Goal: Task Accomplishment & Management: Manage account settings

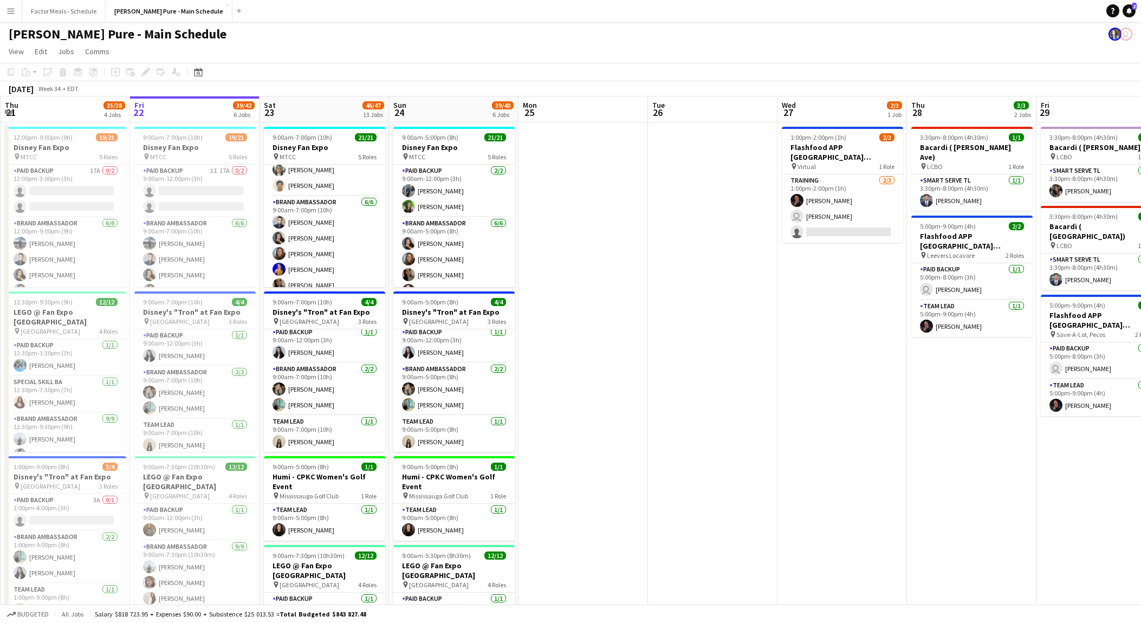
scroll to position [22, 0]
click at [327, 243] on app-card-role "Brand Ambassador [DATE] 9:00am-7:00pm (10h) [PERSON_NAME] [PERSON_NAME] [PERSON…" at bounding box center [324, 253] width 121 height 115
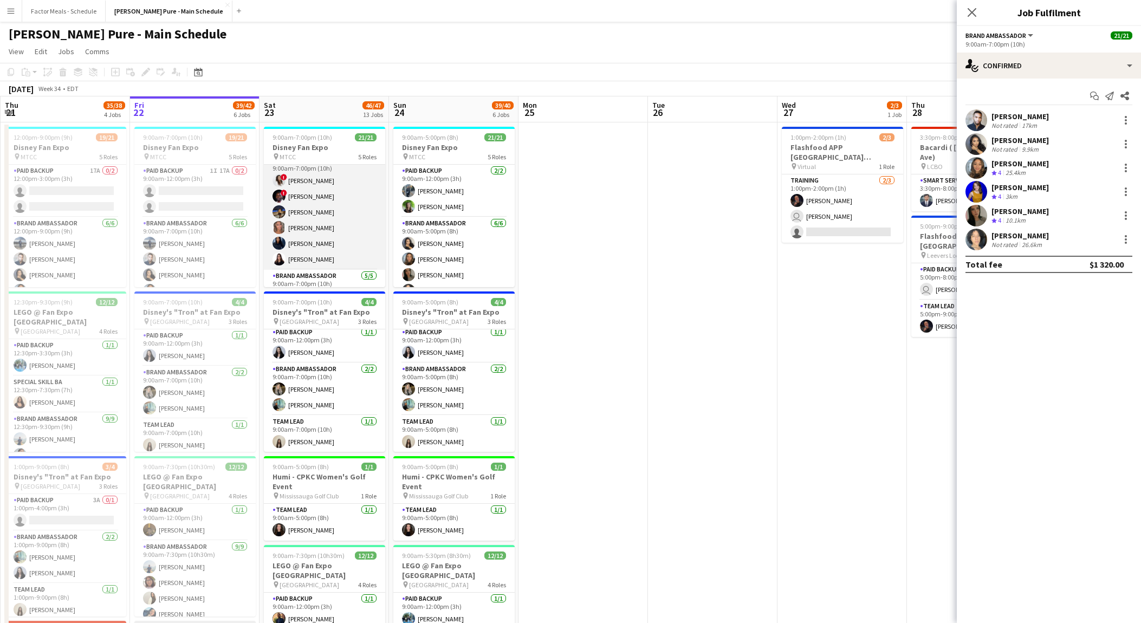
click at [319, 210] on app-card-role "Brand Ambassador [DATE] 9:00am-7:00pm (10h) ! [PERSON_NAME] ! [PERSON_NAME] [PE…" at bounding box center [324, 211] width 121 height 115
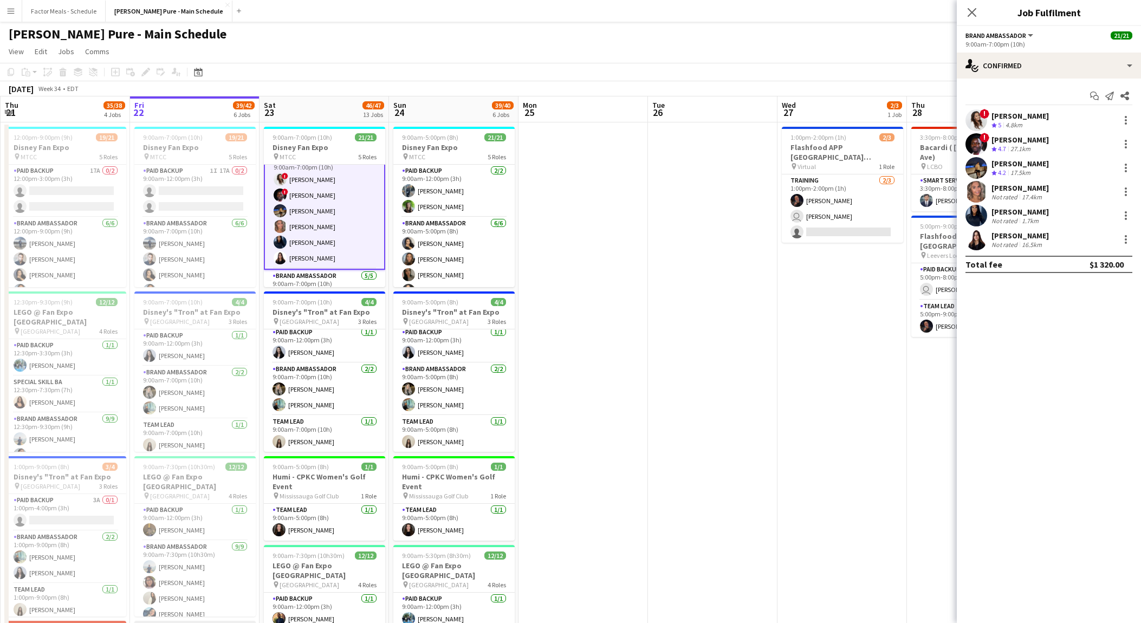
scroll to position [179, 0]
click at [1125, 145] on div at bounding box center [1125, 144] width 13 height 13
click at [1118, 140] on div at bounding box center [570, 311] width 1141 height 623
click at [1125, 143] on div at bounding box center [1125, 144] width 2 height 2
click at [1037, 139] on div at bounding box center [570, 311] width 1141 height 623
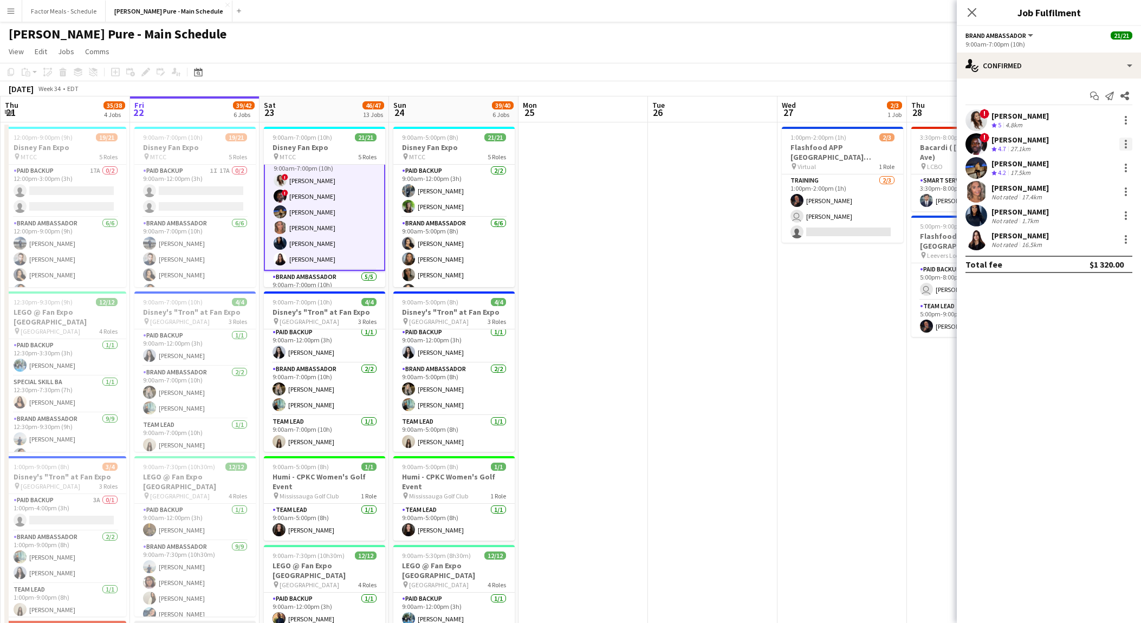
click at [1130, 145] on div at bounding box center [1125, 144] width 13 height 13
click at [1028, 36] on div at bounding box center [570, 311] width 1141 height 623
click at [1028, 34] on button "Brand Ambassador" at bounding box center [999, 35] width 69 height 8
click at [1007, 52] on li "All roles" at bounding box center [1005, 53] width 62 height 10
click at [368, 211] on app-card-role "Brand Ambassador [DATE] 9:00am-7:00pm (10h) ! [PERSON_NAME] ! [PERSON_NAME] [PE…" at bounding box center [324, 212] width 121 height 118
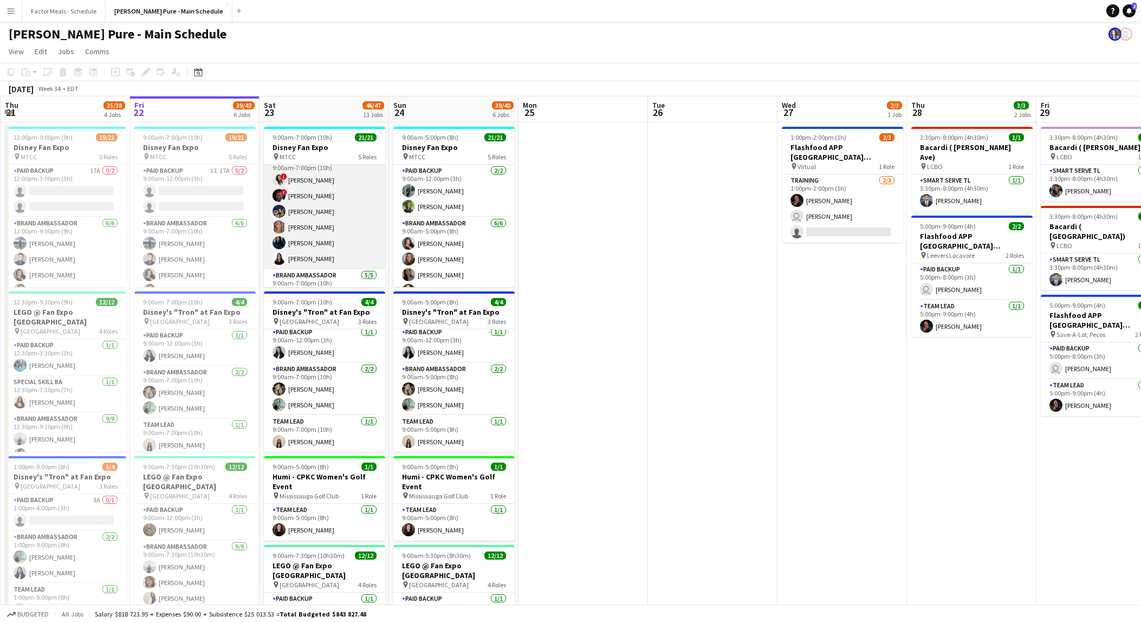
click at [356, 207] on app-card-role "Brand Ambassador [DATE] 9:00am-7:00pm (10h) ! [PERSON_NAME] ! [PERSON_NAME] [PE…" at bounding box center [324, 211] width 121 height 115
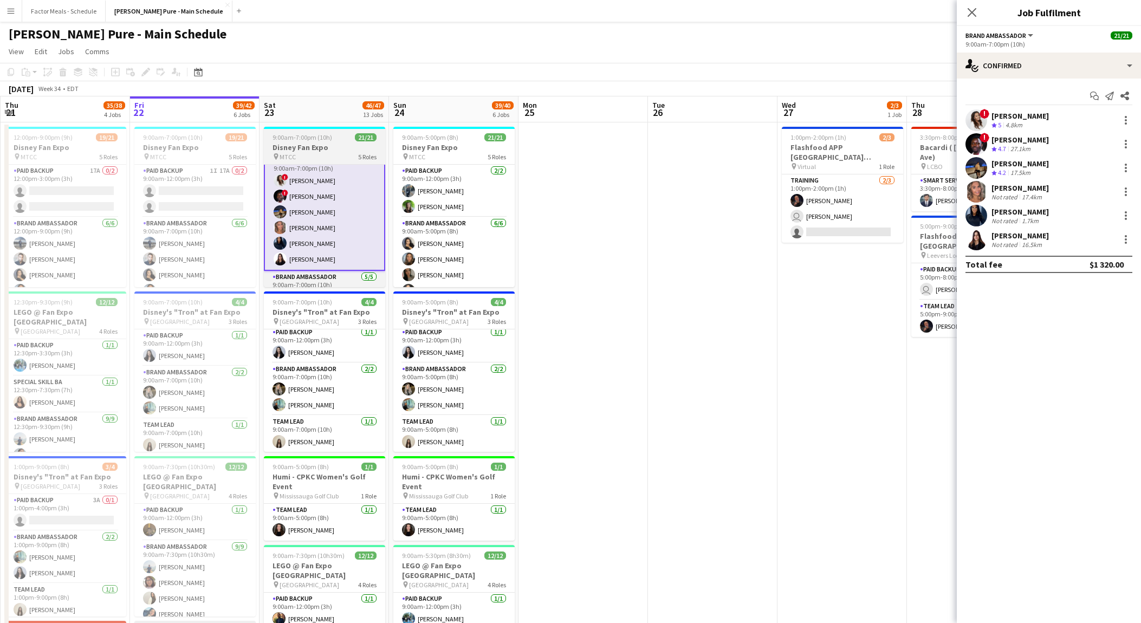
click at [324, 142] on app-job-card "9:00am-7:00pm (10h) 21/21 Disney Fan Expo pin MTCC 5 Roles Paid Backup [DATE] 9…" at bounding box center [324, 207] width 121 height 160
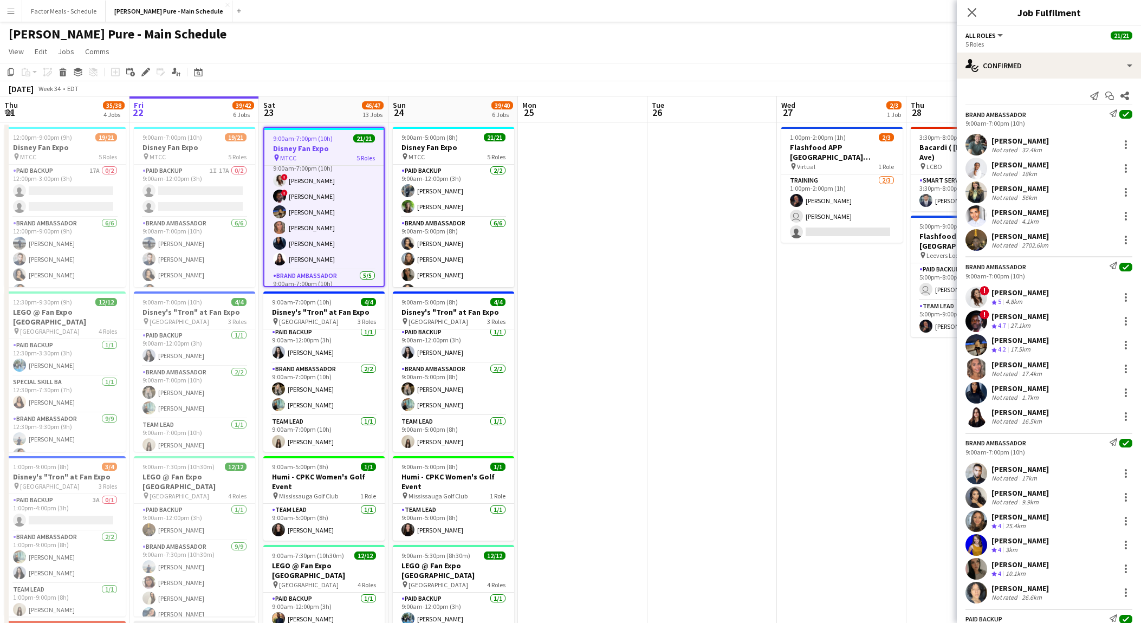
scroll to position [179, 0]
click at [151, 79] on app-toolbar "Copy Paste Paste Command V Paste with crew Command Shift V Paste linked Job [GE…" at bounding box center [570, 72] width 1141 height 18
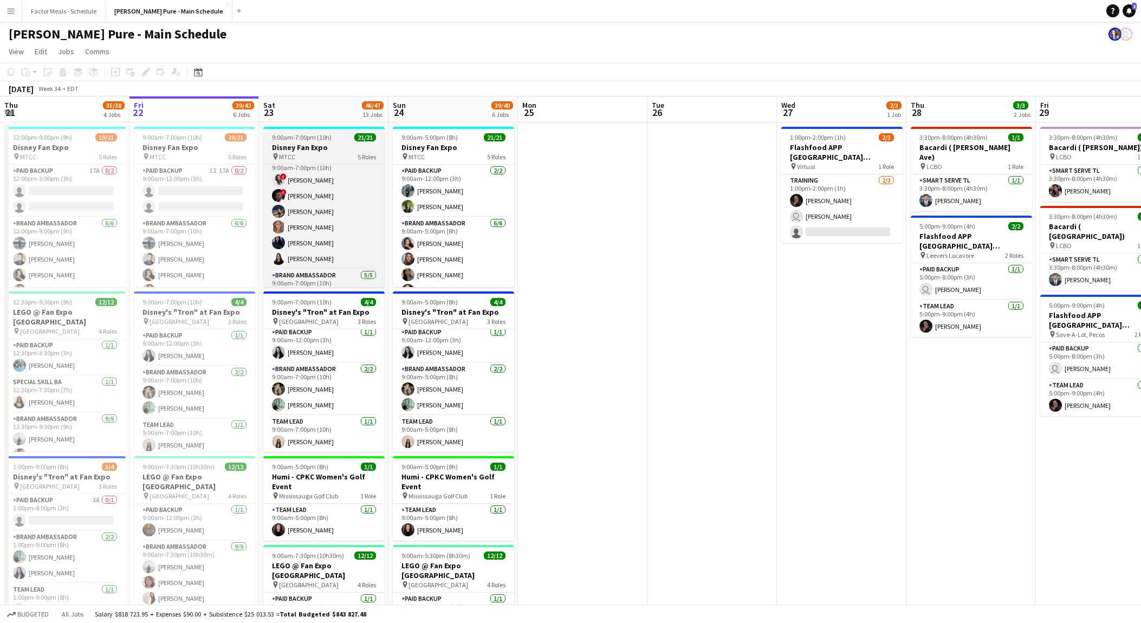
click at [320, 135] on span "9:00am-7:00pm (10h)" at bounding box center [302, 137] width 60 height 8
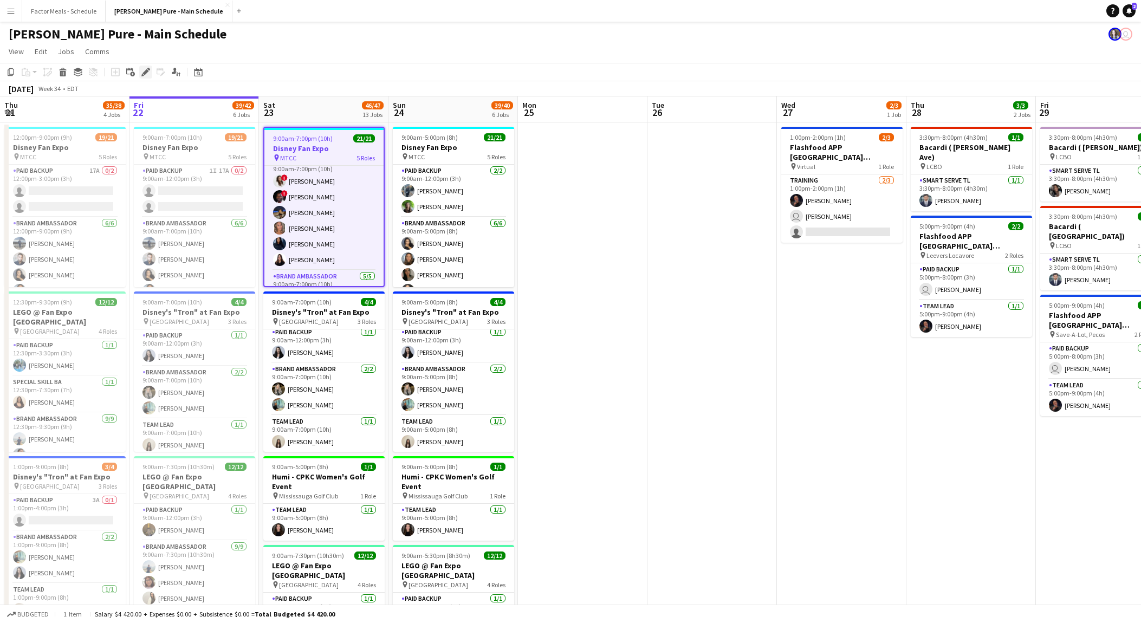
click at [148, 74] on icon "Edit" at bounding box center [145, 72] width 9 height 9
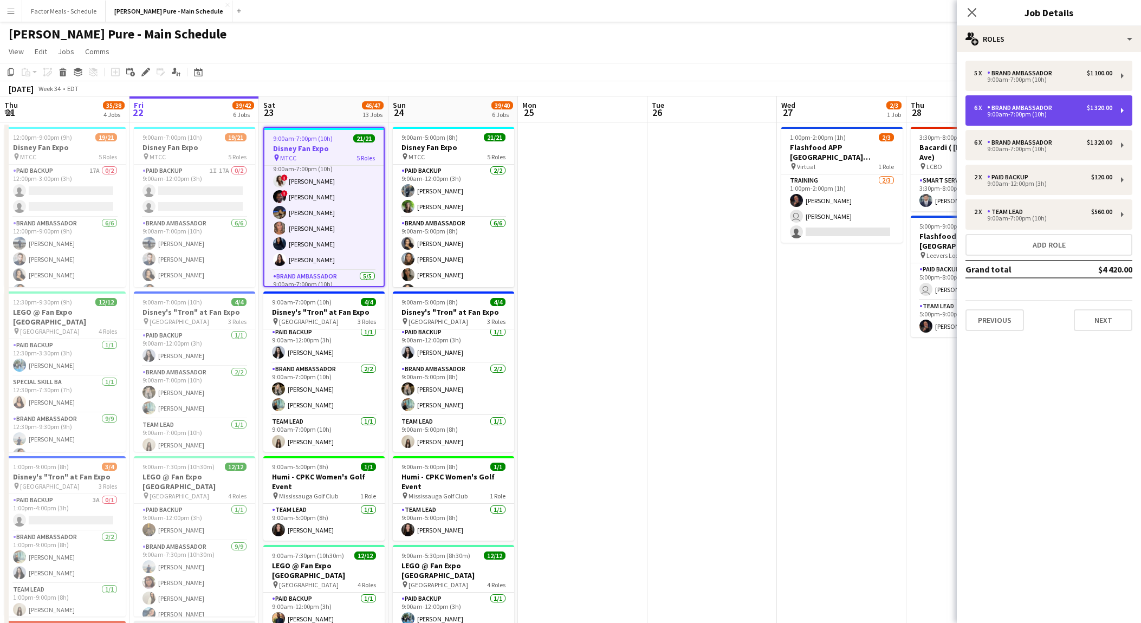
click at [1058, 109] on div "6 x Brand Ambassador $1 320.00" at bounding box center [1043, 108] width 138 height 8
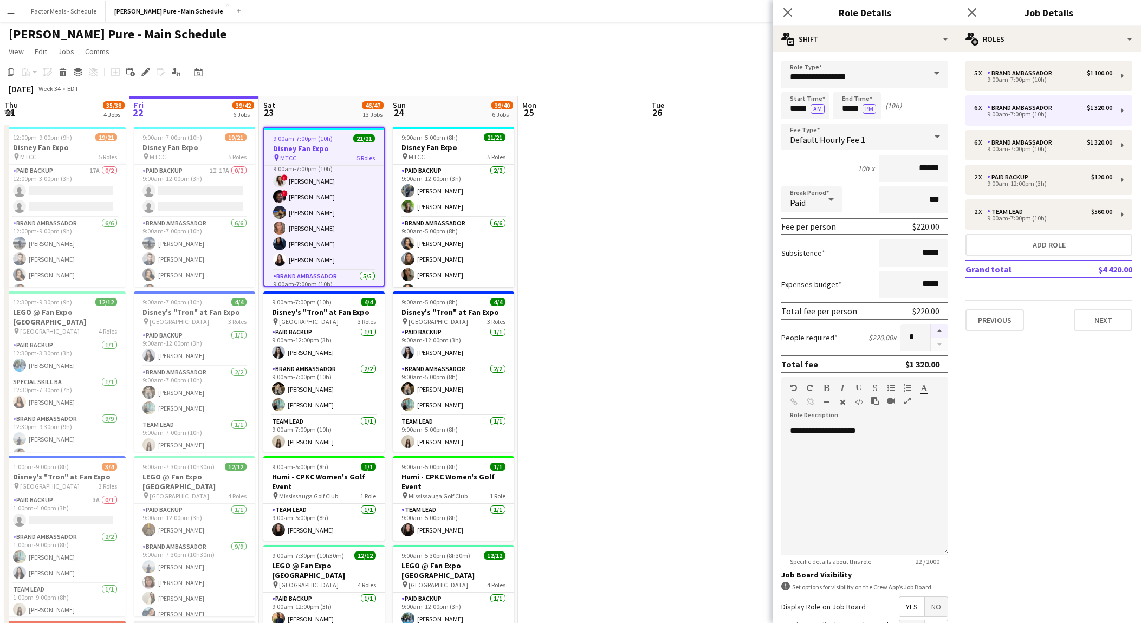
click at [941, 329] on button "button" at bounding box center [939, 331] width 17 height 14
type input "*"
click at [782, 17] on app-icon "Close pop-in" at bounding box center [788, 13] width 16 height 16
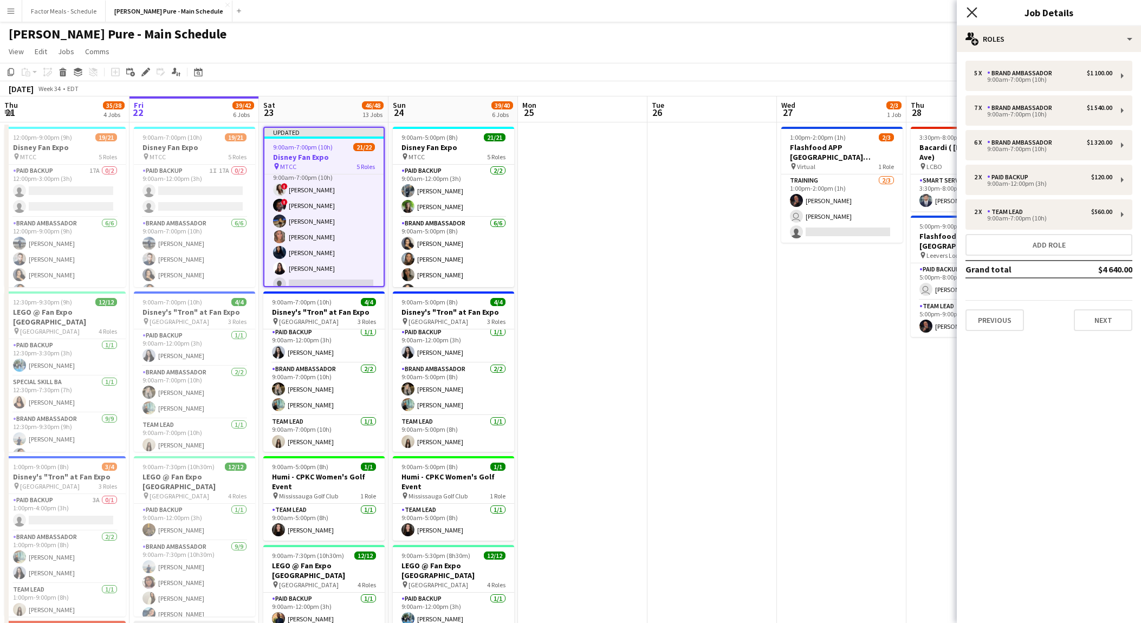
click at [972, 12] on icon at bounding box center [971, 12] width 10 height 10
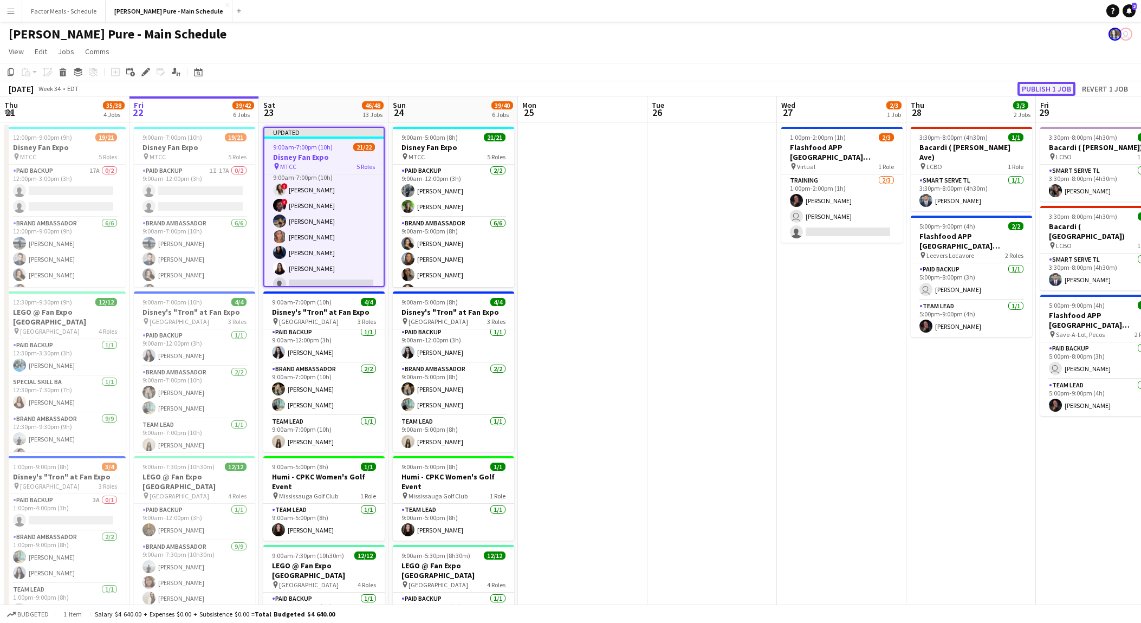
click at [1044, 83] on button "Publish 1 job" at bounding box center [1046, 89] width 58 height 14
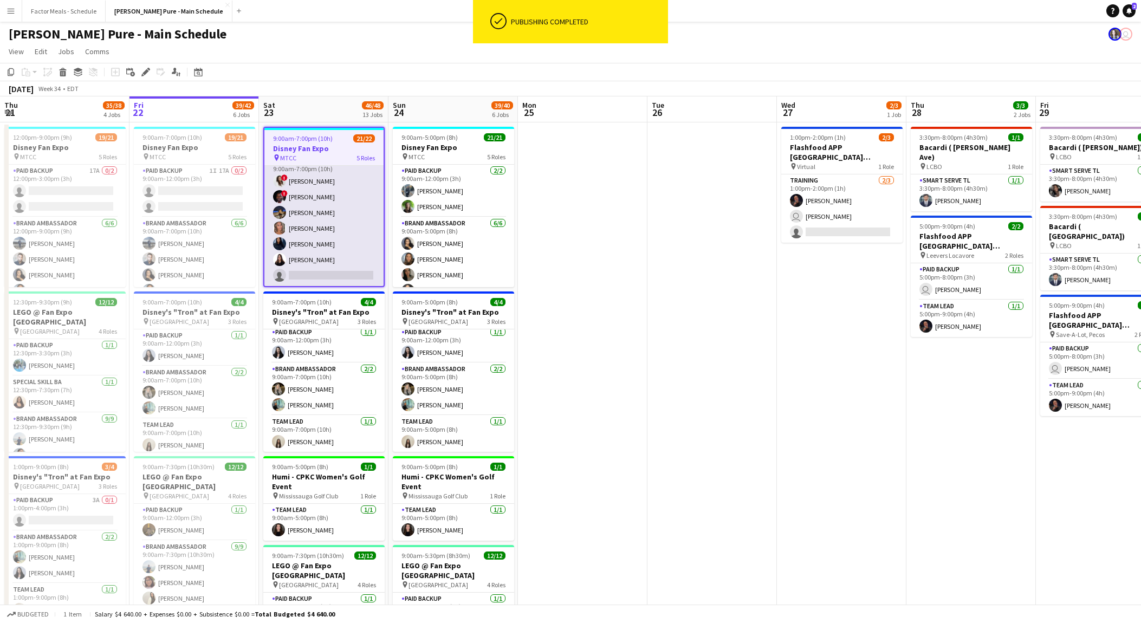
click at [322, 275] on app-card-role "Brand Ambassador 6I 23A [DATE] 9:00am-7:00pm (10h) ! [PERSON_NAME] ! [PERSON_NA…" at bounding box center [323, 220] width 119 height 131
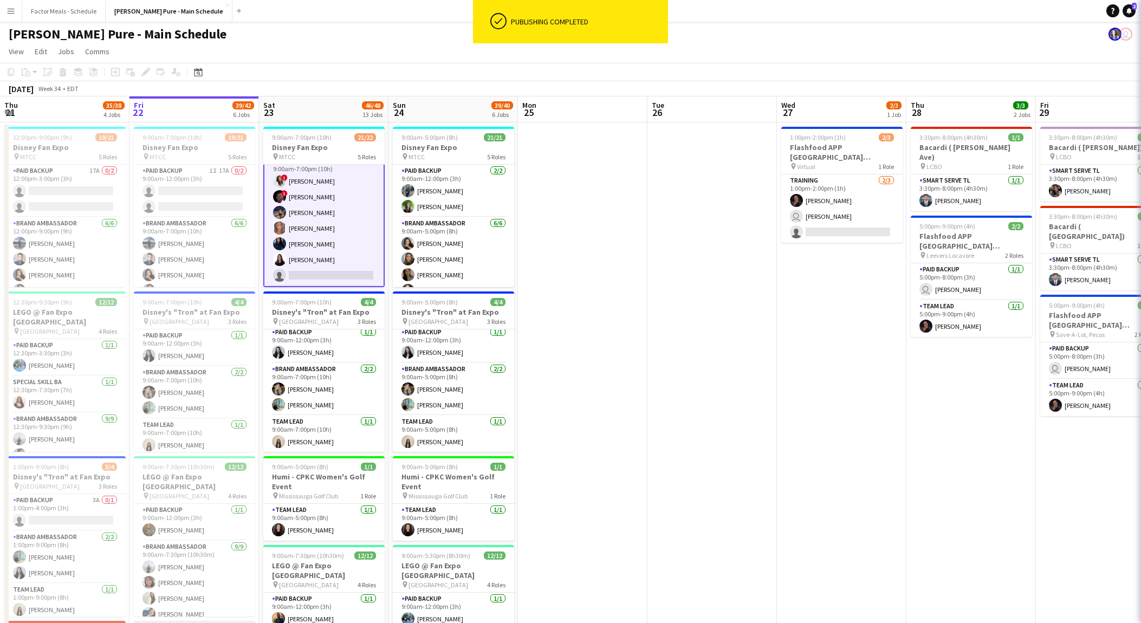
scroll to position [179, 0]
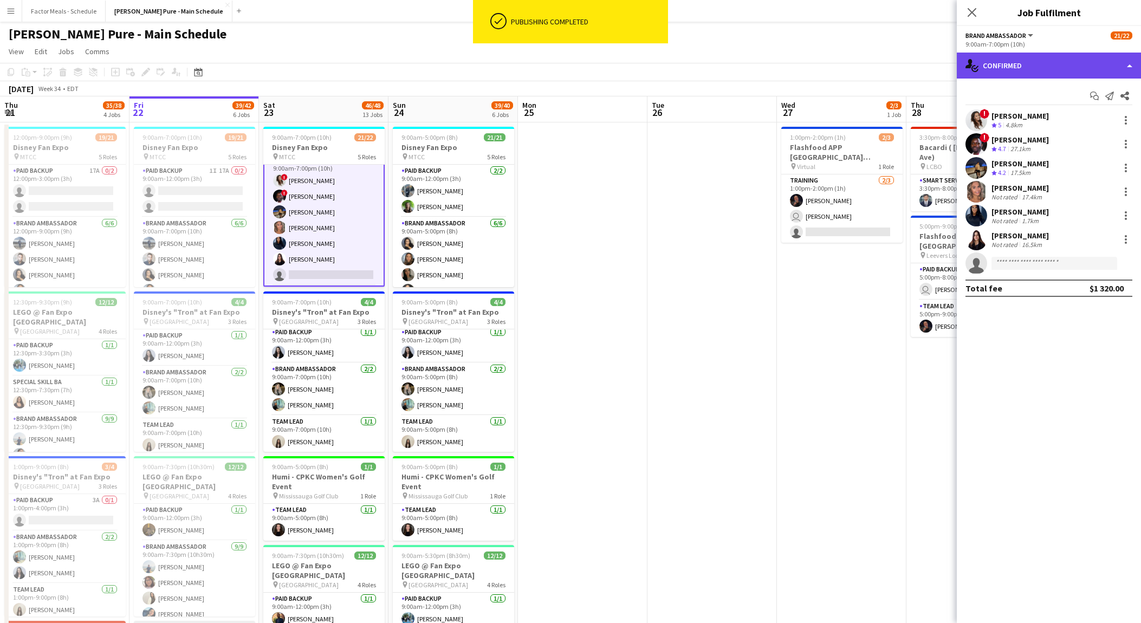
click at [1133, 68] on div "single-neutral-actions-check-2 Confirmed" at bounding box center [1049, 66] width 184 height 26
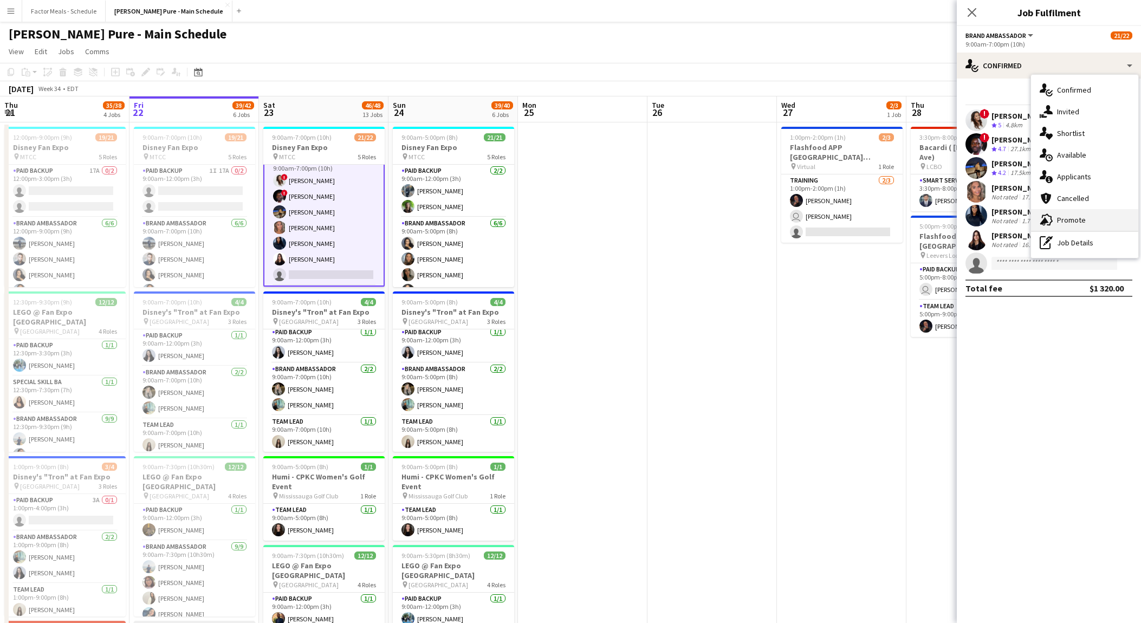
click at [1077, 223] on div "advertising-megaphone Promote" at bounding box center [1084, 220] width 107 height 22
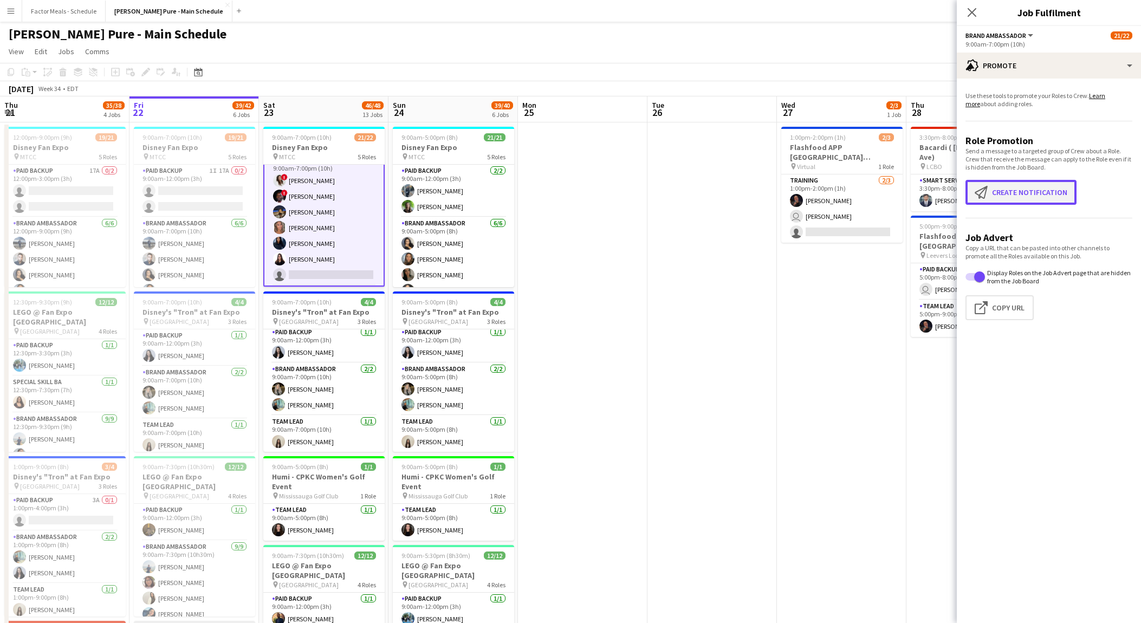
click at [1003, 190] on button "Create notification Create notification" at bounding box center [1020, 192] width 111 height 25
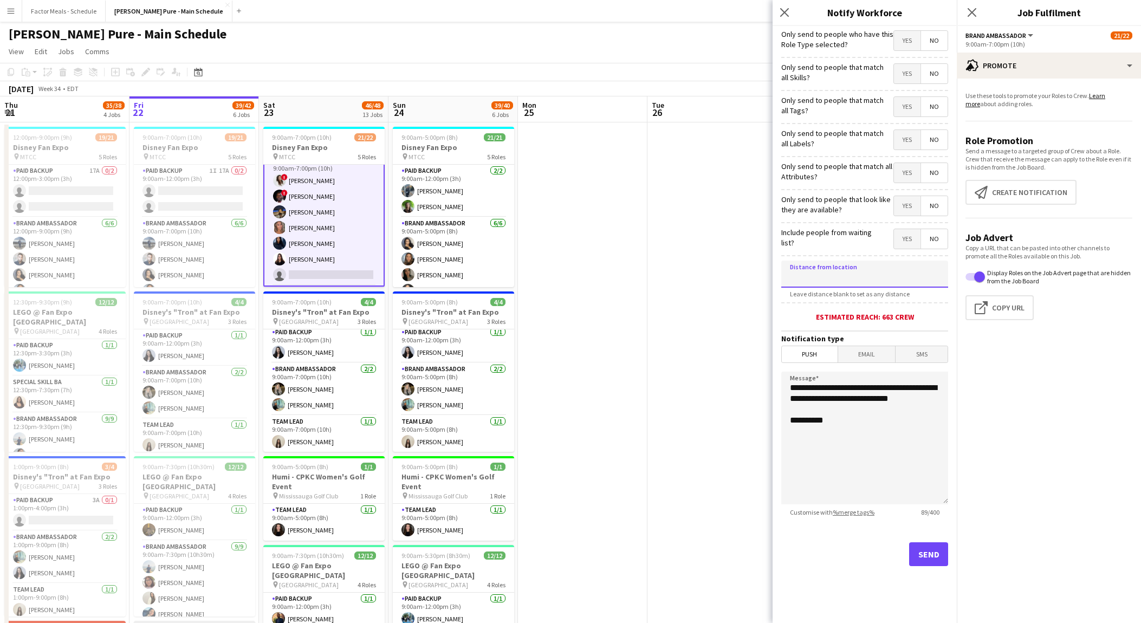
click at [849, 271] on input at bounding box center [864, 274] width 167 height 27
type input "*****"
drag, startPoint x: 857, startPoint y: 453, endPoint x: 753, endPoint y: 371, distance: 131.9
drag, startPoint x: 847, startPoint y: 419, endPoint x: 772, endPoint y: 385, distance: 81.7
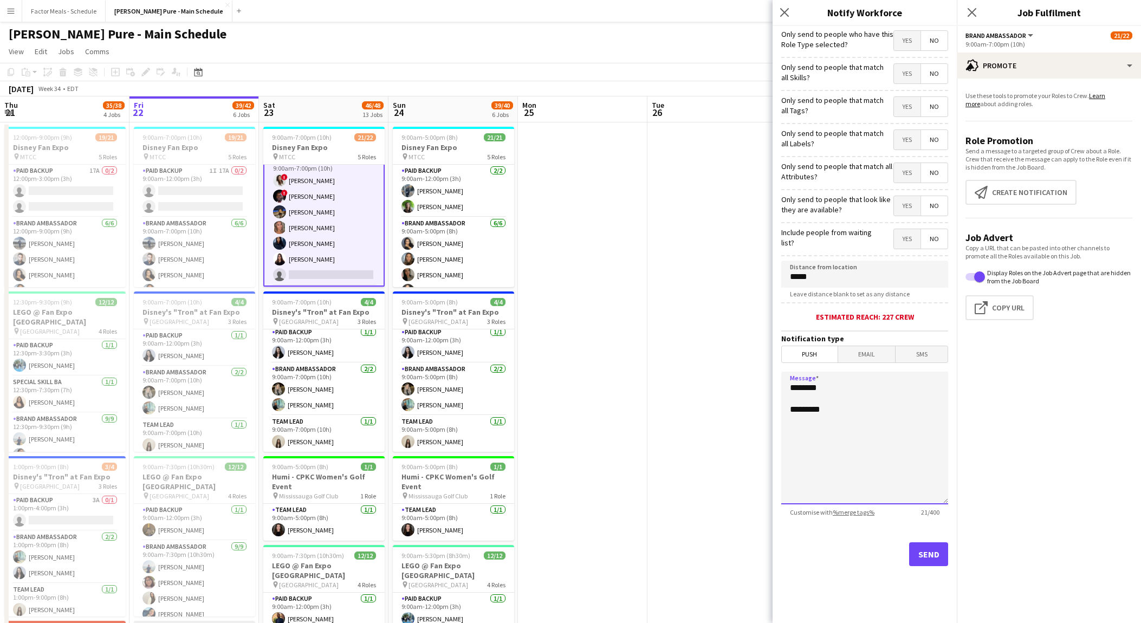
click at [772, 385] on app-popin "Close pop-in Notify Workforce Only send to people who have this Role Type selec…" at bounding box center [864, 311] width 184 height 623
type textarea "******** *********"
click at [915, 352] on span "SMS" at bounding box center [921, 354] width 52 height 16
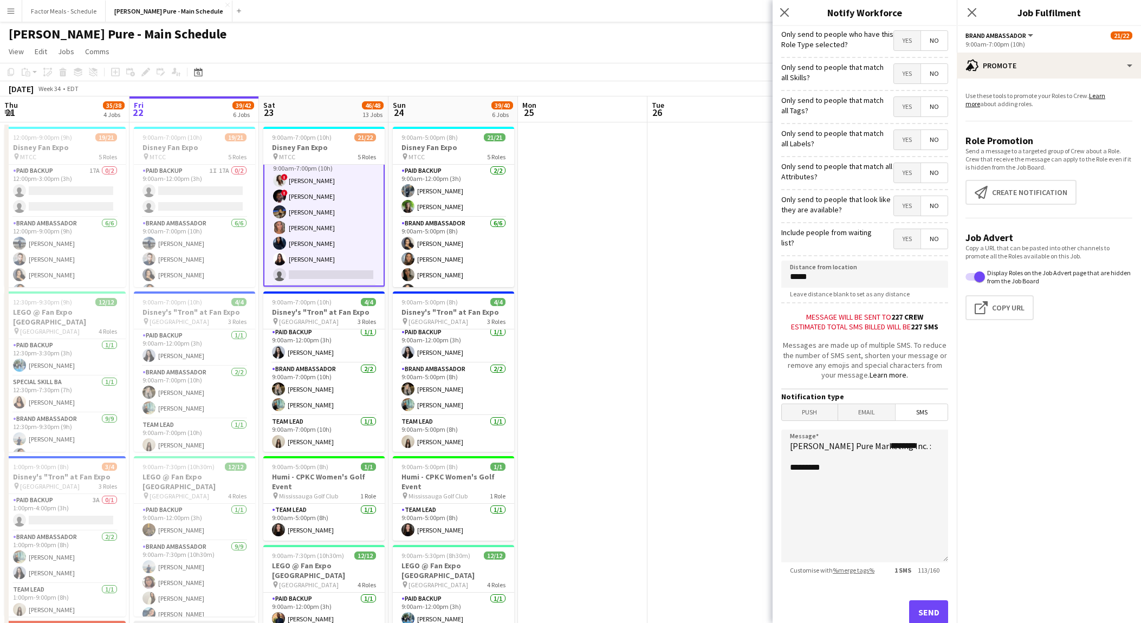
click at [863, 417] on form "Only send to people who have this Role Type selected? Yes No Only send to peopl…" at bounding box center [864, 340] width 184 height 628
click at [862, 412] on span "Email" at bounding box center [866, 412] width 57 height 16
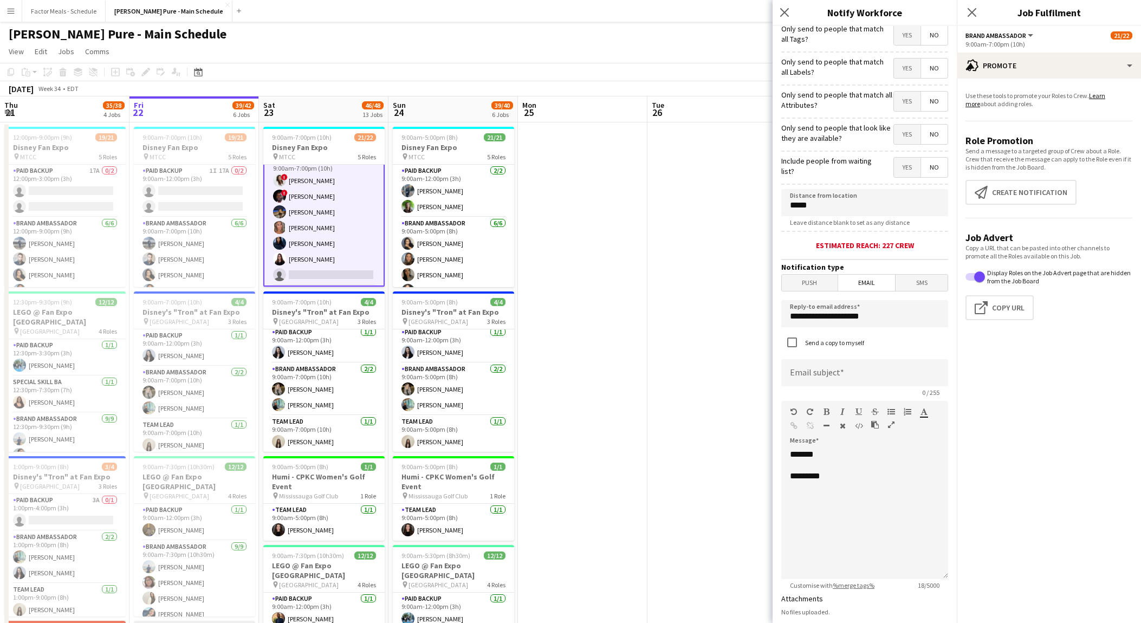
scroll to position [72, 0]
click at [827, 482] on div "******* *********" at bounding box center [864, 513] width 167 height 130
click at [840, 377] on input at bounding box center [864, 372] width 167 height 27
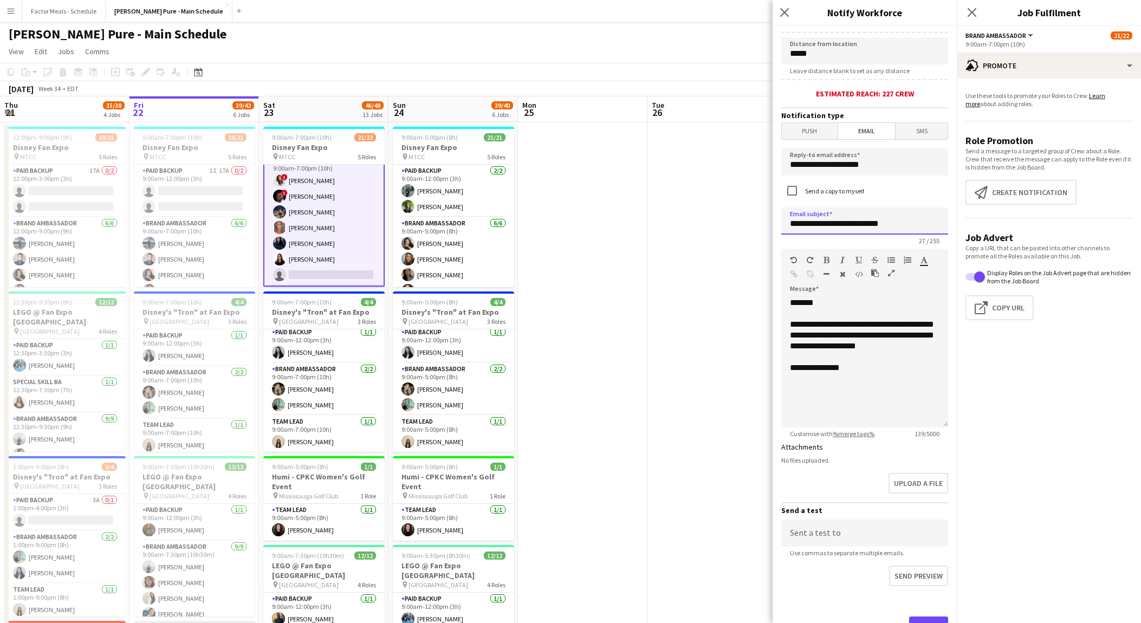
scroll to position [239, 0]
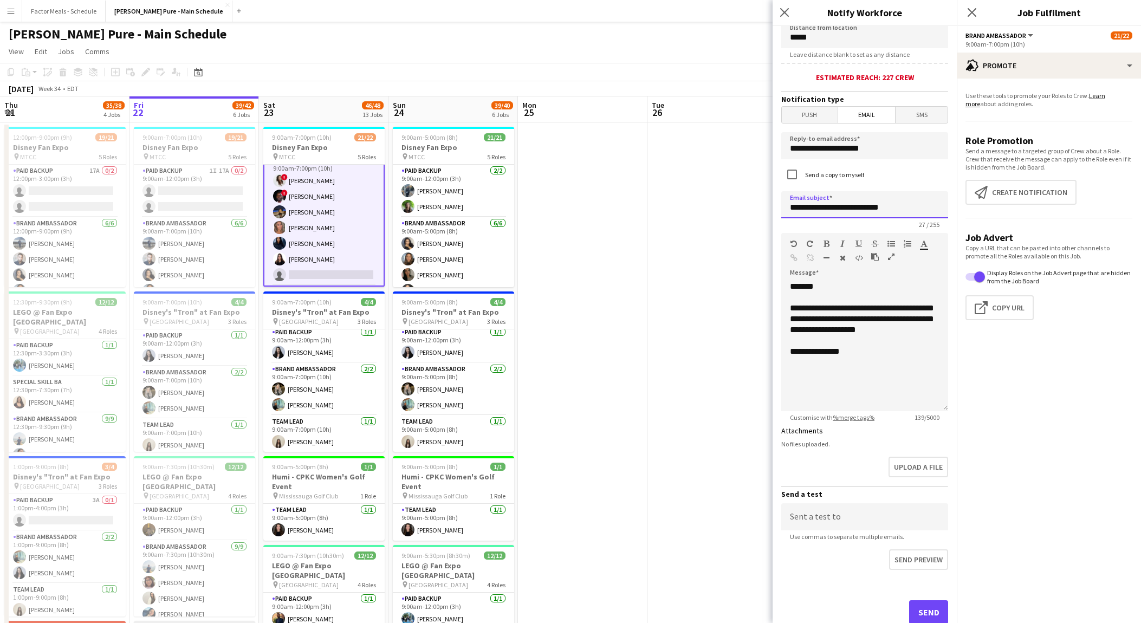
click at [837, 204] on input "**********" at bounding box center [864, 204] width 167 height 27
click at [791, 205] on input "**********" at bounding box center [864, 204] width 167 height 27
type input "**********"
click at [925, 604] on button "Send" at bounding box center [928, 612] width 39 height 24
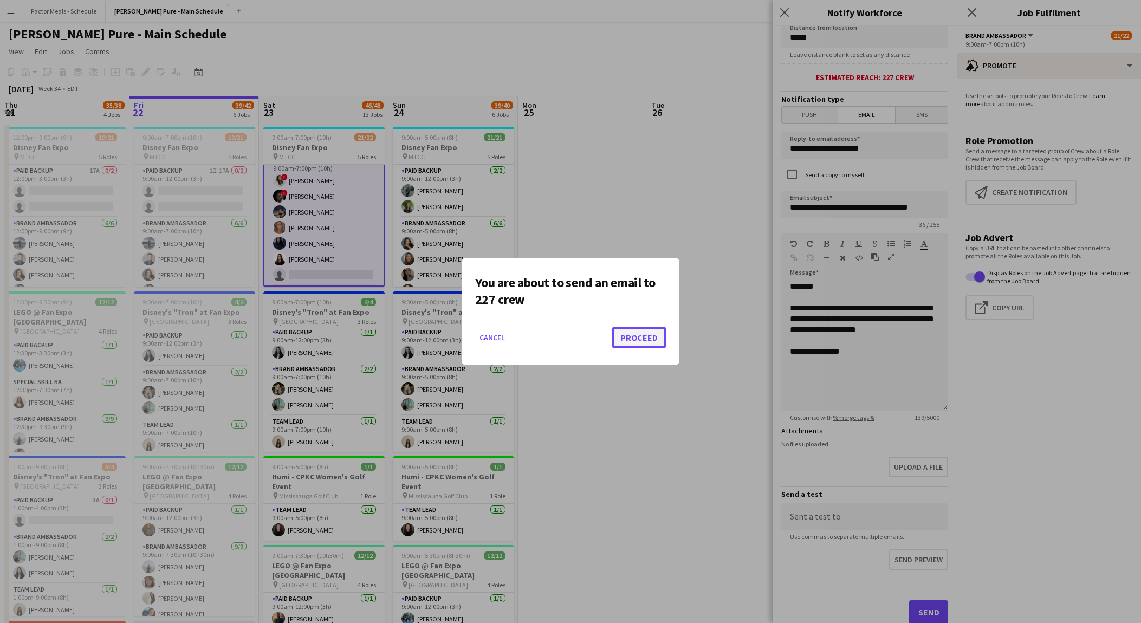
click at [647, 341] on button "Proceed" at bounding box center [639, 338] width 54 height 22
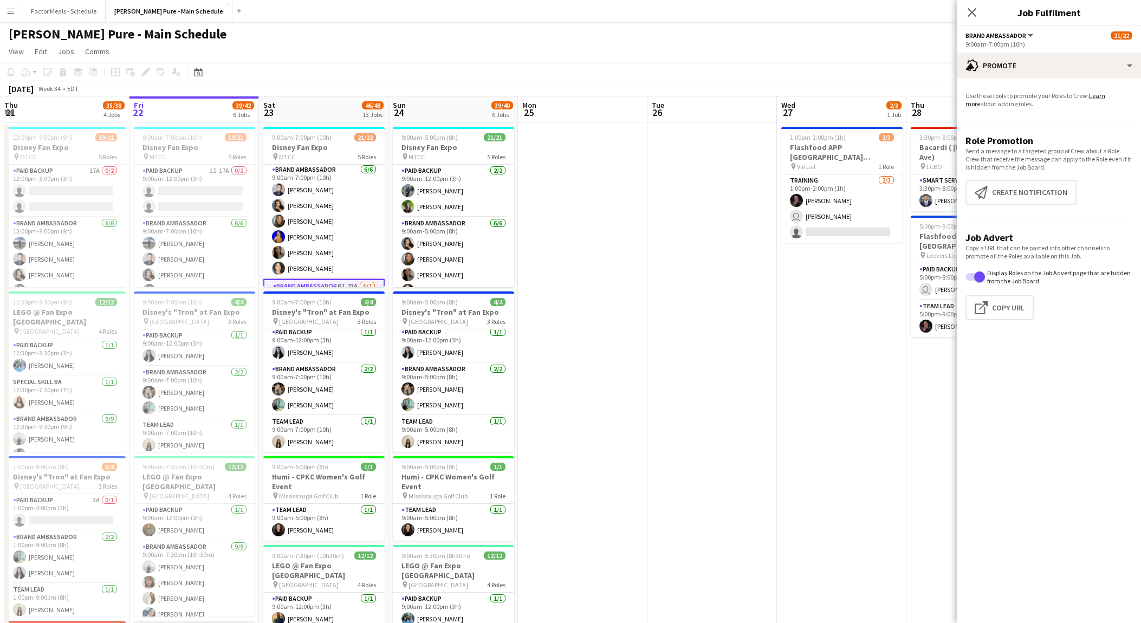
scroll to position [0, 0]
click at [335, 203] on app-card-role "Paid Backup [DATE] 9:00am-12:00pm (3h) [PERSON_NAME] [PERSON_NAME]" at bounding box center [323, 191] width 121 height 53
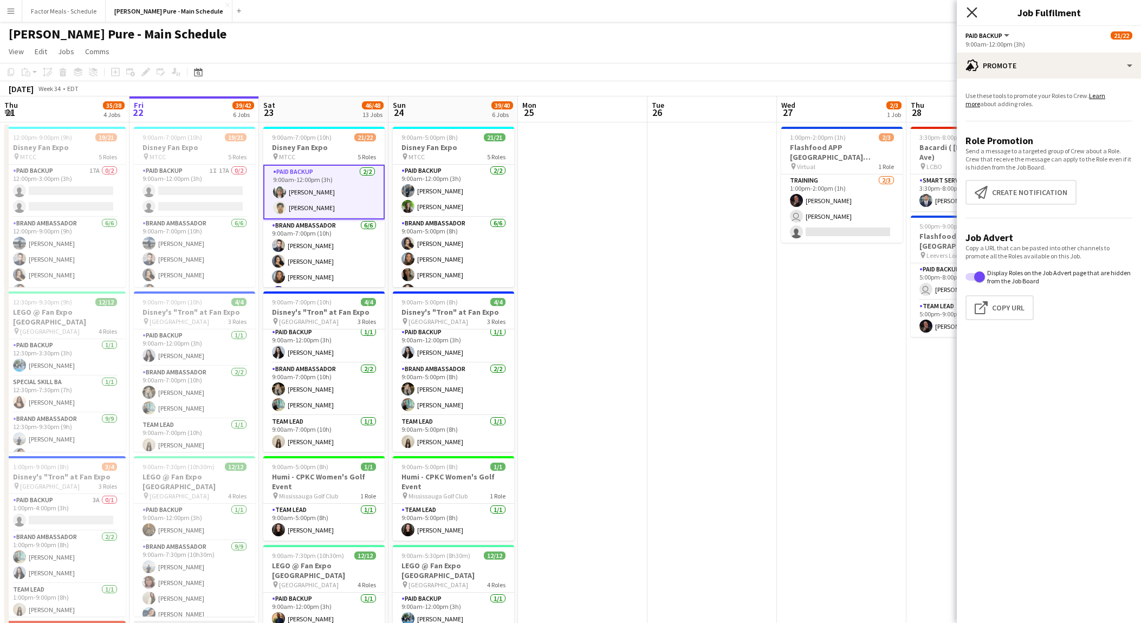
click at [970, 12] on icon "Close pop-in" at bounding box center [971, 12] width 10 height 10
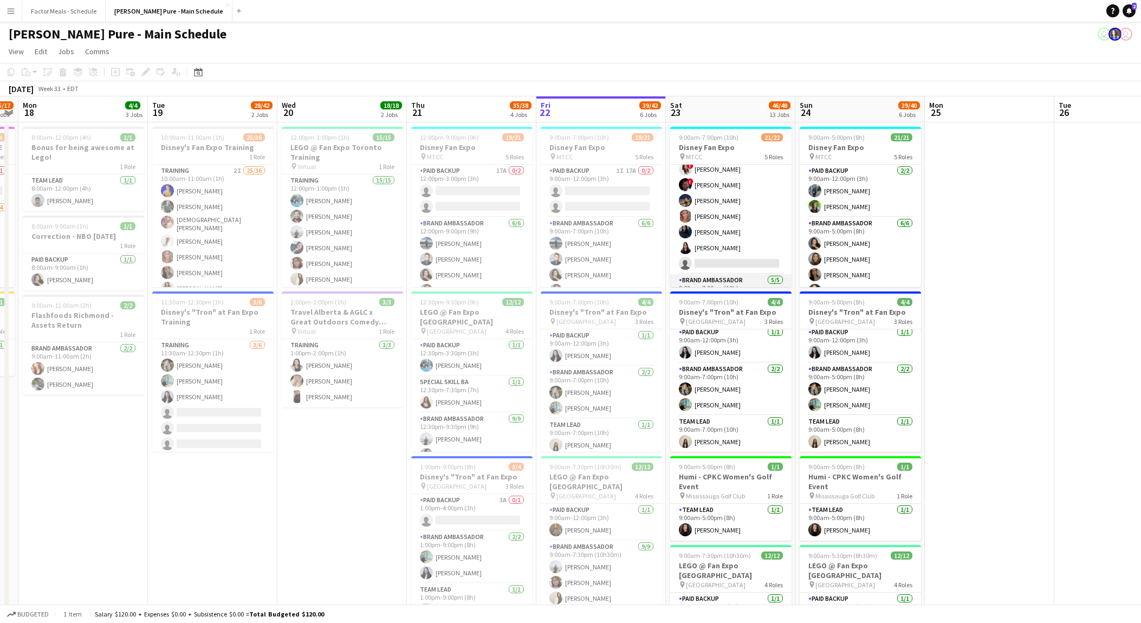
click at [757, 191] on app-card-role "Brand Ambassador 6I 23A [DATE] 9:00am-7:00pm (10h) ! [PERSON_NAME] ! [PERSON_NA…" at bounding box center [730, 208] width 121 height 131
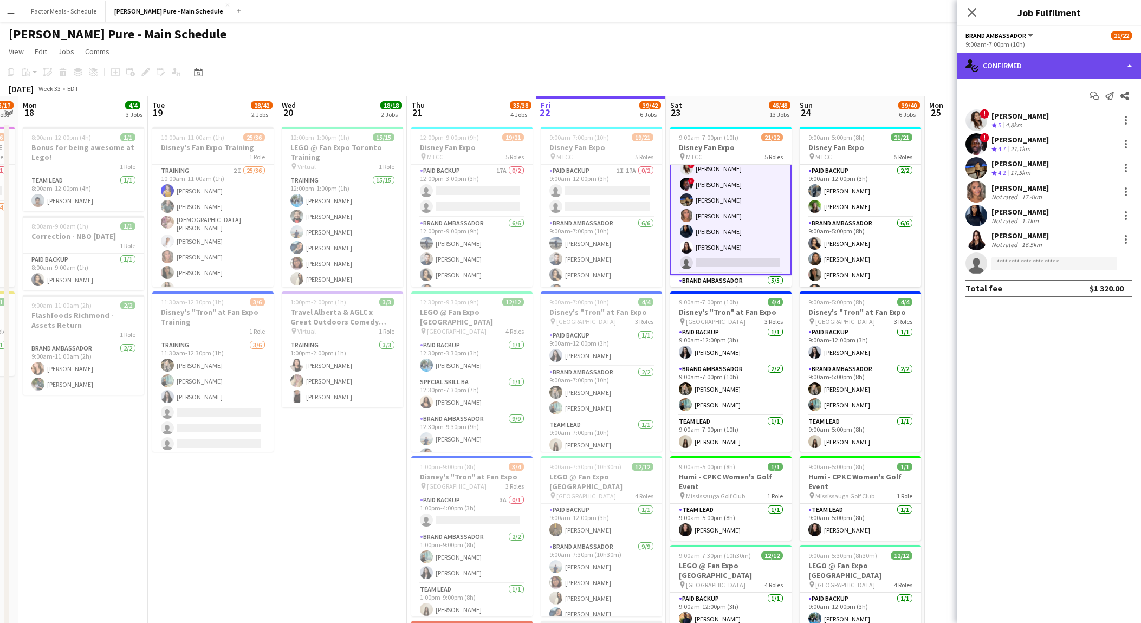
click at [1132, 64] on div "single-neutral-actions-check-2 Confirmed" at bounding box center [1049, 66] width 184 height 26
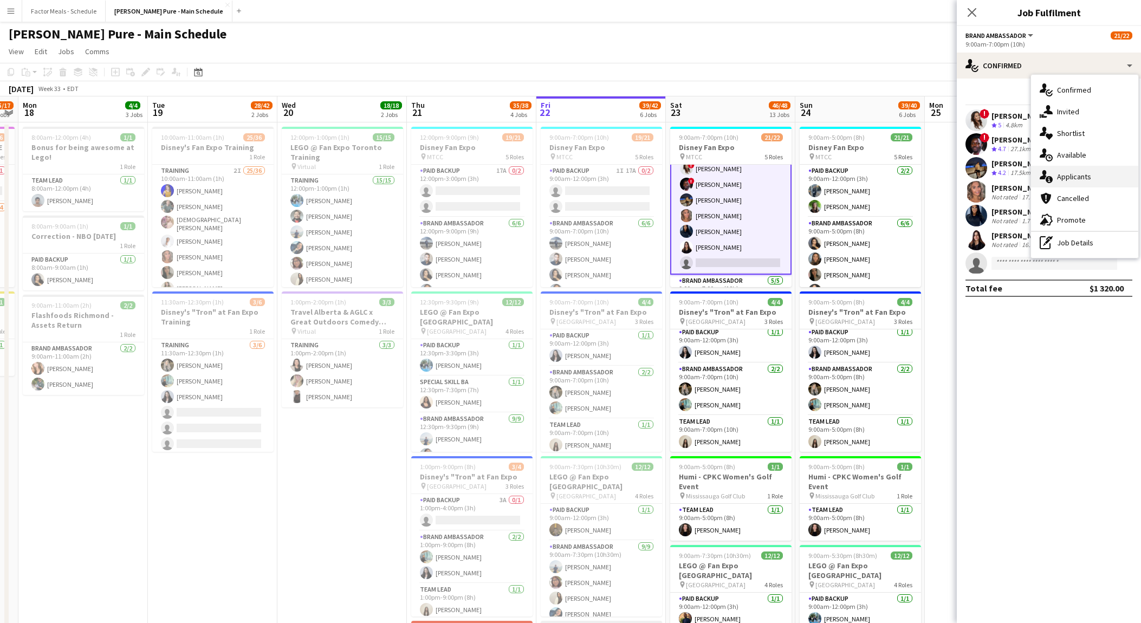
click at [1074, 176] on div "single-neutral-actions-information Applicants" at bounding box center [1084, 177] width 107 height 22
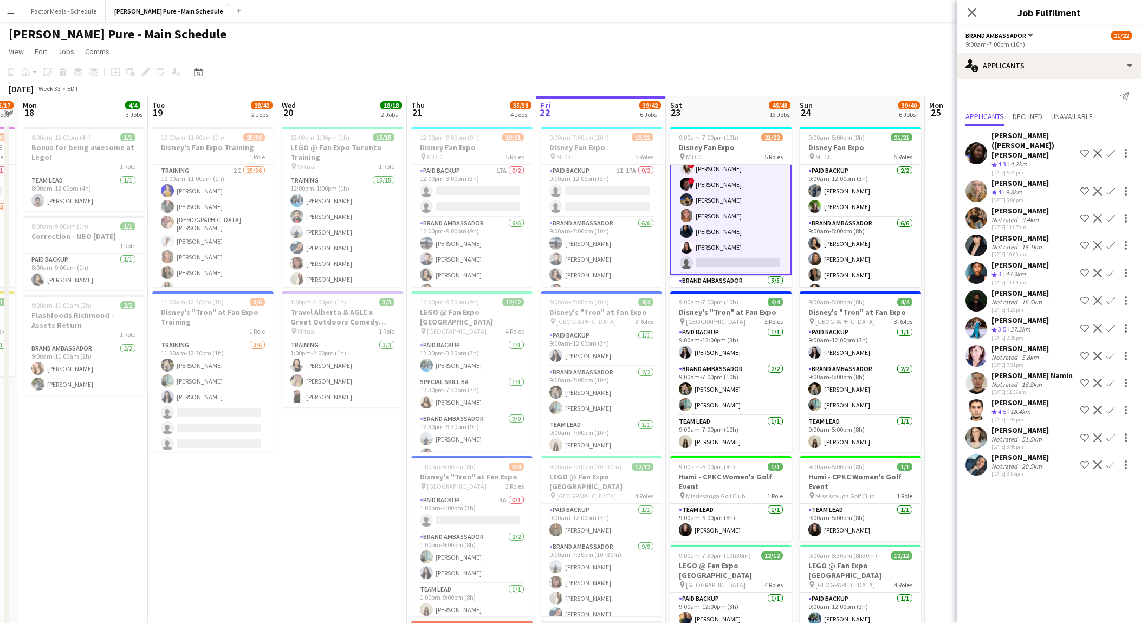
click at [978, 372] on app-user-avatar at bounding box center [976, 383] width 22 height 22
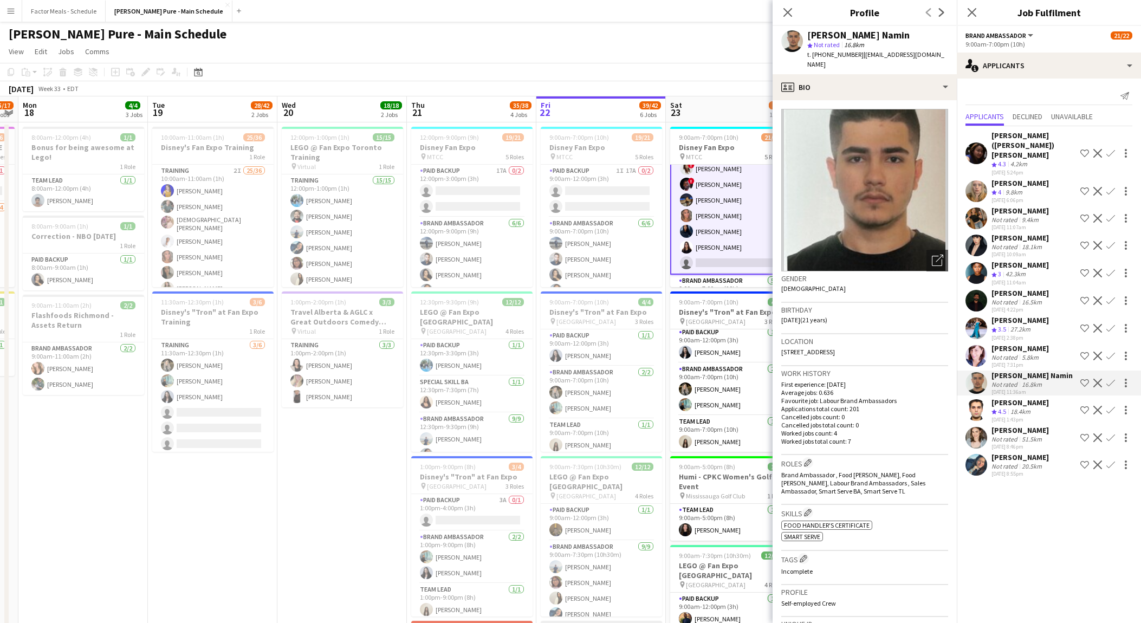
click at [979, 399] on app-user-avatar at bounding box center [976, 410] width 22 height 22
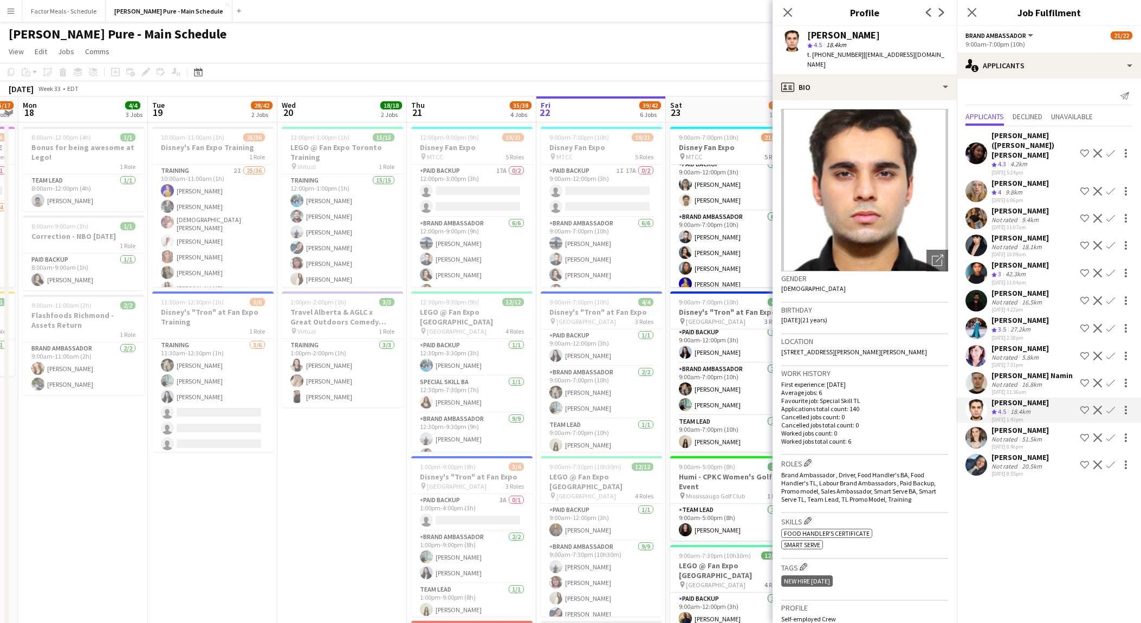
scroll to position [0, 0]
click at [976, 427] on app-user-avatar at bounding box center [976, 438] width 22 height 22
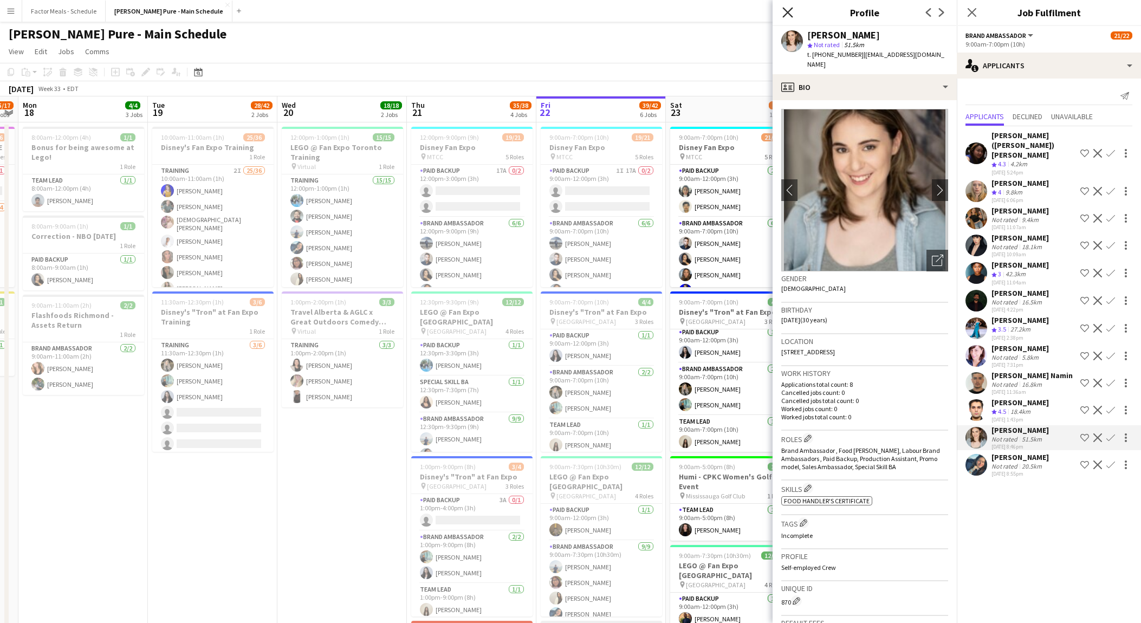
click at [789, 9] on icon "Close pop-in" at bounding box center [787, 12] width 10 height 10
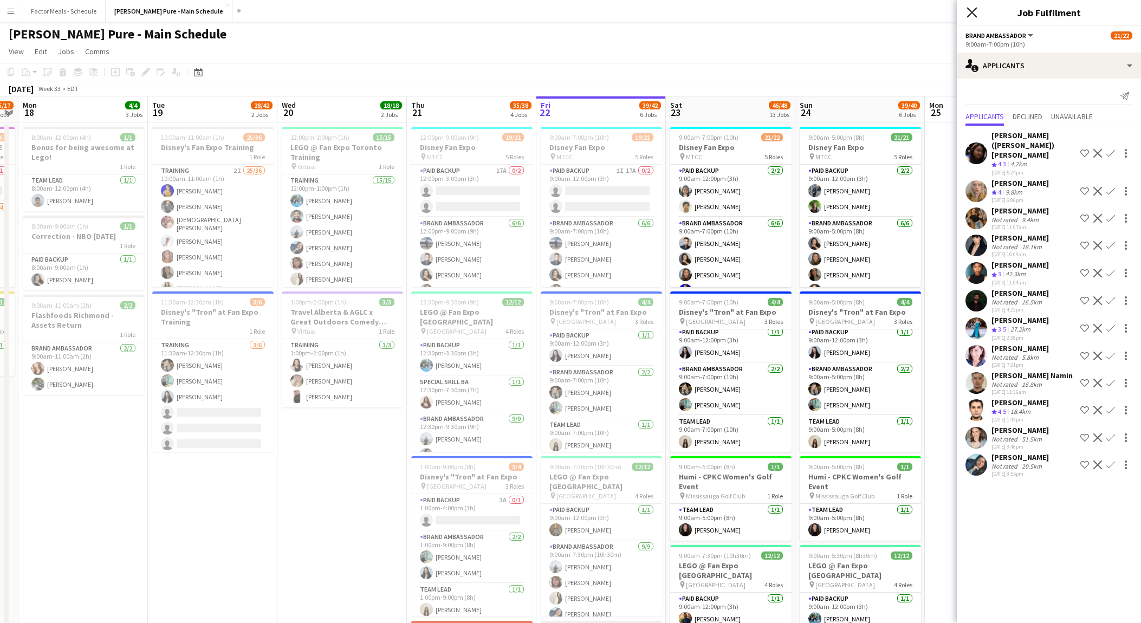
click at [976, 8] on icon at bounding box center [971, 12] width 10 height 10
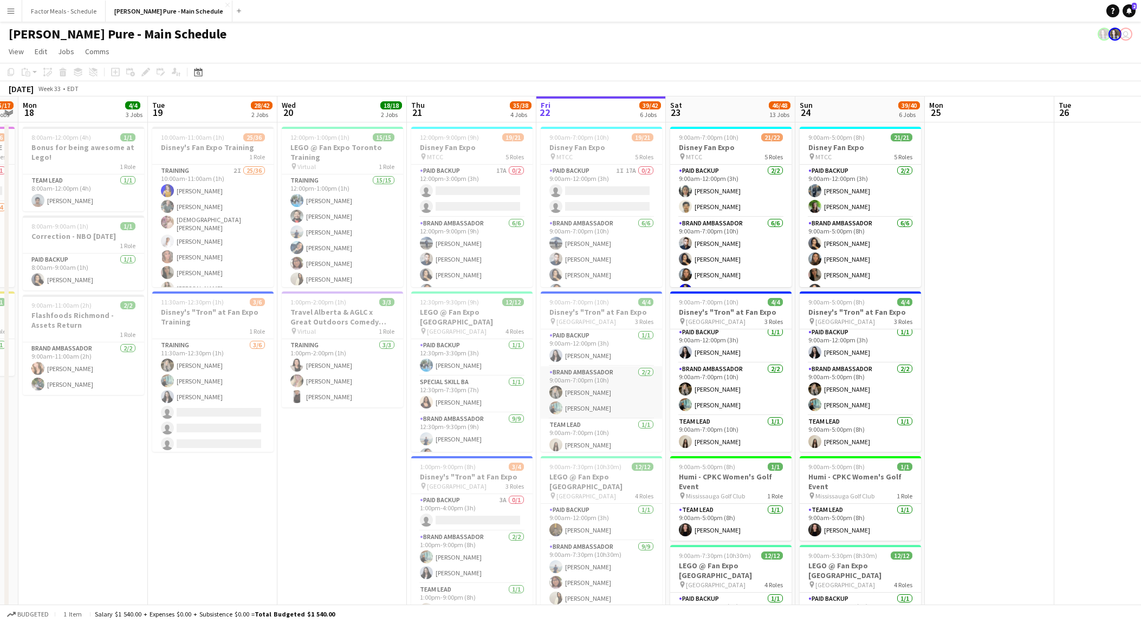
scroll to position [3, 0]
click at [718, 198] on app-card-role "Paid Backup [DATE] 9:00am-12:00pm (3h) [PERSON_NAME] [PERSON_NAME]" at bounding box center [730, 191] width 121 height 53
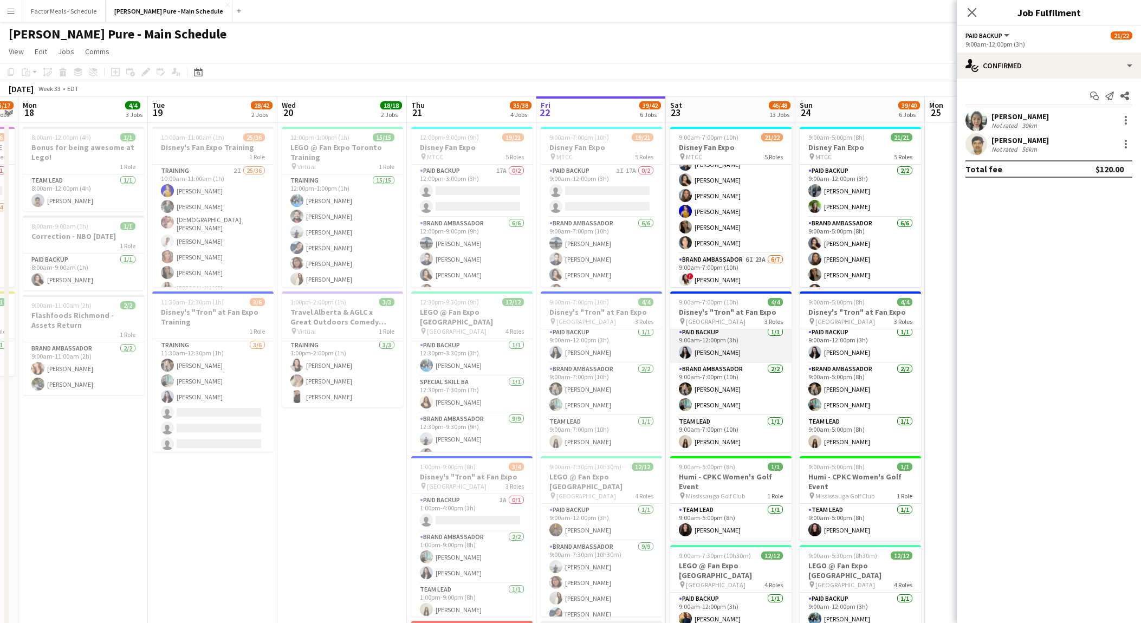
click at [729, 356] on app-card-role "Paid Backup [DATE] 9:00am-12:00pm (3h) [PERSON_NAME]" at bounding box center [730, 344] width 121 height 37
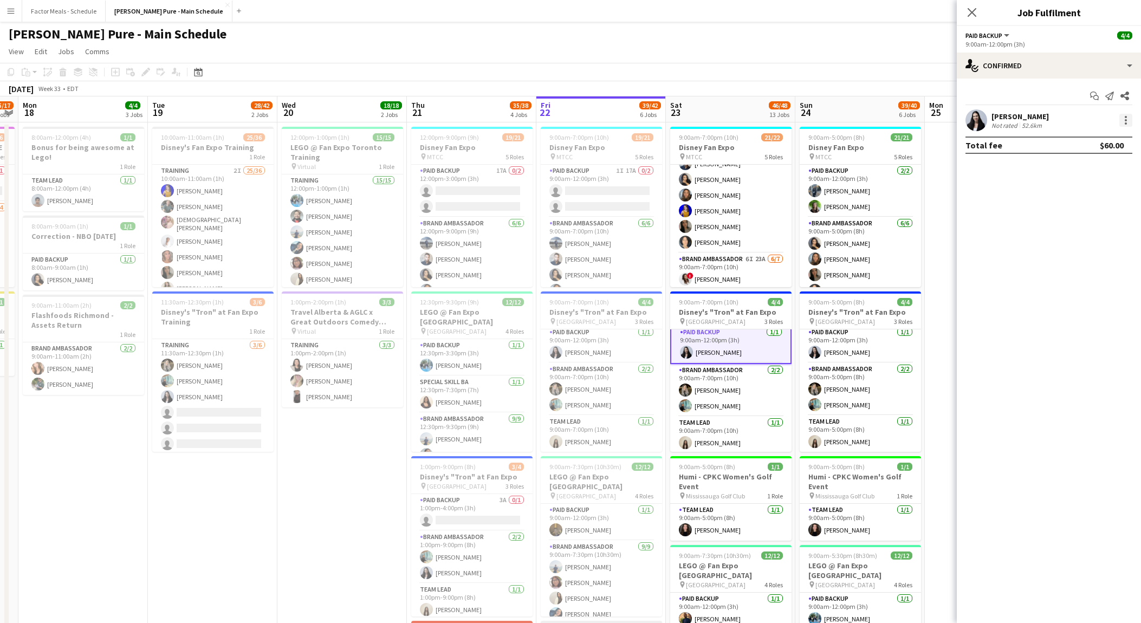
click at [1127, 118] on div at bounding box center [1125, 120] width 13 height 13
click at [1073, 241] on span "Remove" at bounding box center [1072, 243] width 32 height 9
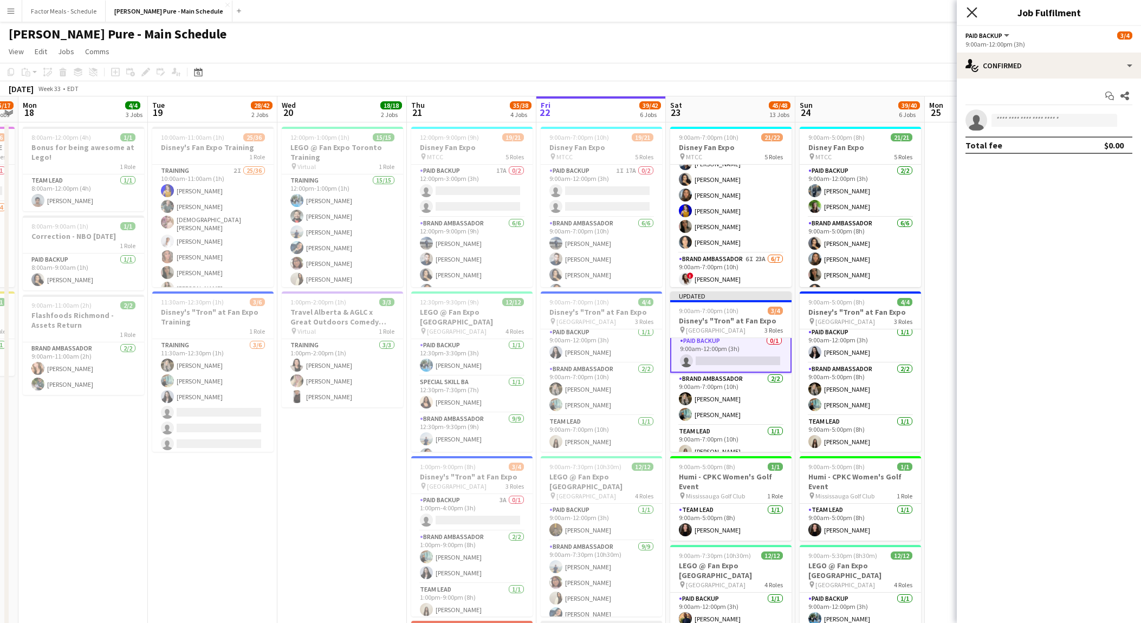
click at [971, 11] on icon "Close pop-in" at bounding box center [971, 12] width 10 height 10
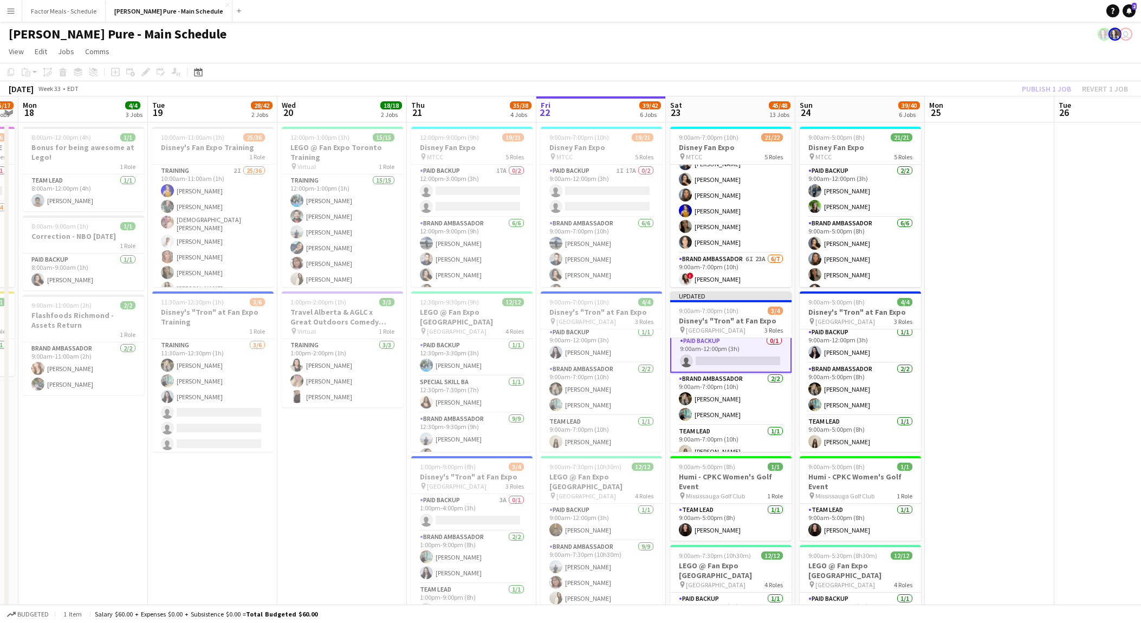
click at [1047, 84] on div "Publish 1 job Revert 1 job" at bounding box center [1075, 89] width 132 height 14
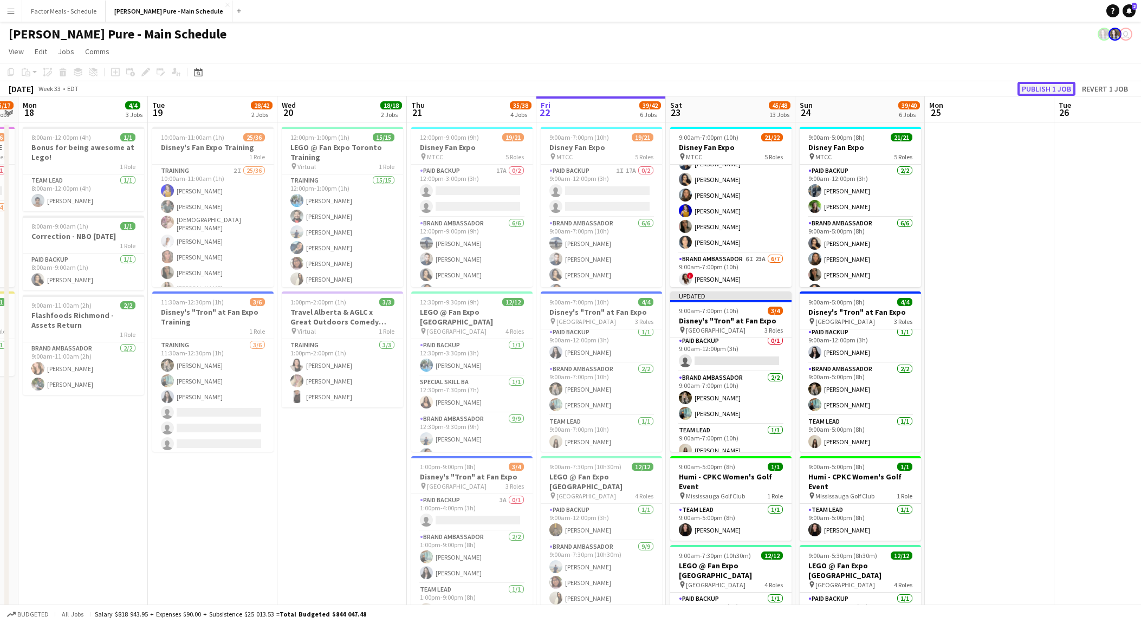
click at [1043, 84] on button "Publish 1 job" at bounding box center [1046, 89] width 58 height 14
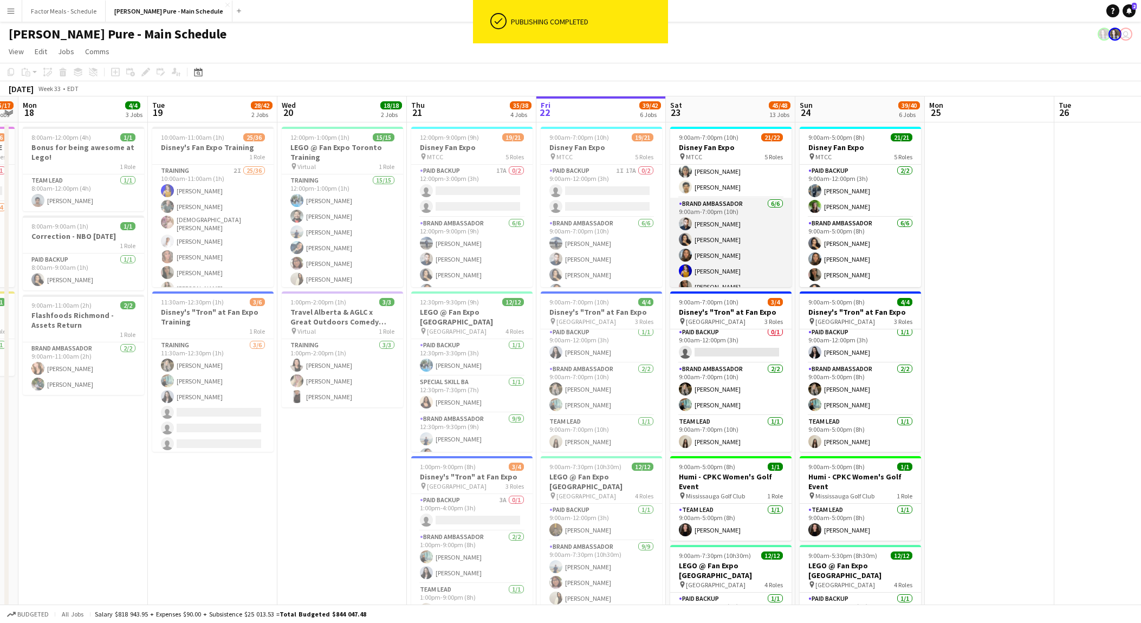
scroll to position [0, 0]
click at [720, 185] on app-card-role "Paid Backup [DATE] 9:00am-12:00pm (3h) [PERSON_NAME] [PERSON_NAME]" at bounding box center [730, 191] width 121 height 53
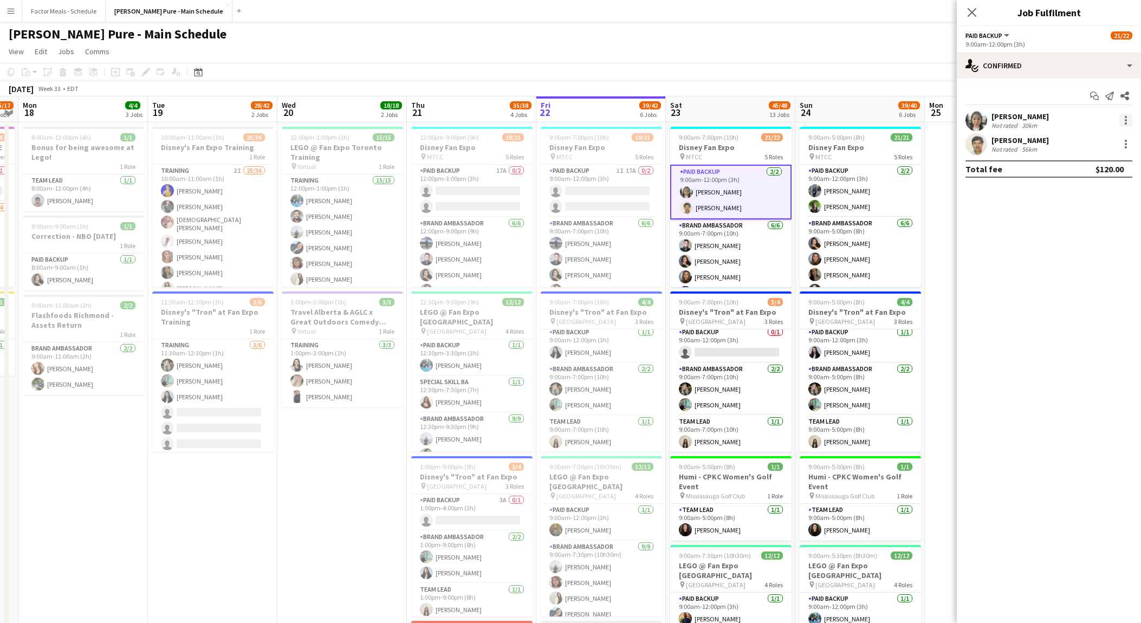
click at [1127, 117] on div at bounding box center [1125, 120] width 13 height 13
click at [1082, 238] on button "Remove" at bounding box center [1090, 244] width 84 height 26
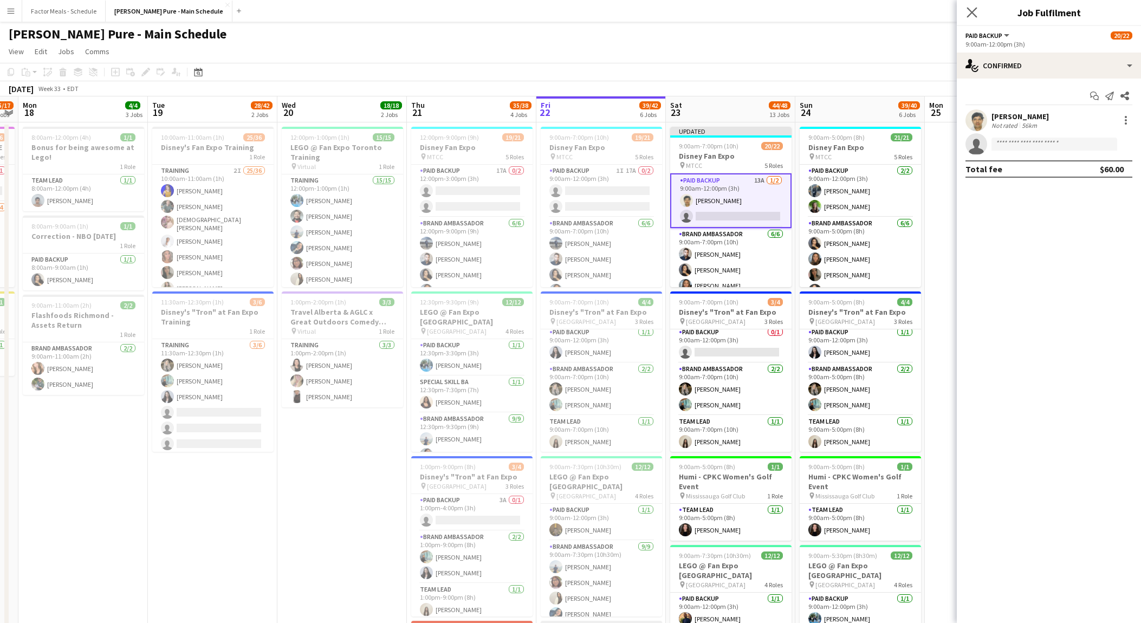
click at [965, 8] on app-icon "Close pop-in" at bounding box center [972, 13] width 16 height 16
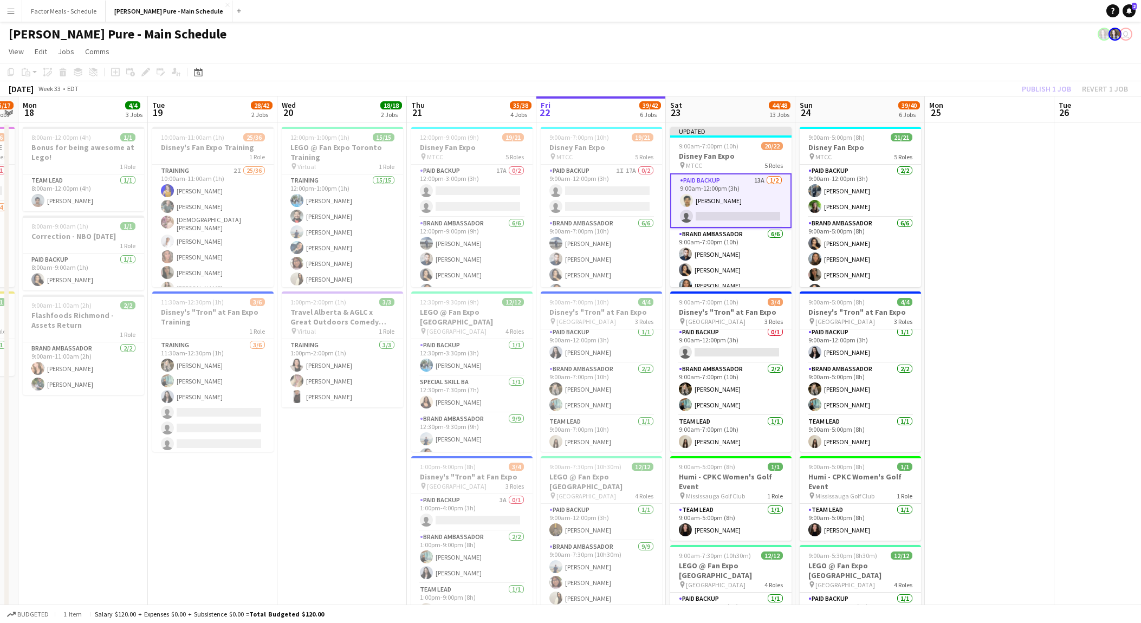
click at [1049, 88] on div "Publish 1 job Revert 1 job" at bounding box center [1075, 89] width 132 height 14
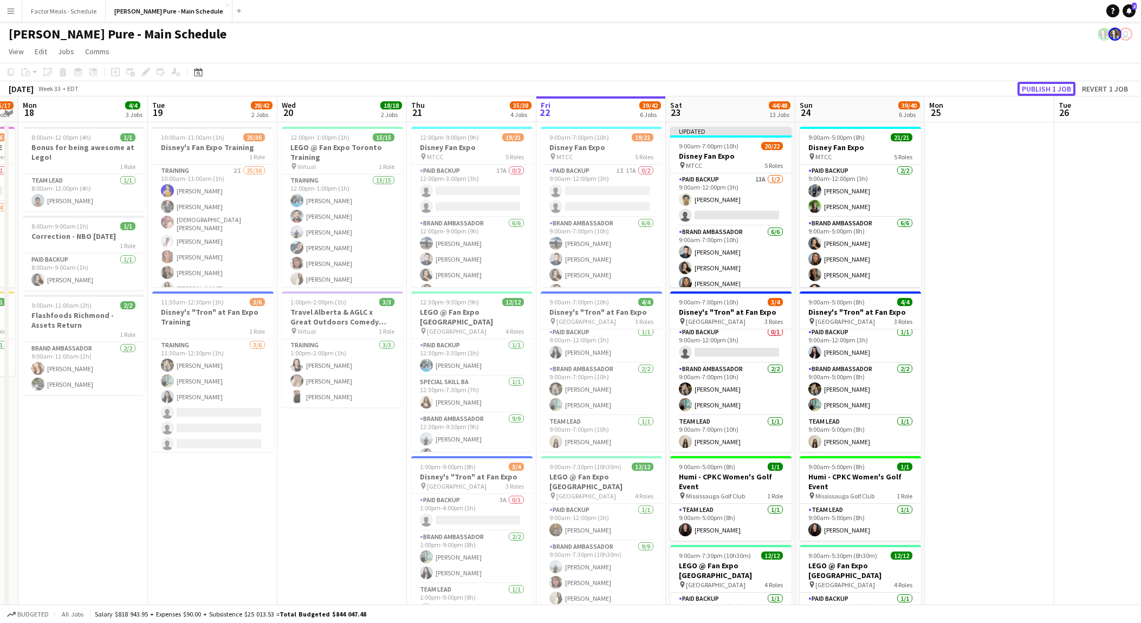
click at [1049, 88] on button "Publish 1 job" at bounding box center [1046, 89] width 58 height 14
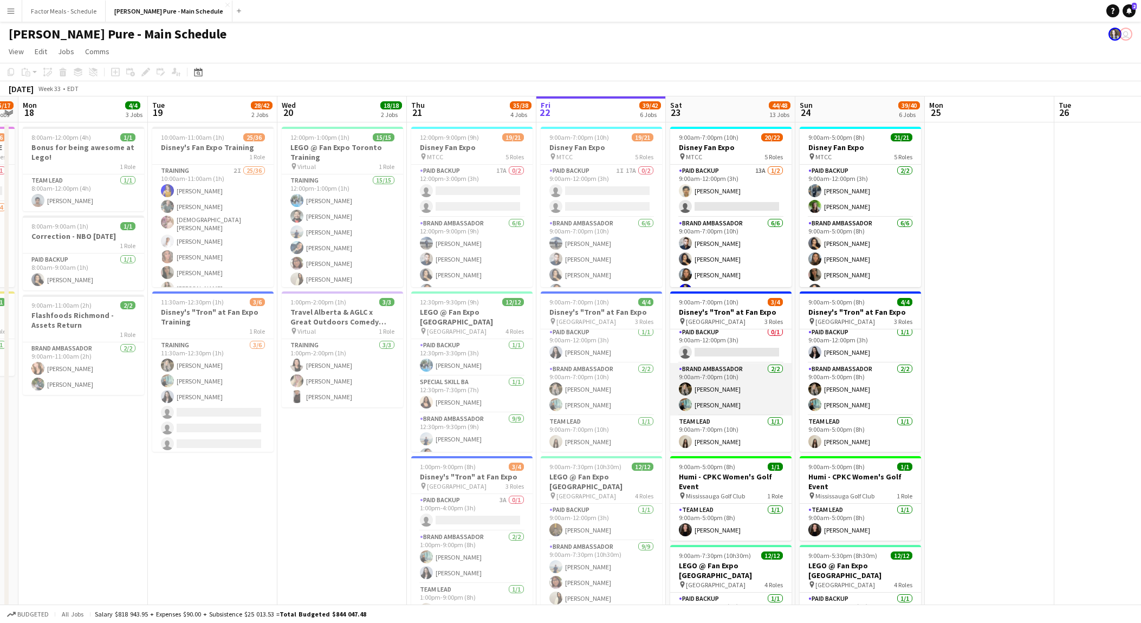
click at [721, 400] on app-card-role "Brand Ambassador [DATE] 9:00am-7:00pm (10h) [PERSON_NAME] [PERSON_NAME]" at bounding box center [730, 389] width 121 height 53
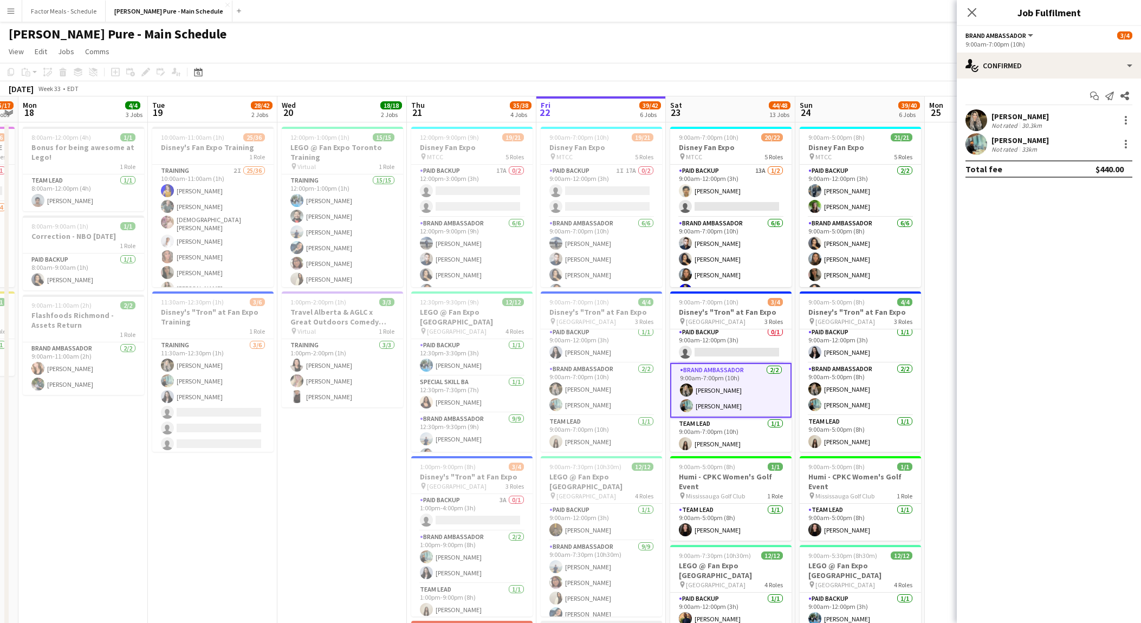
click at [710, 385] on app-card-role "Brand Ambassador [DATE] 9:00am-7:00pm (10h) [PERSON_NAME] [PERSON_NAME]" at bounding box center [730, 390] width 121 height 55
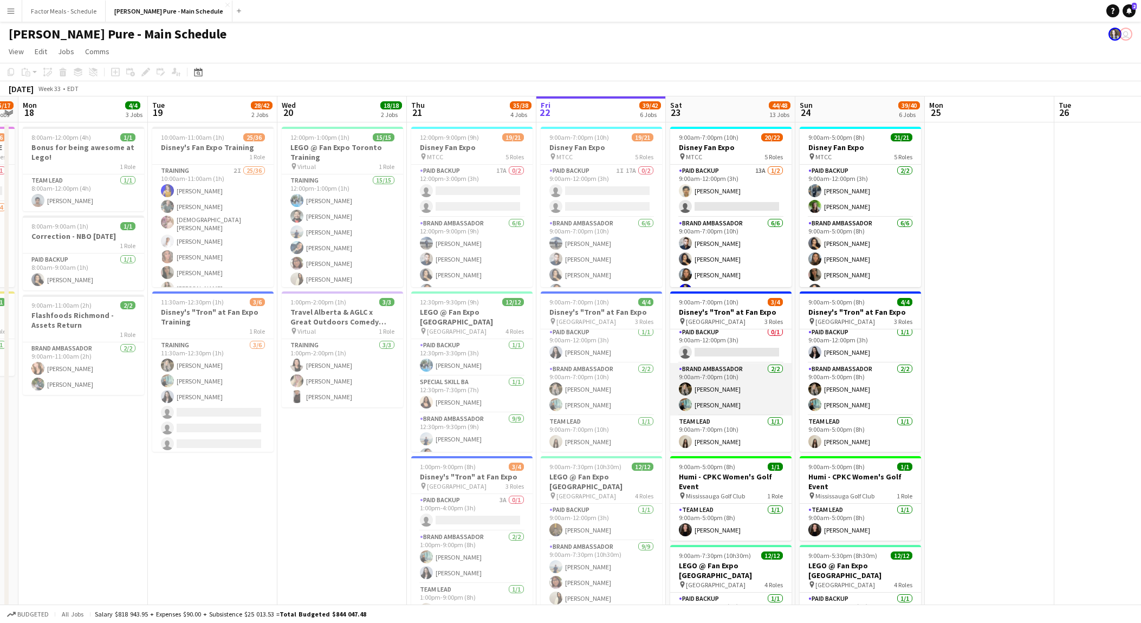
click at [710, 385] on app-card-role "Brand Ambassador [DATE] 9:00am-7:00pm (10h) [PERSON_NAME] [PERSON_NAME]" at bounding box center [730, 389] width 121 height 53
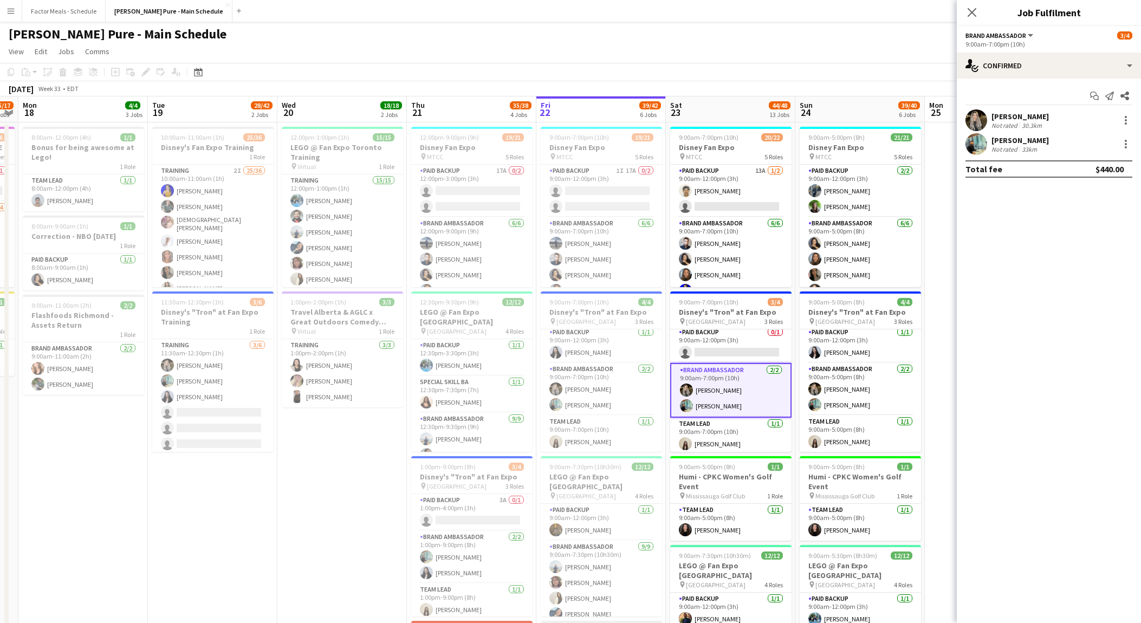
click at [1119, 126] on div at bounding box center [1124, 120] width 15 height 13
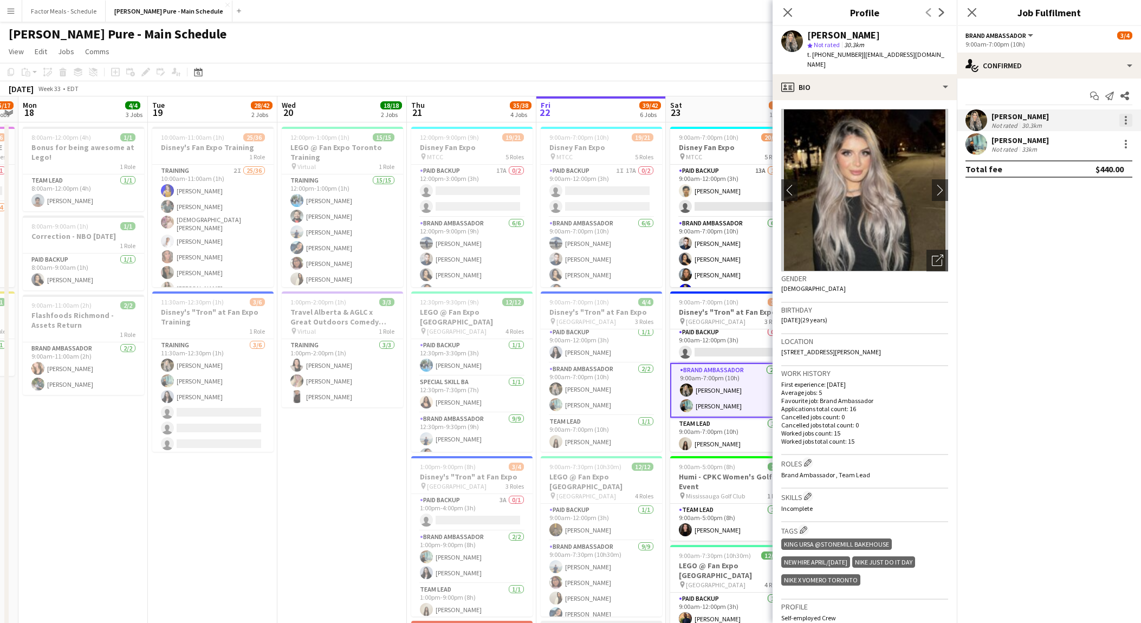
click at [1124, 123] on div at bounding box center [1125, 123] width 2 height 2
click at [1082, 238] on button "Remove" at bounding box center [1090, 244] width 84 height 26
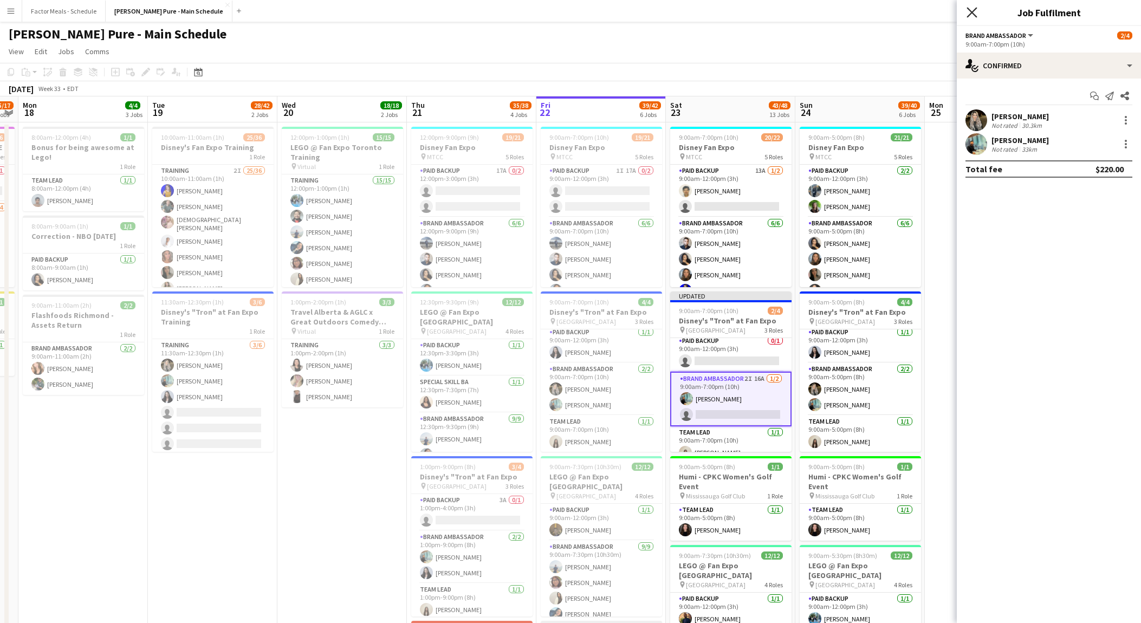
click at [973, 14] on icon at bounding box center [971, 12] width 10 height 10
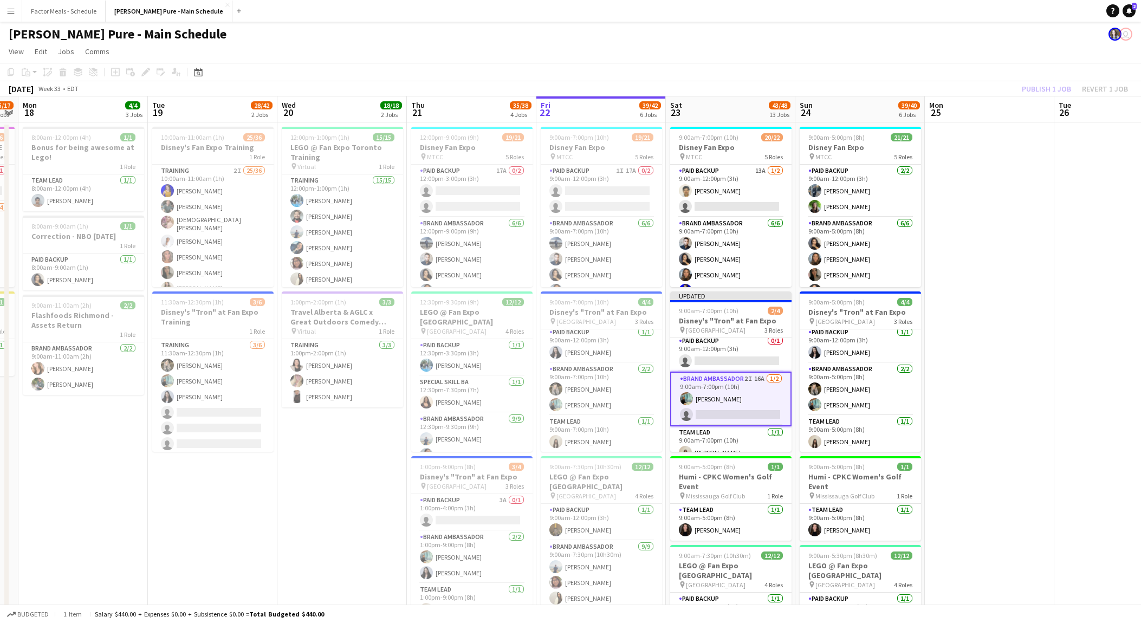
click at [1057, 83] on div "Publish 1 job Revert 1 job" at bounding box center [1075, 89] width 132 height 14
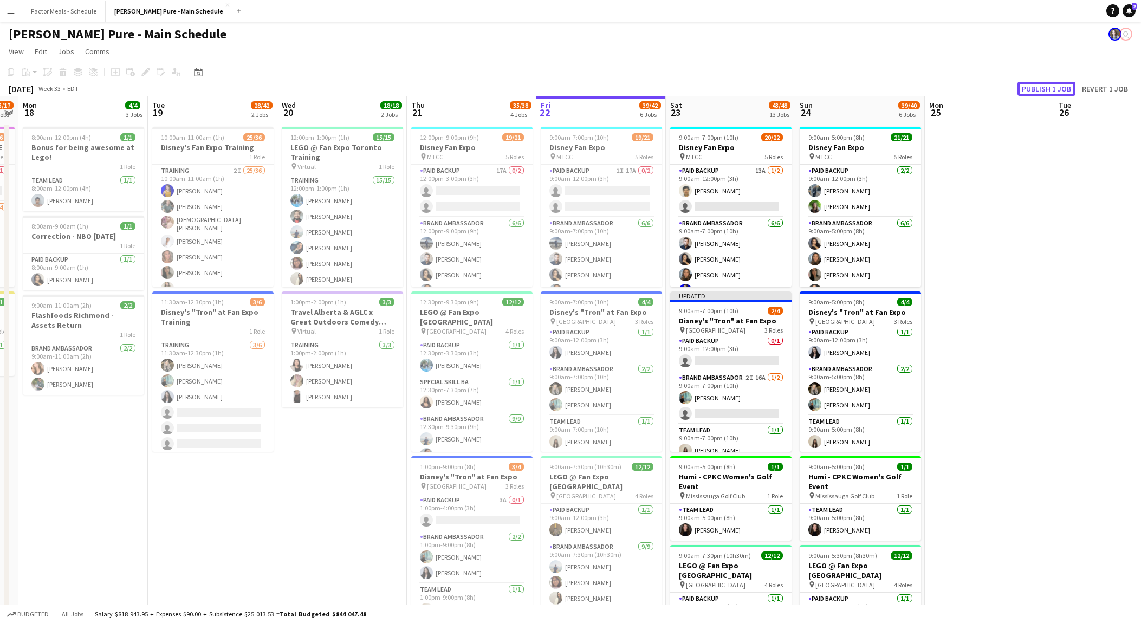
click at [1057, 83] on button "Publish 1 job" at bounding box center [1046, 89] width 58 height 14
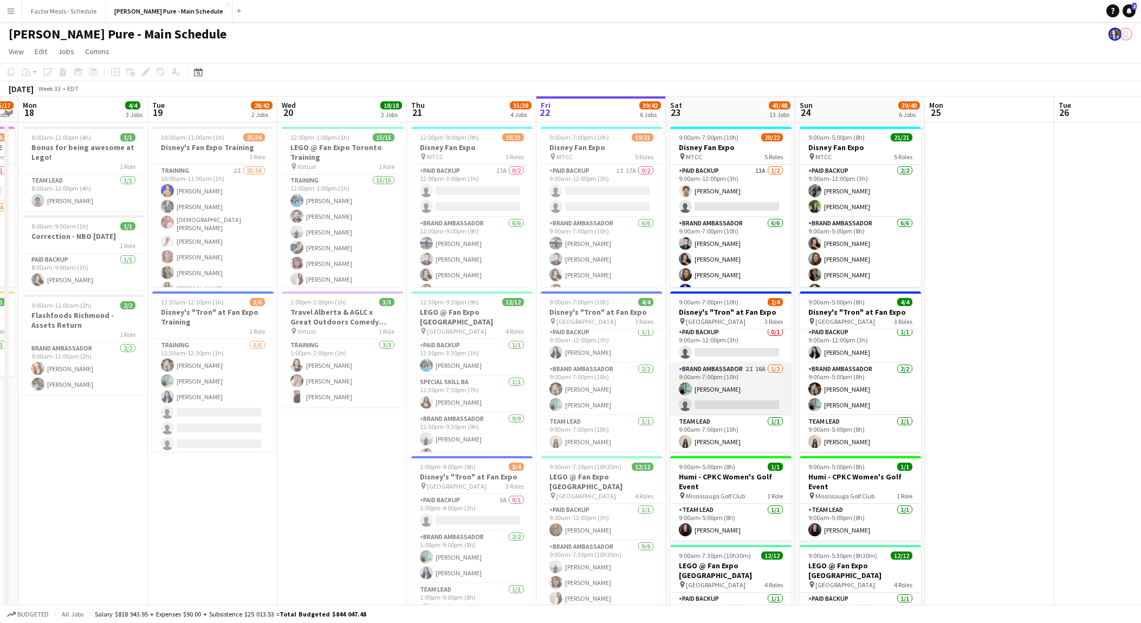
click at [726, 401] on app-card-role "Brand Ambassador 2I 16A [DATE] 9:00am-7:00pm (10h) [PERSON_NAME] single-neutral…" at bounding box center [730, 389] width 121 height 53
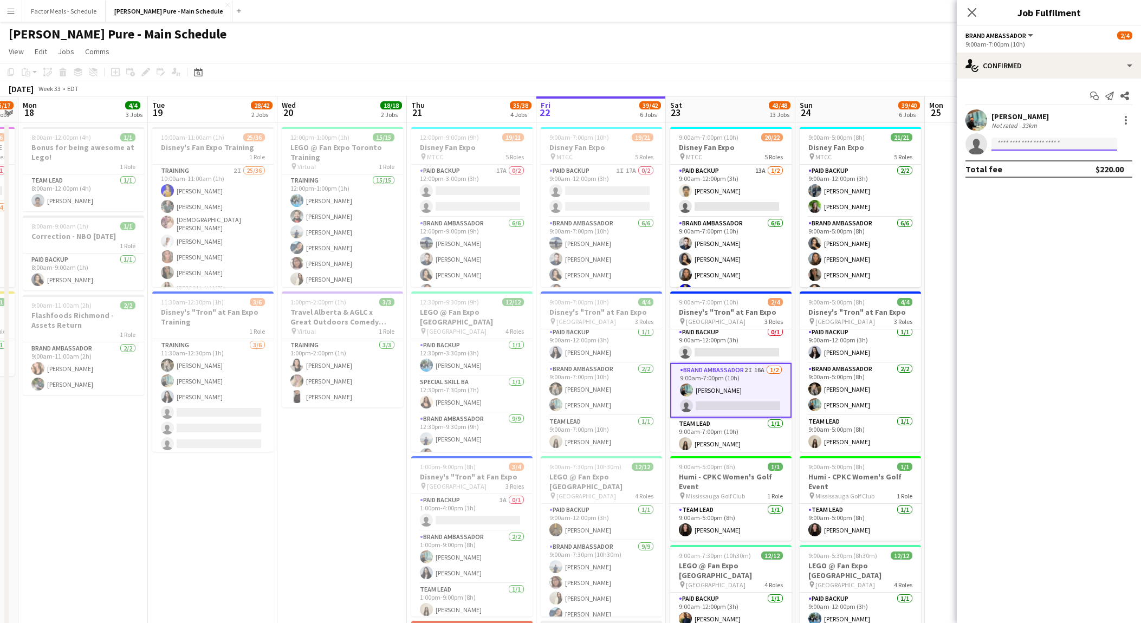
click at [1022, 145] on input at bounding box center [1054, 144] width 126 height 13
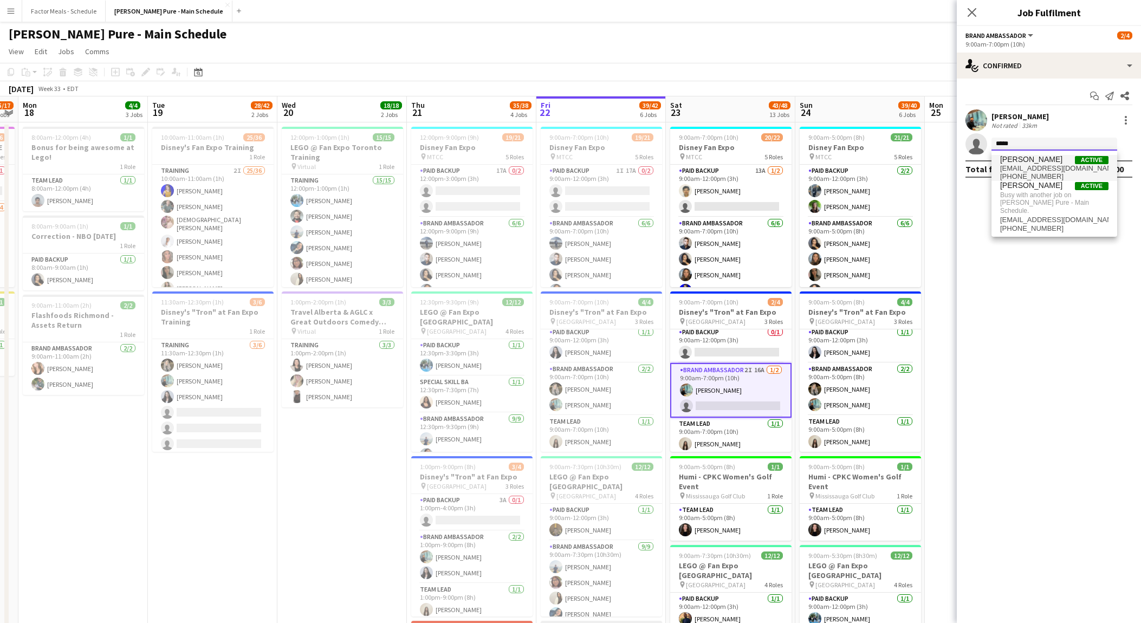
type input "*****"
click at [1044, 168] on span "[EMAIL_ADDRESS][DOMAIN_NAME]" at bounding box center [1054, 168] width 108 height 9
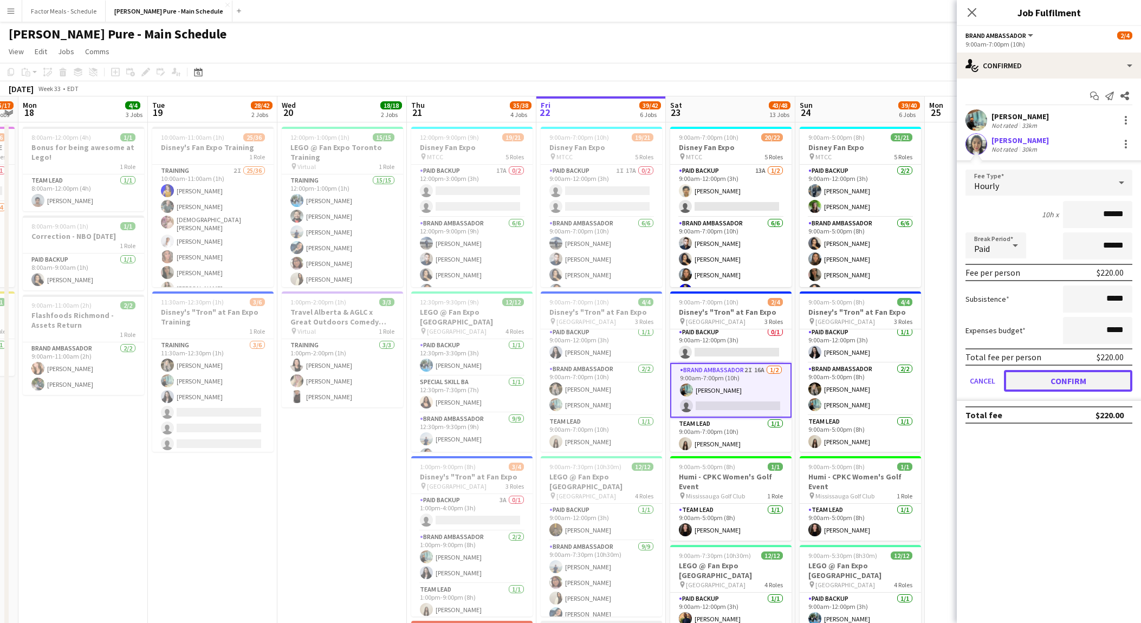
click at [1061, 378] on button "Confirm" at bounding box center [1068, 381] width 128 height 22
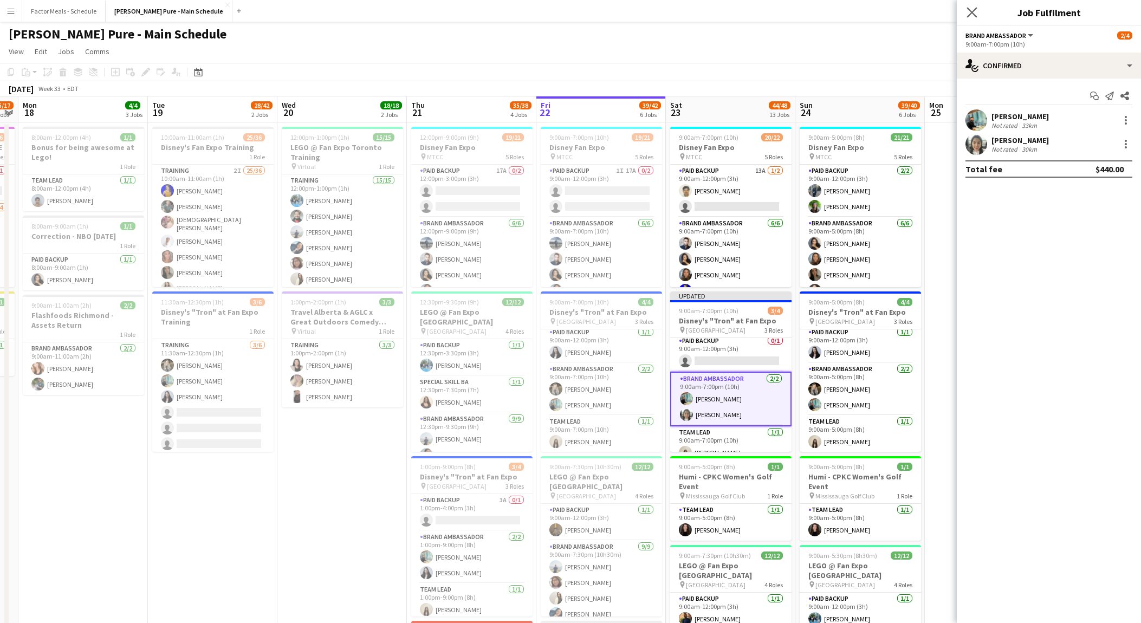
click at [973, 5] on app-icon "Close pop-in" at bounding box center [972, 13] width 16 height 16
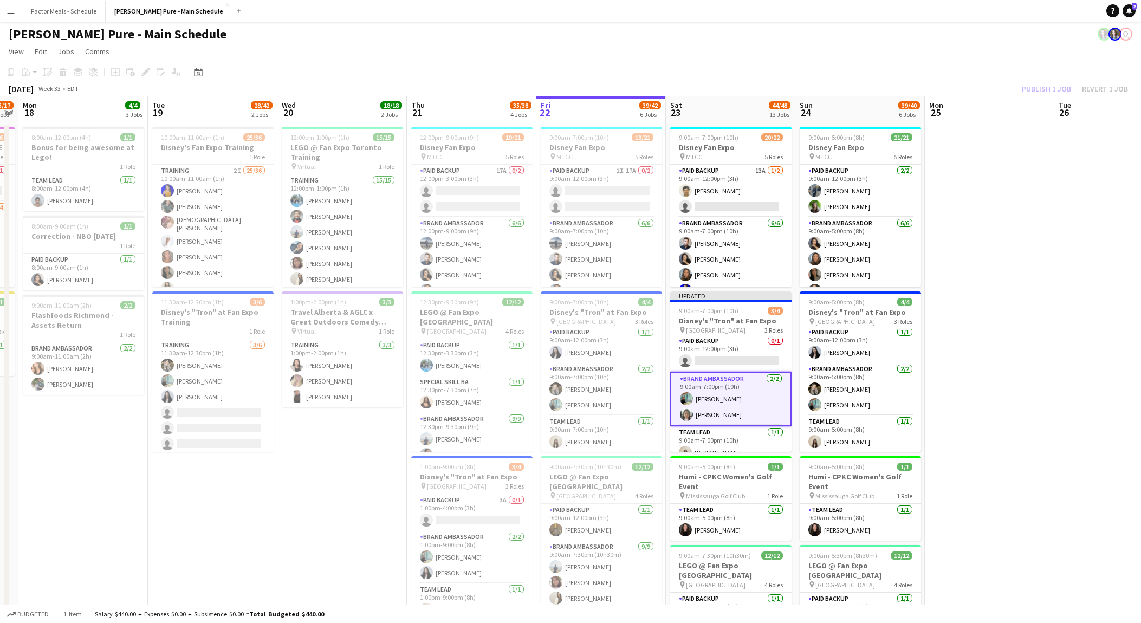
click at [1047, 89] on div "Publish 1 job Revert 1 job" at bounding box center [1075, 89] width 132 height 14
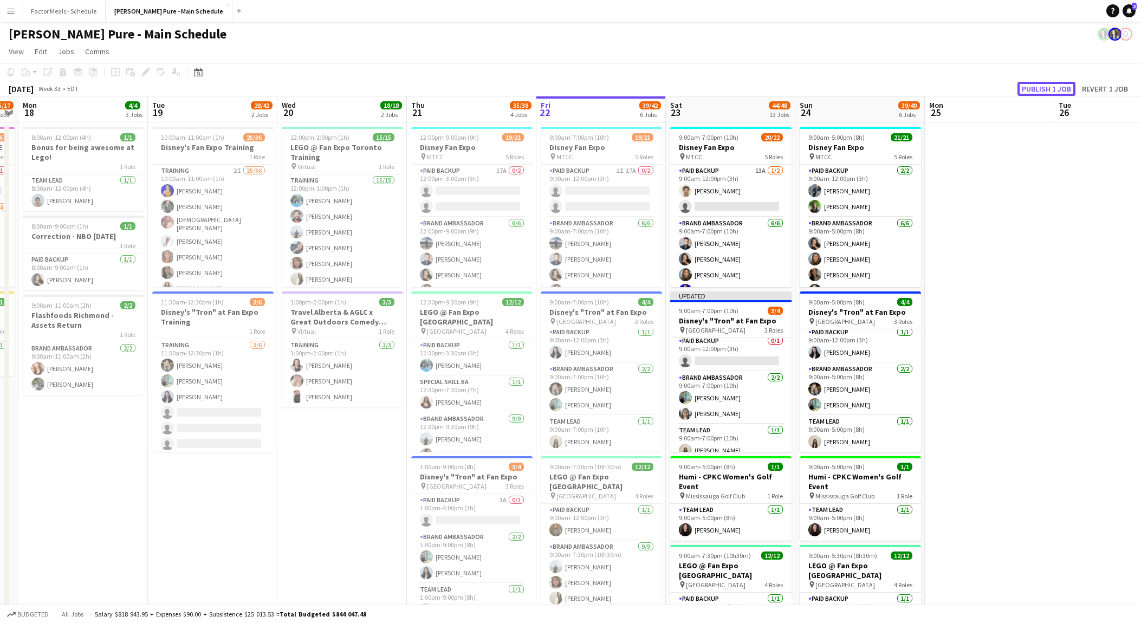
click at [1047, 89] on button "Publish 1 job" at bounding box center [1046, 89] width 58 height 14
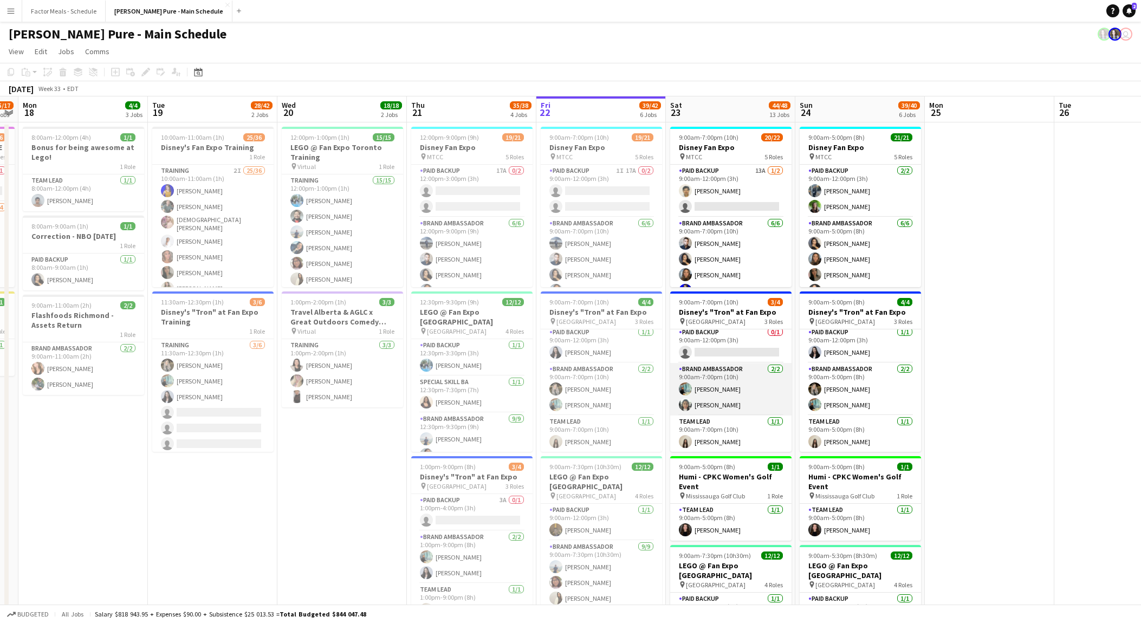
click at [721, 394] on app-card-role "Brand Ambassador [DATE] 9:00am-7:00pm (10h) [PERSON_NAME] [PERSON_NAME]" at bounding box center [730, 389] width 121 height 53
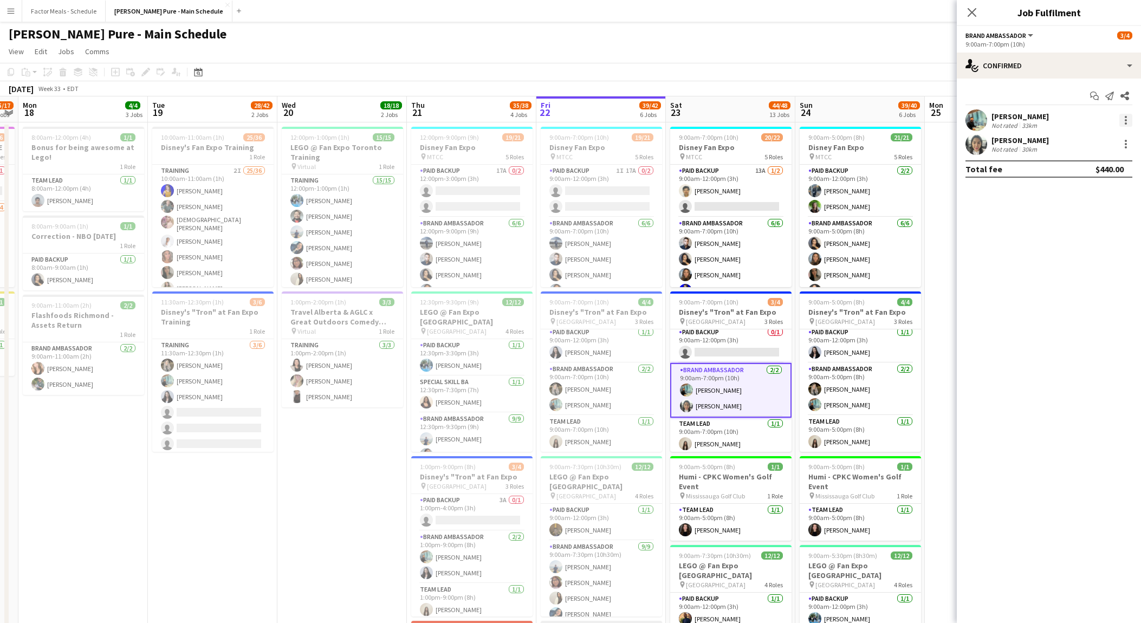
click at [1127, 118] on div at bounding box center [1125, 120] width 13 height 13
click at [1091, 241] on span "Remove" at bounding box center [1089, 244] width 67 height 10
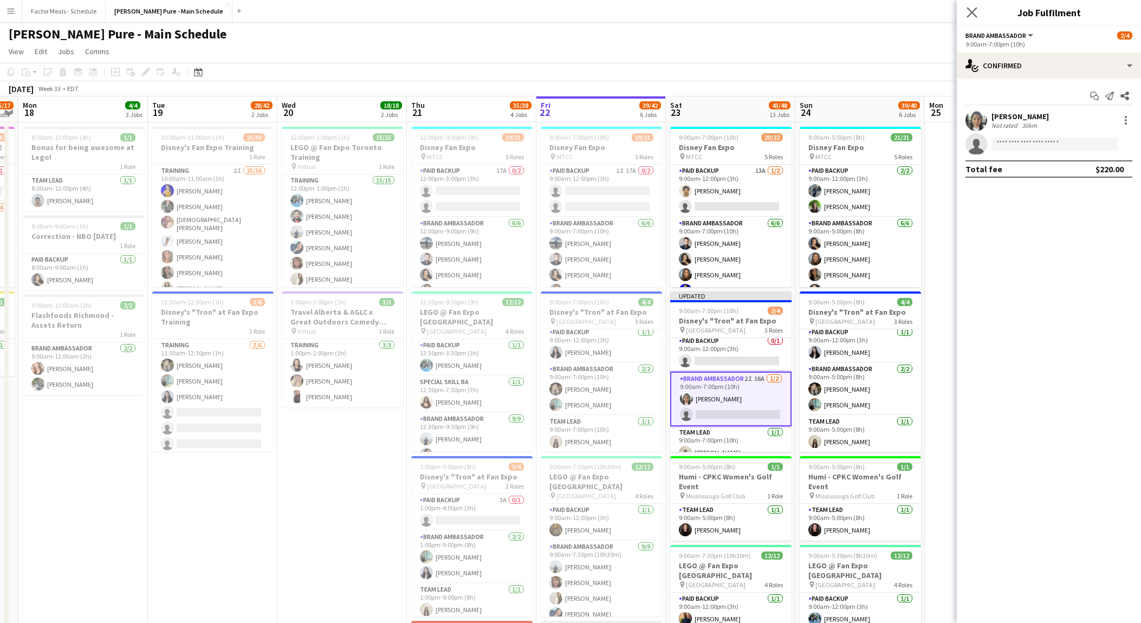
click at [973, 17] on app-icon "Close pop-in" at bounding box center [972, 13] width 16 height 16
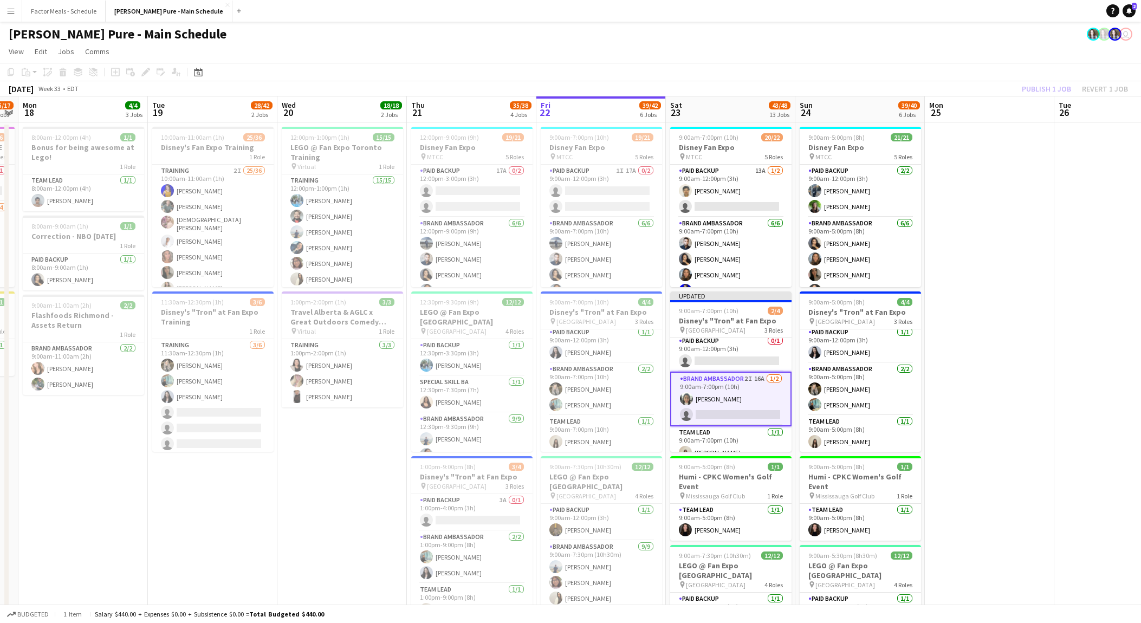
click at [1048, 84] on div "Publish 1 job Revert 1 job" at bounding box center [1075, 89] width 132 height 14
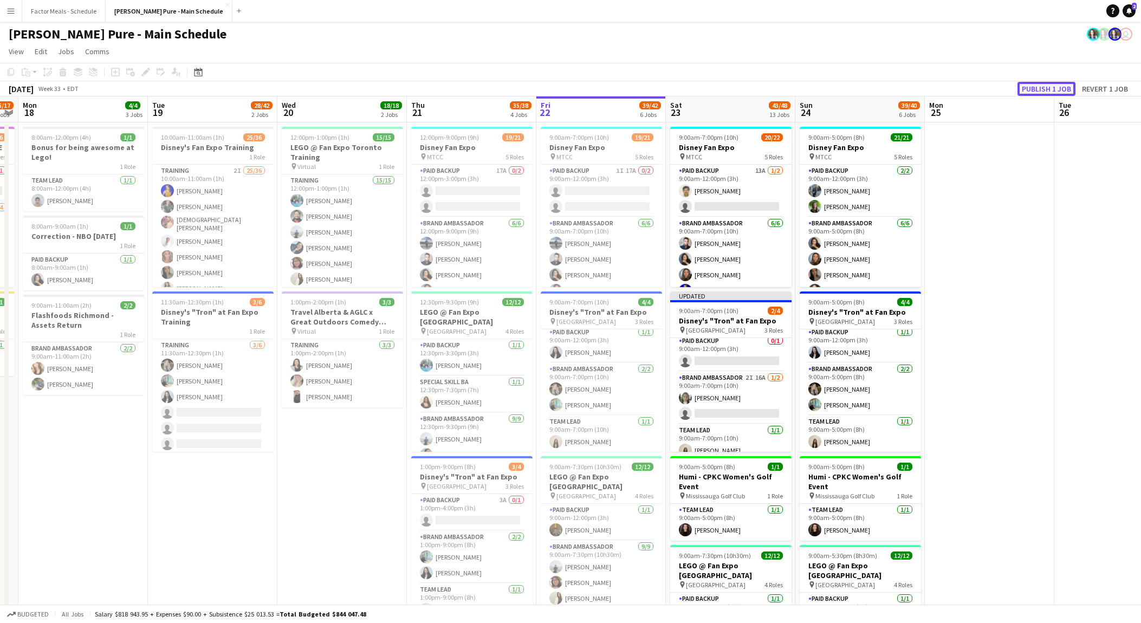
click at [1042, 85] on button "Publish 1 job" at bounding box center [1046, 89] width 58 height 14
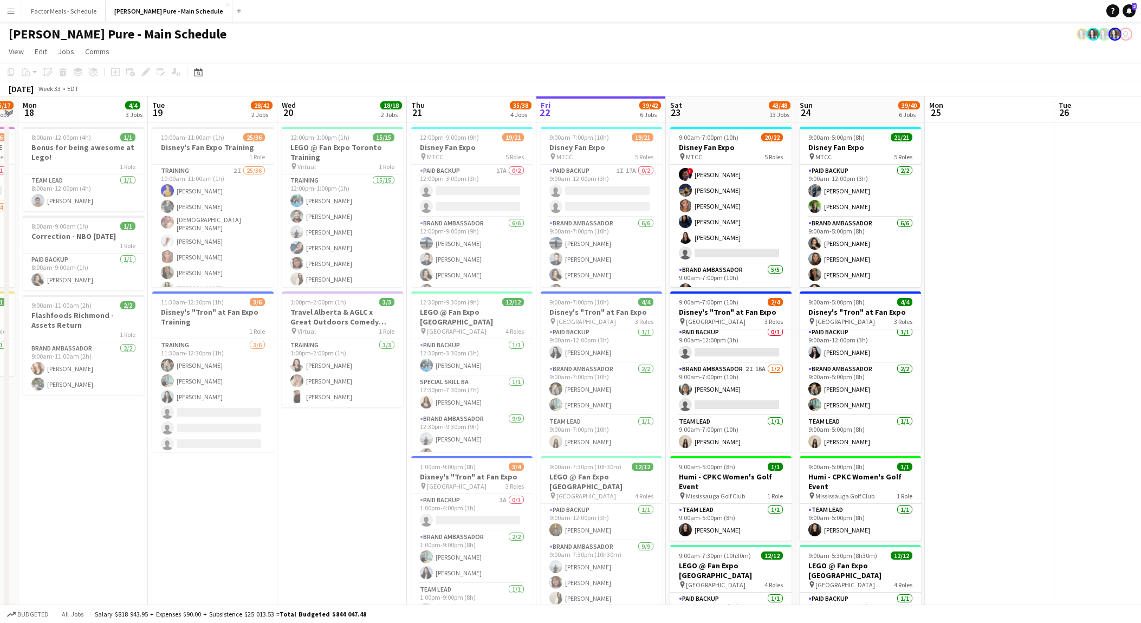
click at [743, 212] on app-card-role "Brand Ambassador 6I 23A [DATE] 9:00am-7:00pm (10h) ! [PERSON_NAME] ! [PERSON_NA…" at bounding box center [730, 198] width 121 height 131
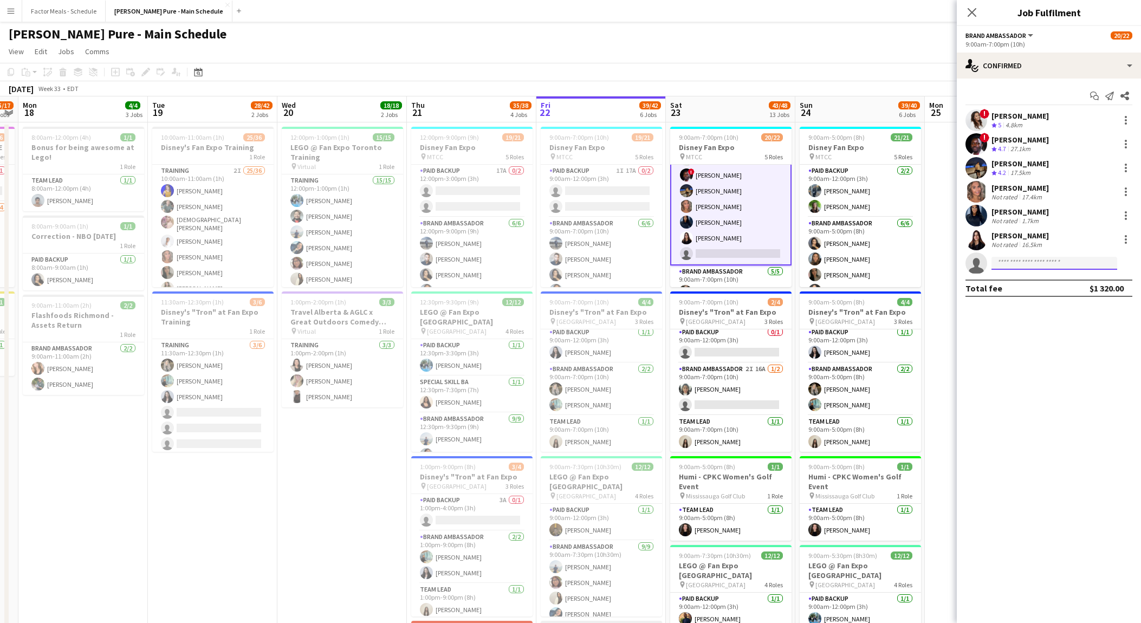
click at [1032, 267] on input at bounding box center [1054, 263] width 126 height 13
type input "****"
click at [1045, 285] on span "[EMAIL_ADDRESS][DOMAIN_NAME]" at bounding box center [1054, 287] width 108 height 9
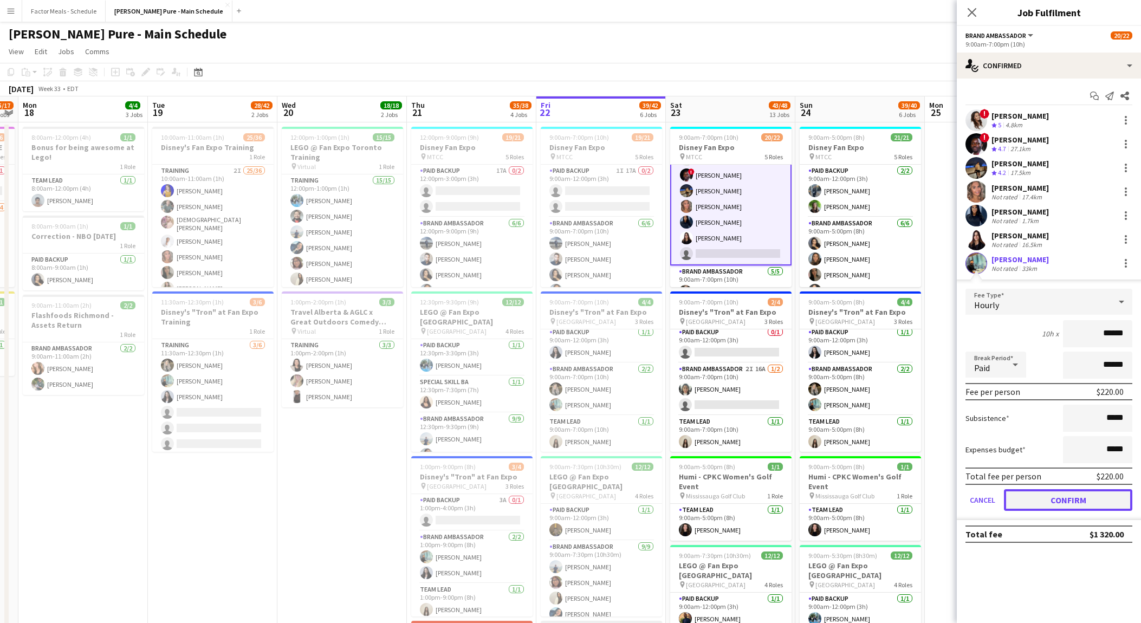
click at [1064, 503] on button "Confirm" at bounding box center [1068, 500] width 128 height 22
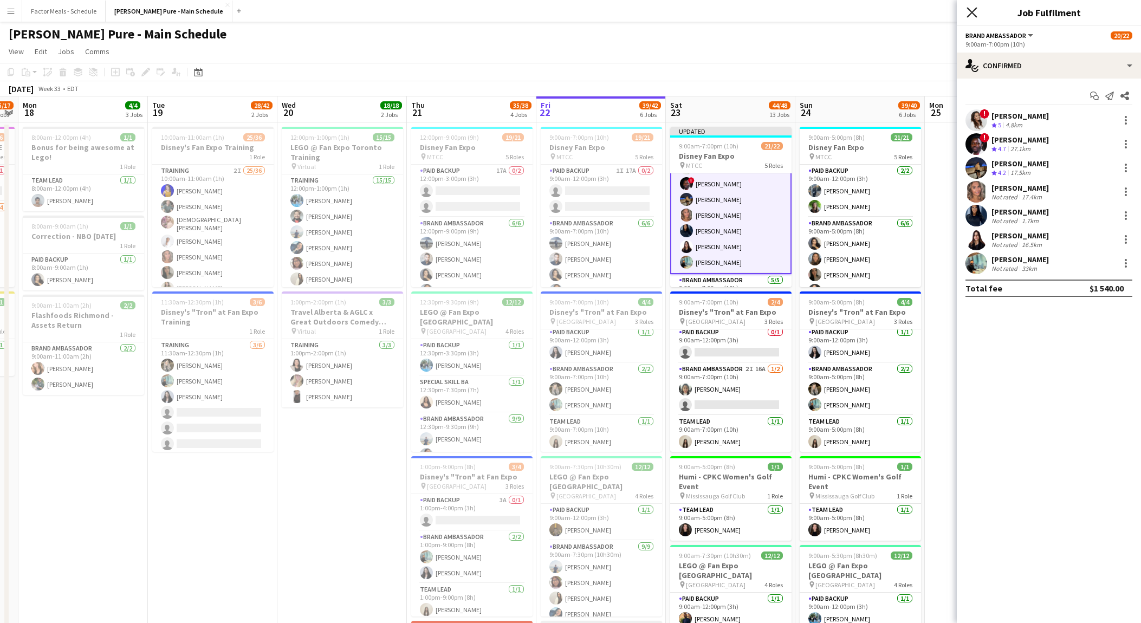
click at [968, 9] on icon at bounding box center [971, 12] width 10 height 10
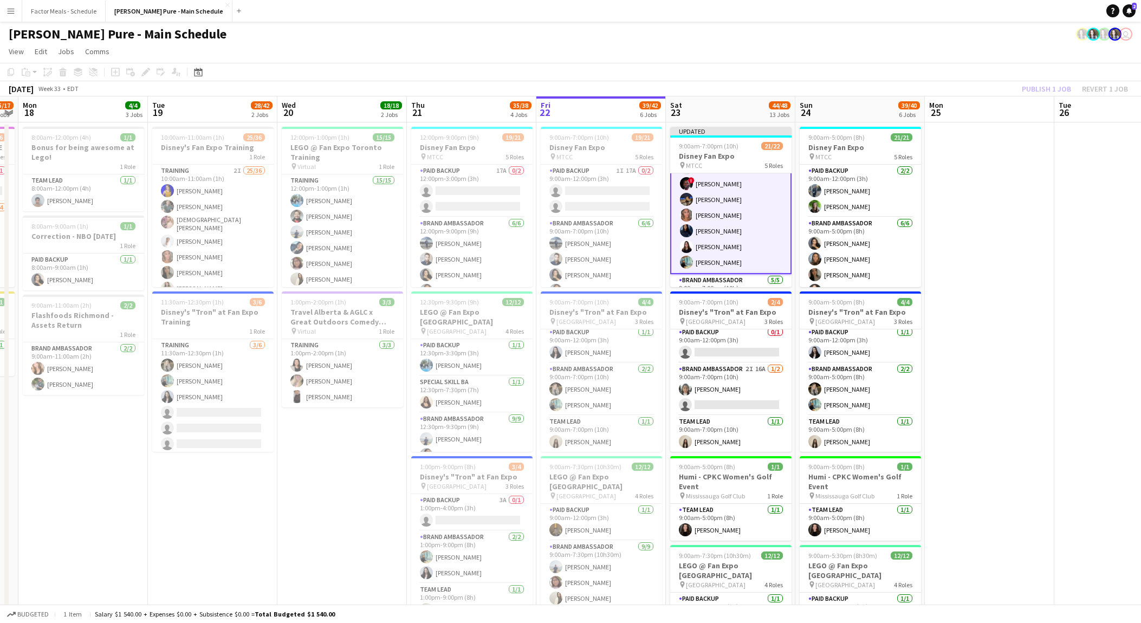
click at [1051, 87] on div "Publish 1 job Revert 1 job" at bounding box center [1075, 89] width 132 height 14
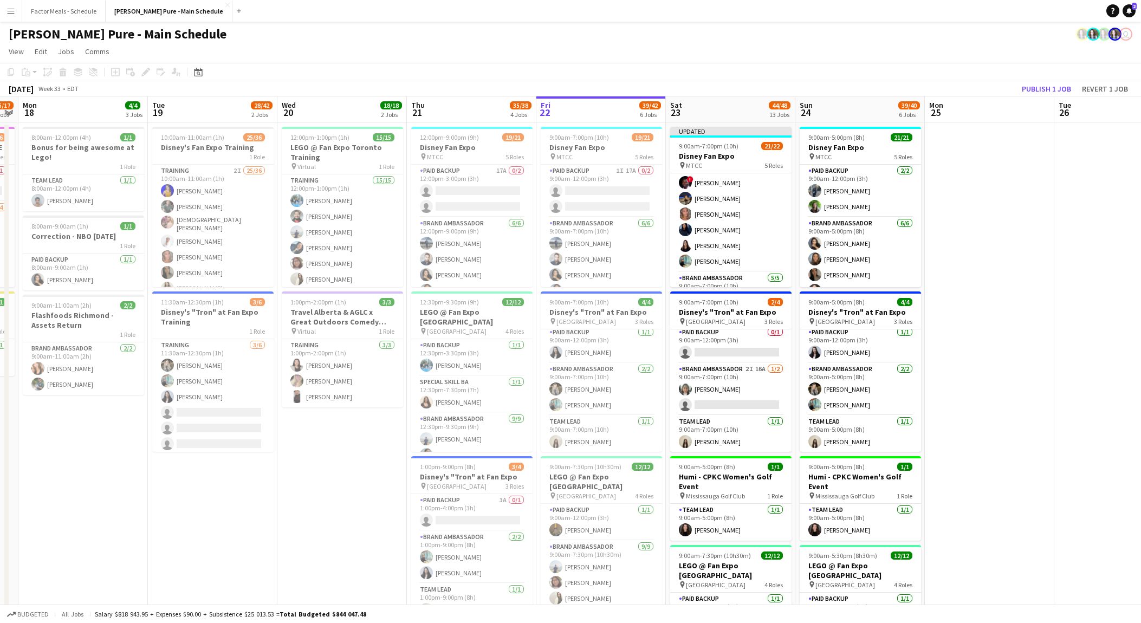
scroll to position [200, 0]
click at [1049, 86] on button "Publish 1 job" at bounding box center [1046, 89] width 58 height 14
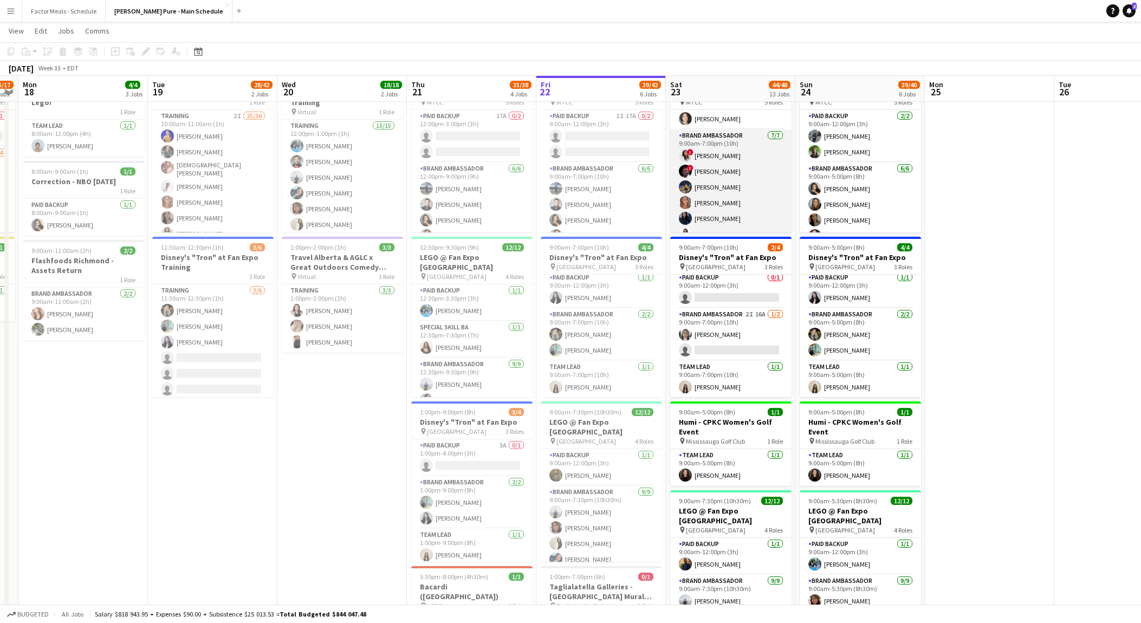
scroll to position [144, 0]
click at [741, 181] on app-card-role "Brand Ambassador [DATE] 9:00am-7:00pm (10h) ! [PERSON_NAME] ! [PERSON_NAME] [PE…" at bounding box center [730, 199] width 121 height 131
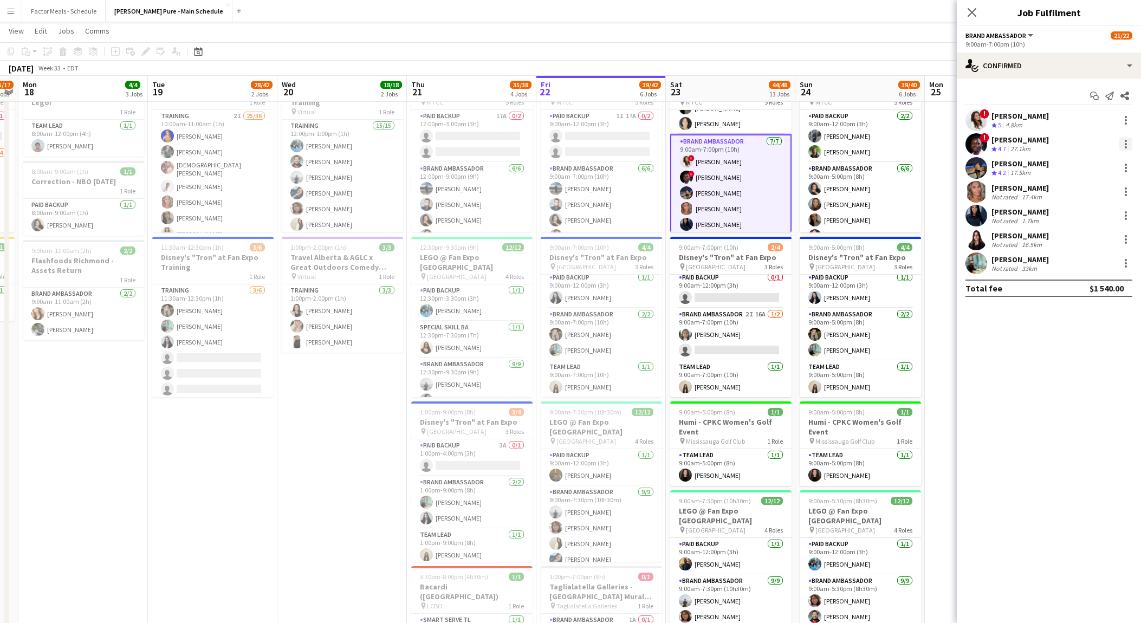
click at [1124, 144] on div at bounding box center [1125, 144] width 2 height 2
click at [1085, 263] on span "Remove" at bounding box center [1072, 267] width 32 height 9
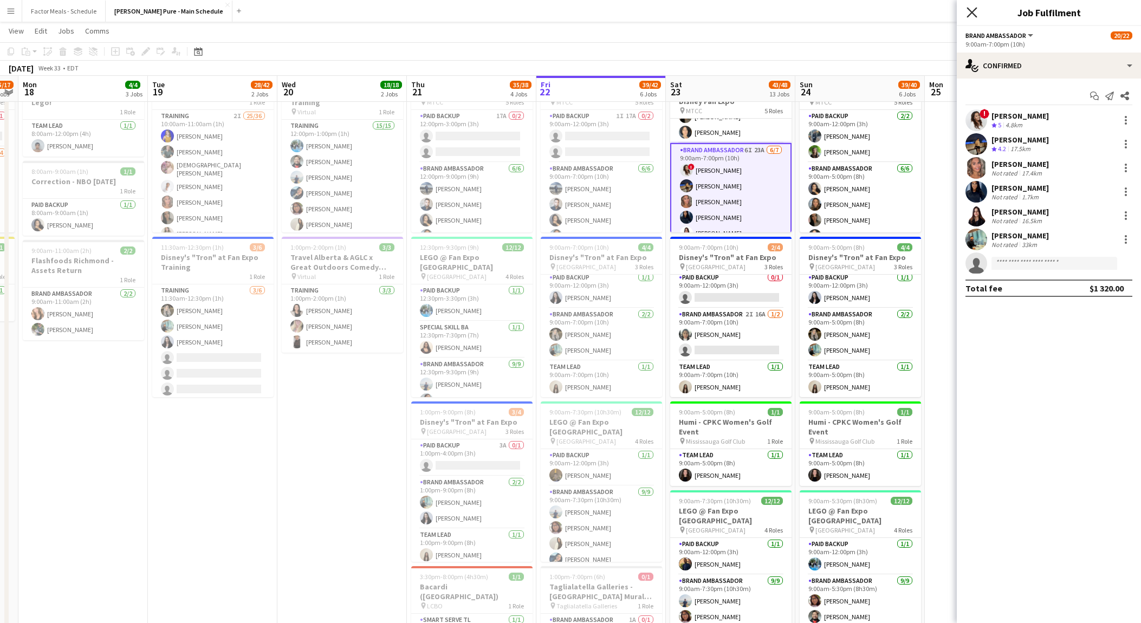
click at [973, 13] on icon "Close pop-in" at bounding box center [971, 12] width 10 height 10
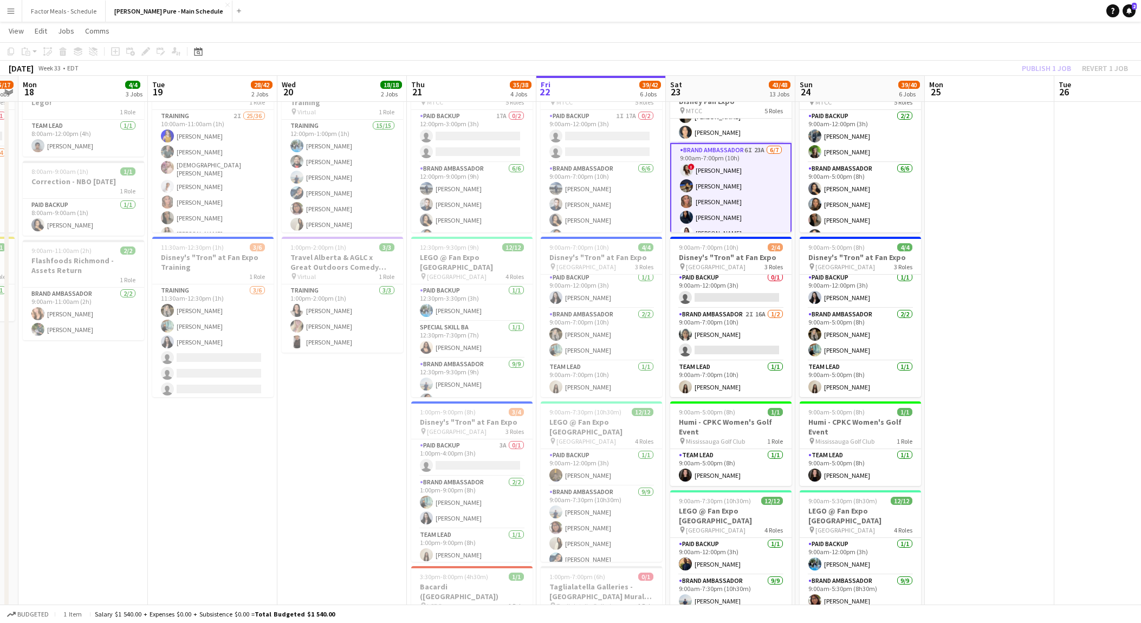
click at [1052, 74] on div "Publish 1 job Revert 1 job" at bounding box center [1075, 68] width 132 height 14
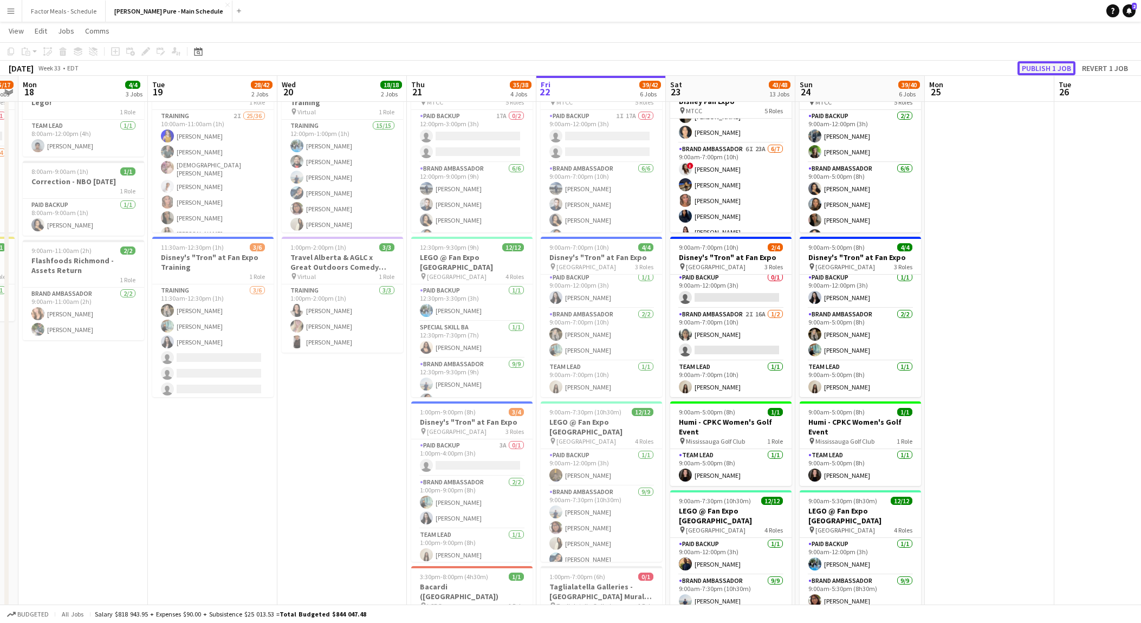
click at [1045, 68] on button "Publish 1 job" at bounding box center [1046, 68] width 58 height 14
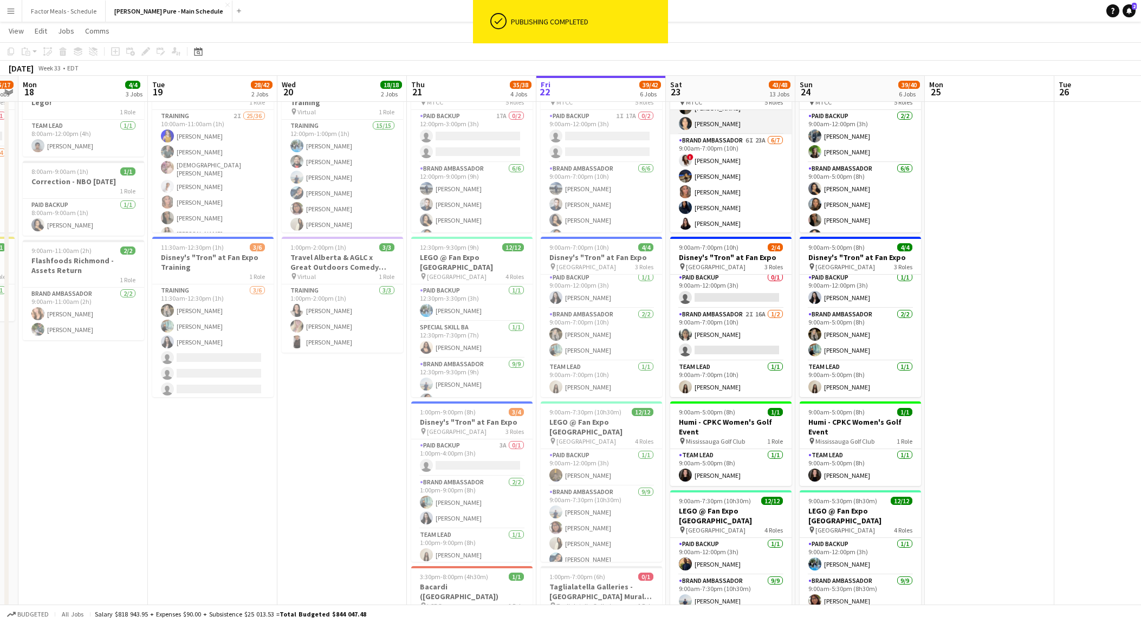
click at [730, 117] on app-card-role "Brand Ambassador [DATE] 9:00am-7:00pm (10h) [PERSON_NAME] [PERSON_NAME] [PERSON…" at bounding box center [730, 76] width 121 height 115
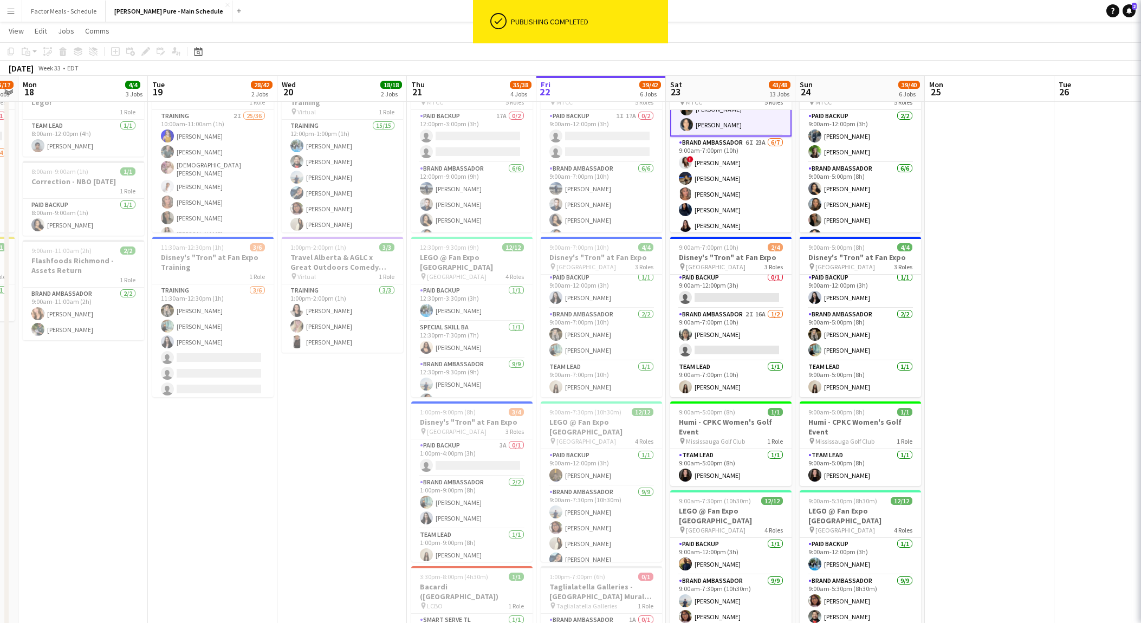
scroll to position [145, 0]
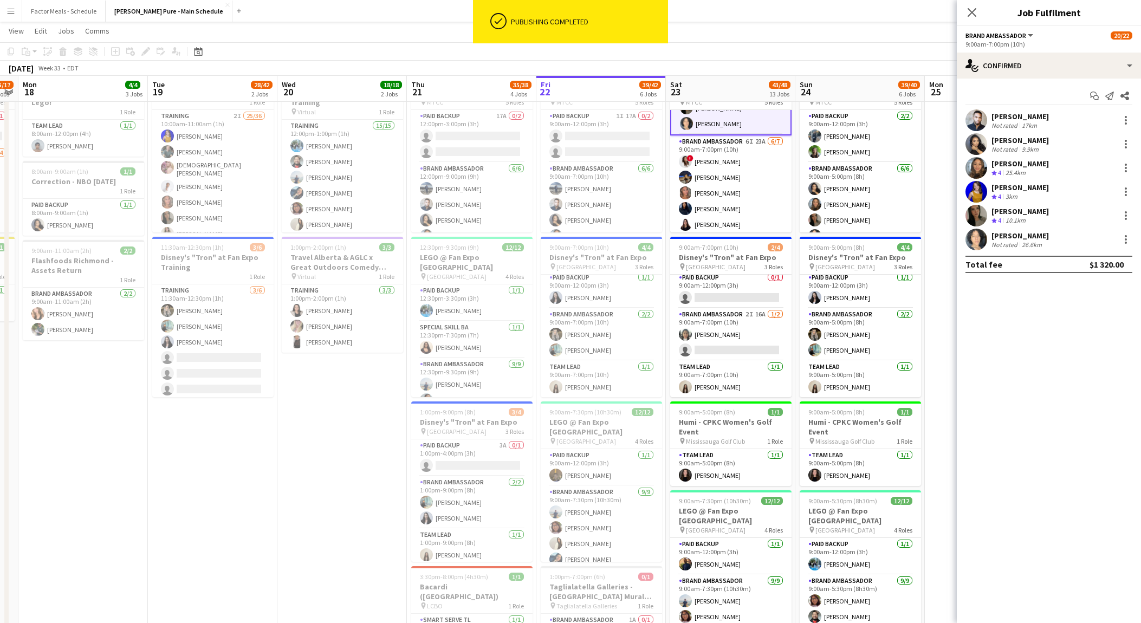
click at [731, 100] on app-board-header-date "Sat 23 43/48 13 Jobs" at bounding box center [730, 89] width 129 height 26
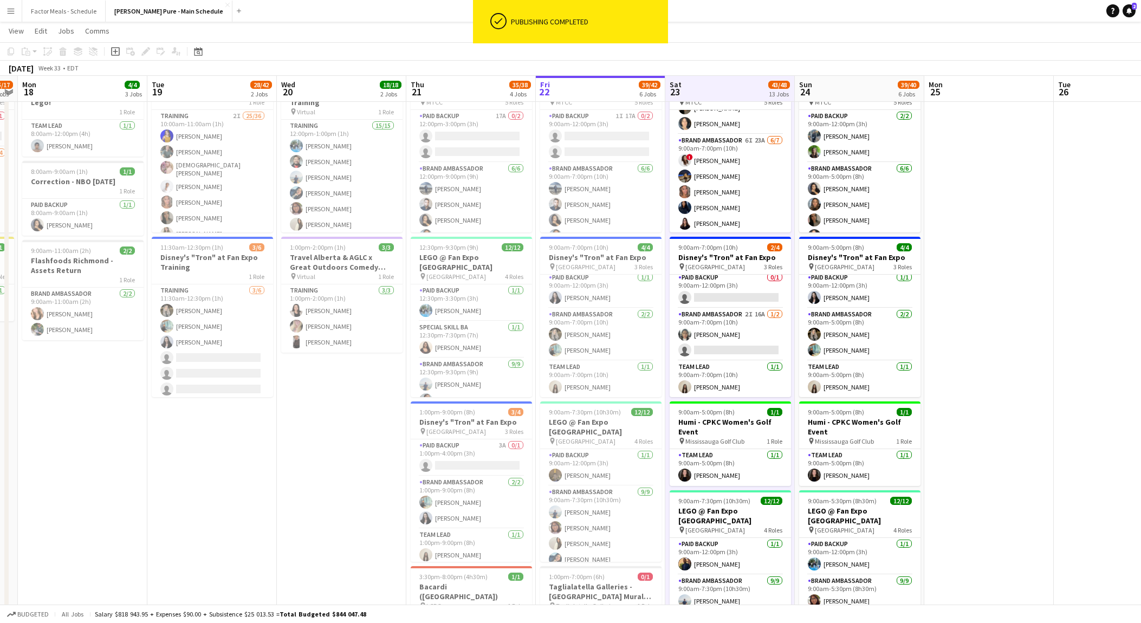
click at [723, 87] on app-board-header-date "Sat 23 43/48 13 Jobs" at bounding box center [729, 89] width 129 height 26
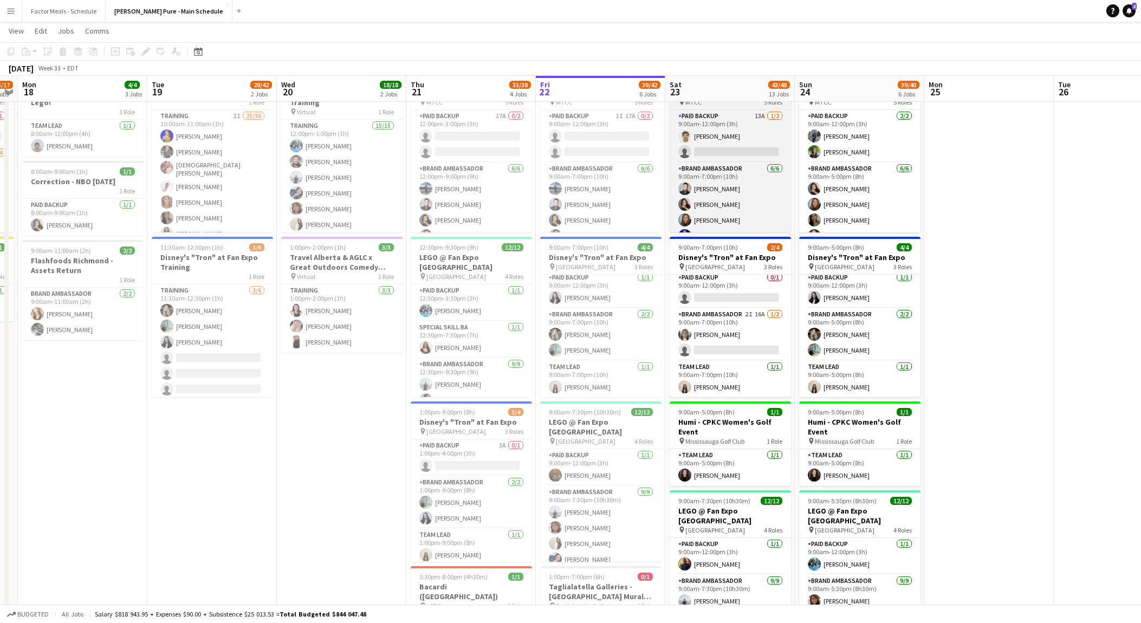
scroll to position [0, 0]
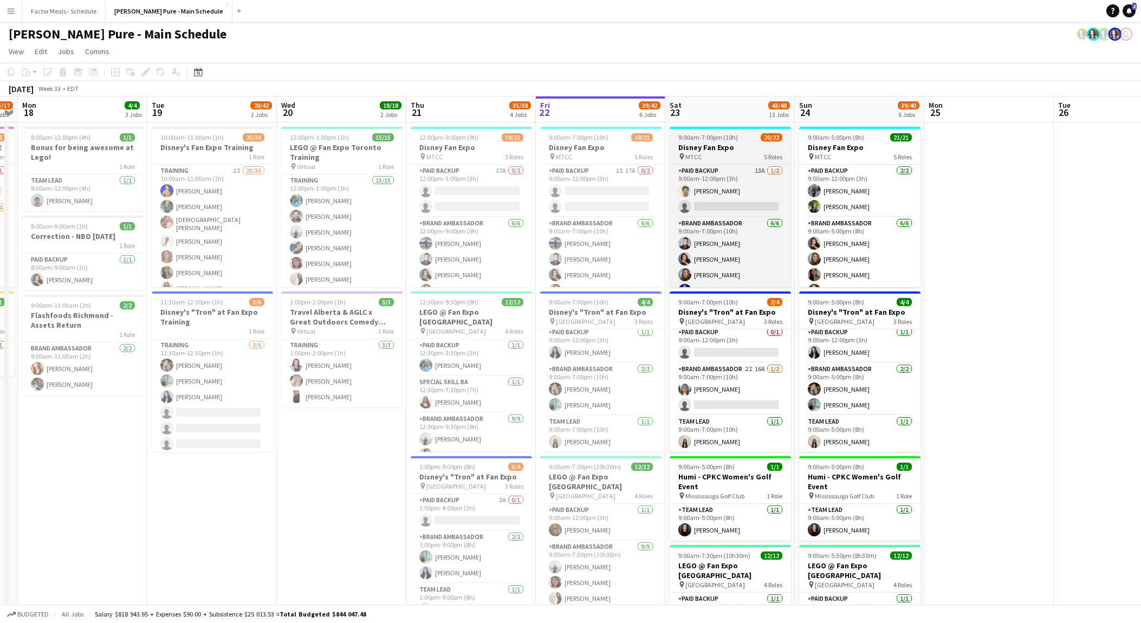
click at [712, 144] on h3 "Disney Fan Expo" at bounding box center [729, 147] width 121 height 10
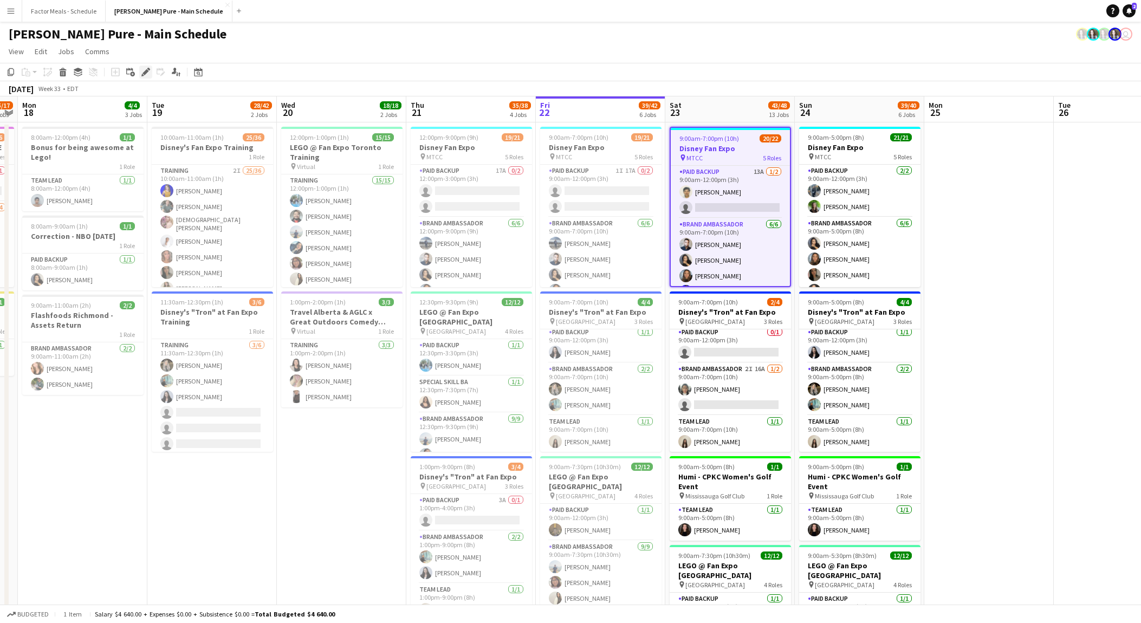
click at [147, 68] on icon at bounding box center [148, 69] width 3 height 3
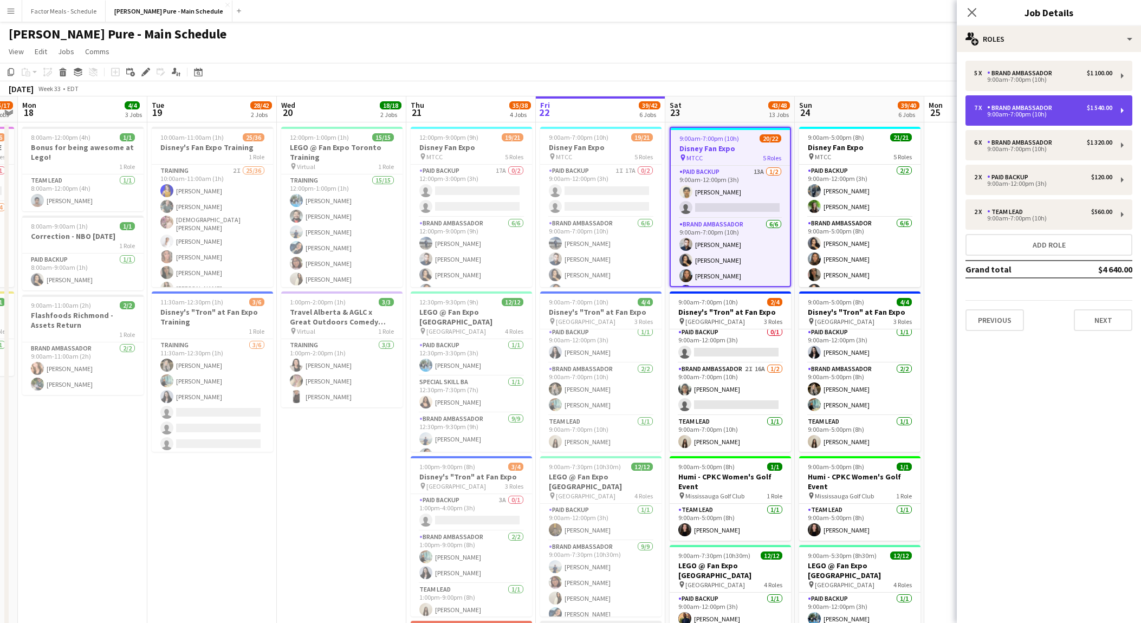
click at [1032, 109] on div "Brand Ambassador" at bounding box center [1021, 108] width 69 height 8
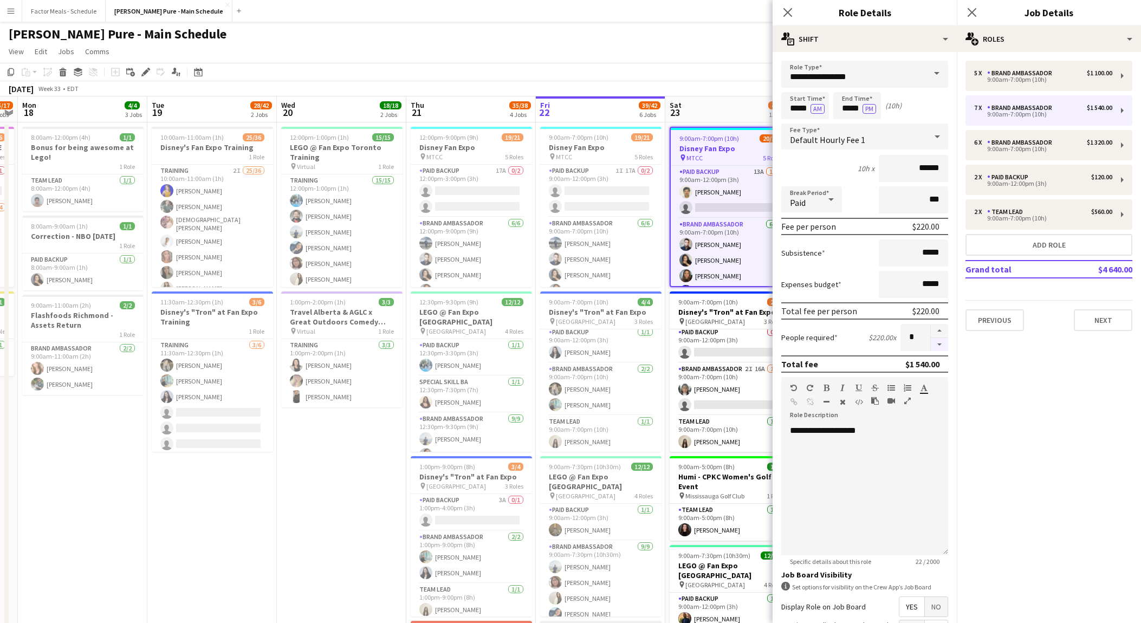
click at [940, 343] on button "button" at bounding box center [939, 345] width 17 height 14
type input "*"
click at [790, 15] on icon at bounding box center [787, 12] width 10 height 10
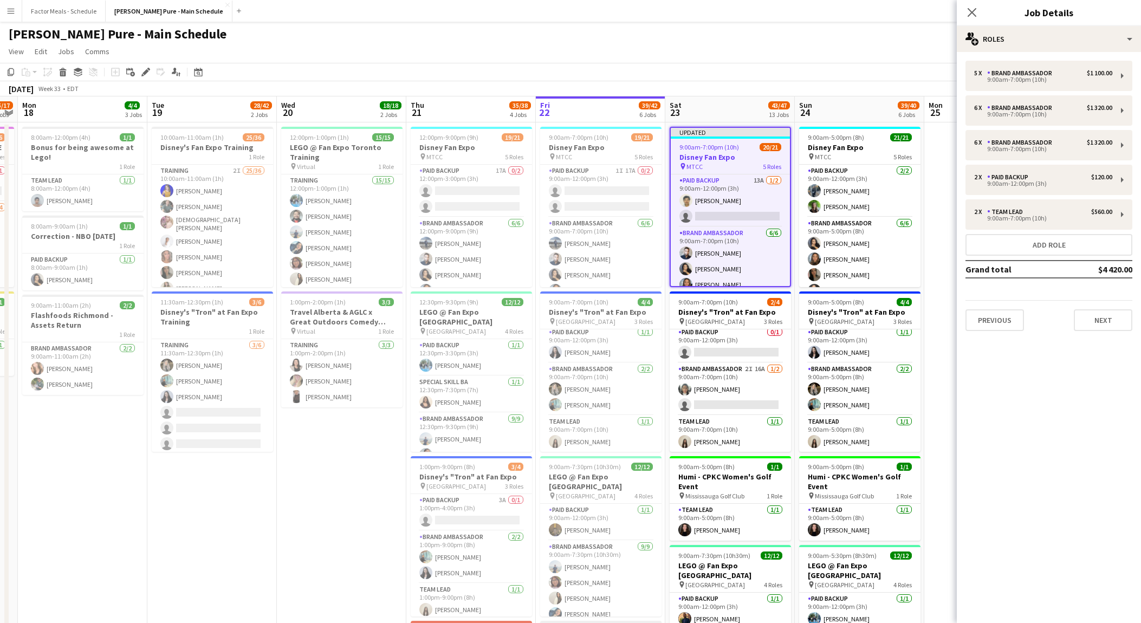
click at [979, 18] on div "Close pop-in" at bounding box center [972, 12] width 30 height 25
click at [970, 12] on icon at bounding box center [971, 12] width 10 height 10
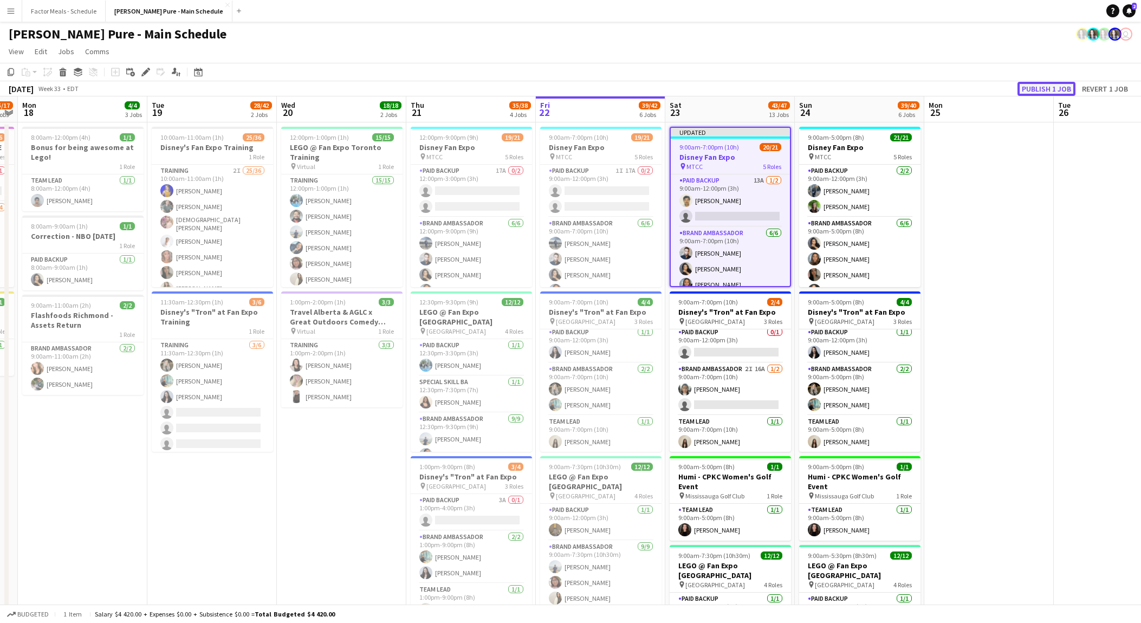
click at [1049, 84] on button "Publish 1 job" at bounding box center [1046, 89] width 58 height 14
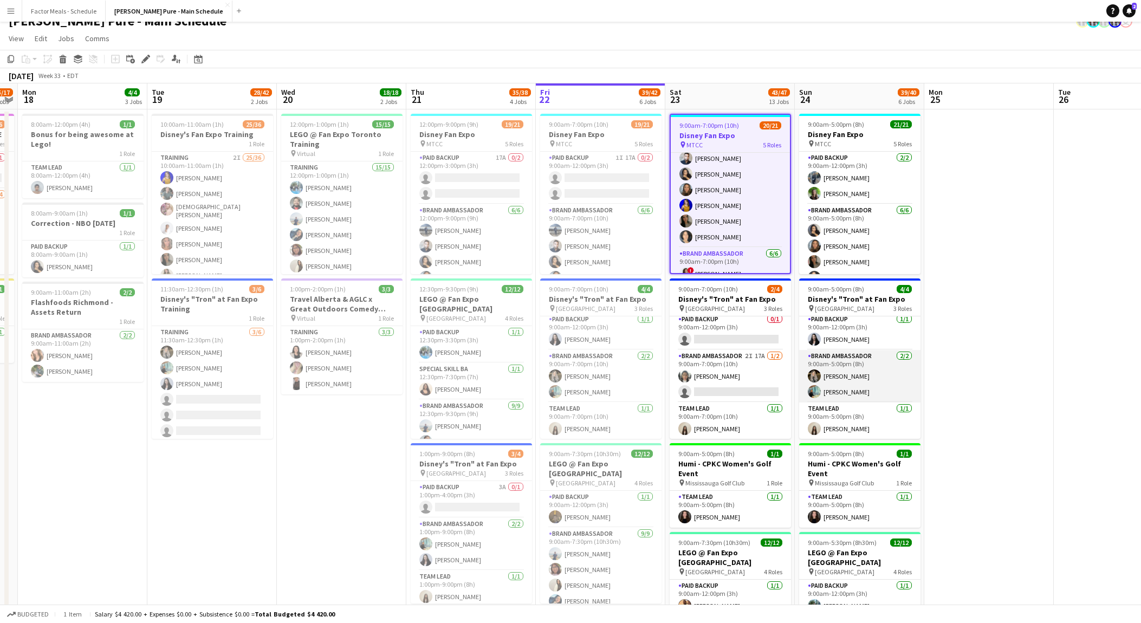
scroll to position [8, 0]
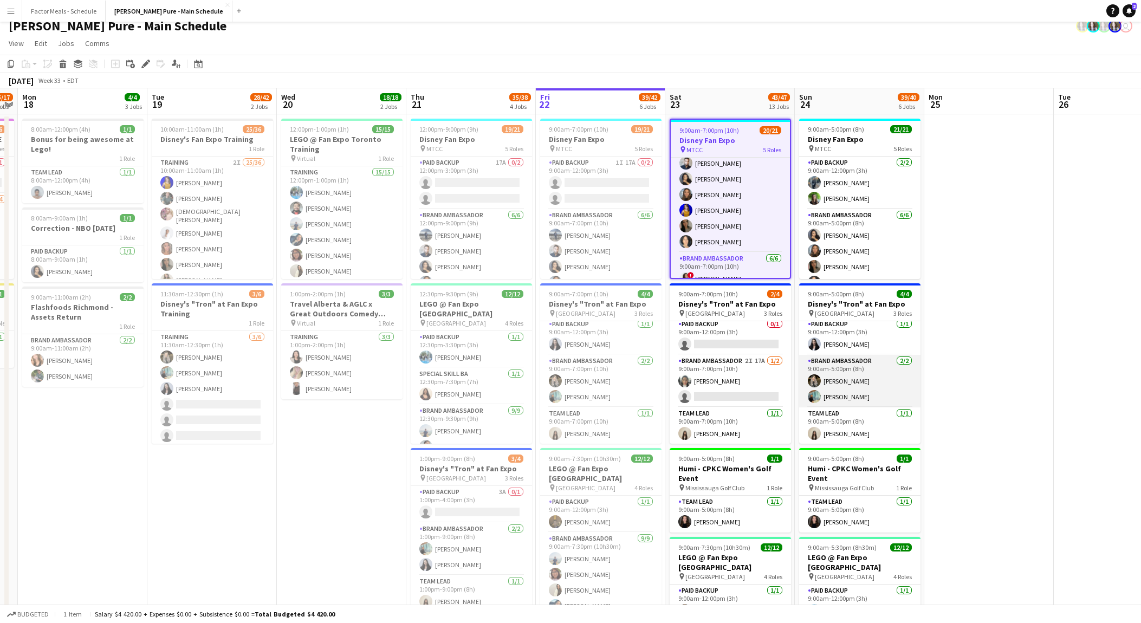
click at [864, 385] on app-card-role "Brand Ambassador [DATE] 9:00am-5:00pm (8h) [PERSON_NAME] [PERSON_NAME]" at bounding box center [859, 381] width 121 height 53
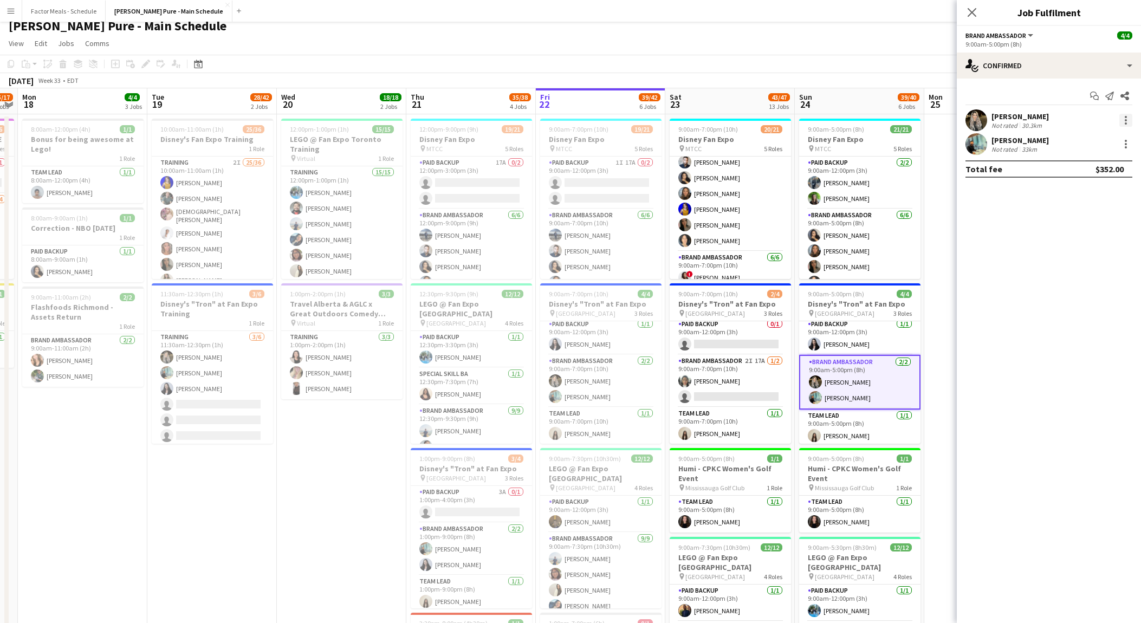
click at [1127, 119] on div at bounding box center [1125, 120] width 13 height 13
click at [1075, 242] on span "Remove" at bounding box center [1072, 243] width 32 height 9
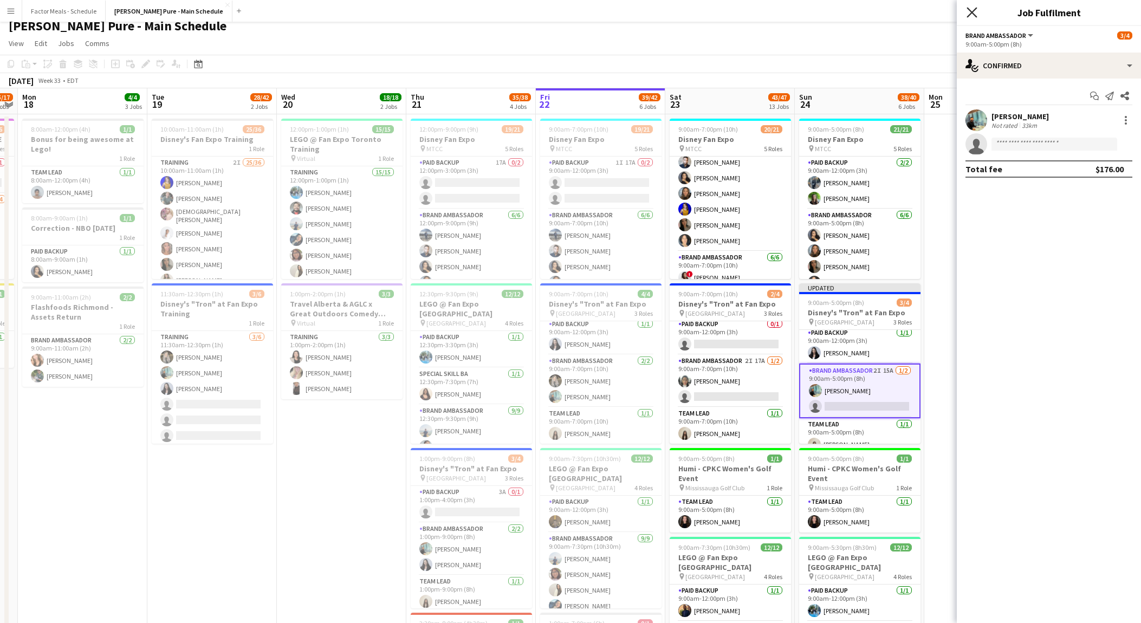
click at [972, 8] on icon "Close pop-in" at bounding box center [971, 12] width 10 height 10
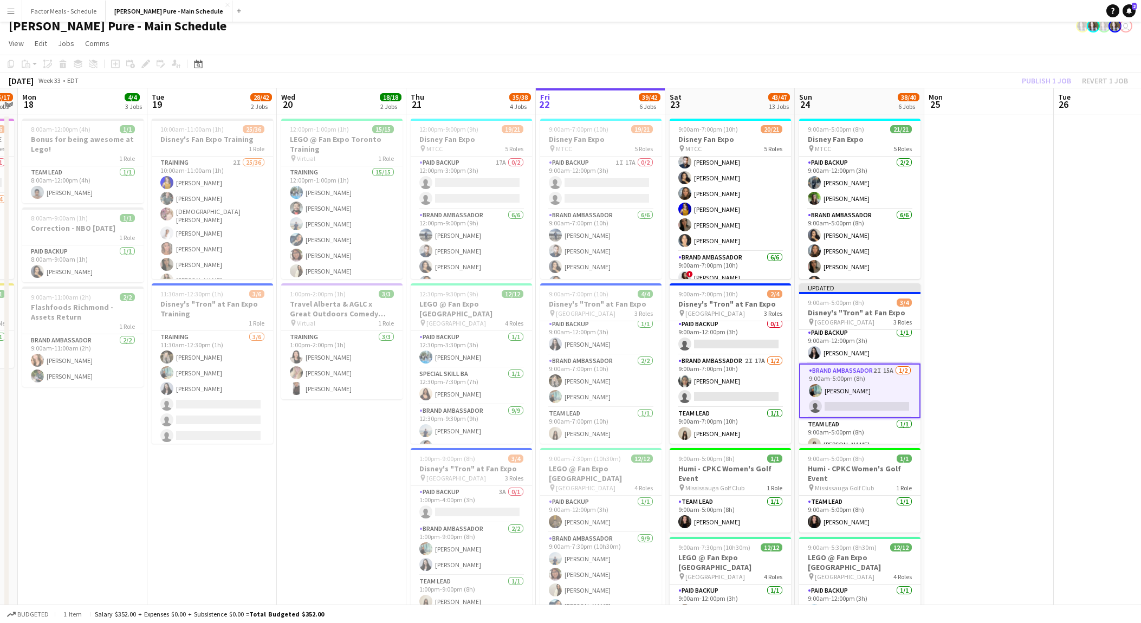
click at [1049, 90] on app-board-header-date "Mon 25" at bounding box center [988, 101] width 129 height 26
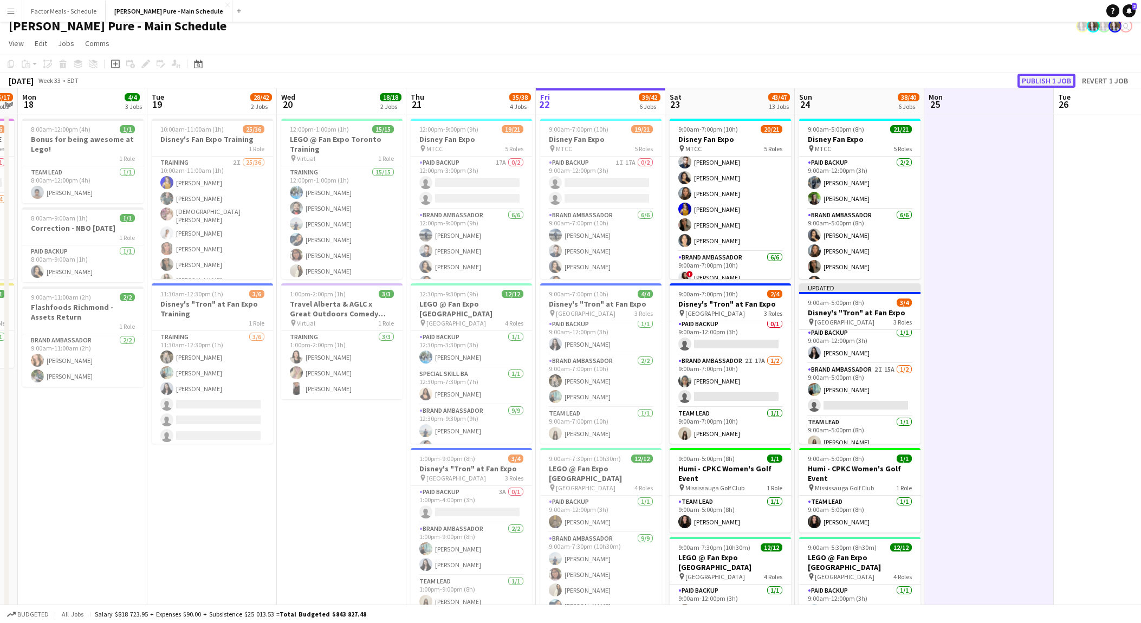
click at [1042, 82] on button "Publish 1 job" at bounding box center [1046, 81] width 58 height 14
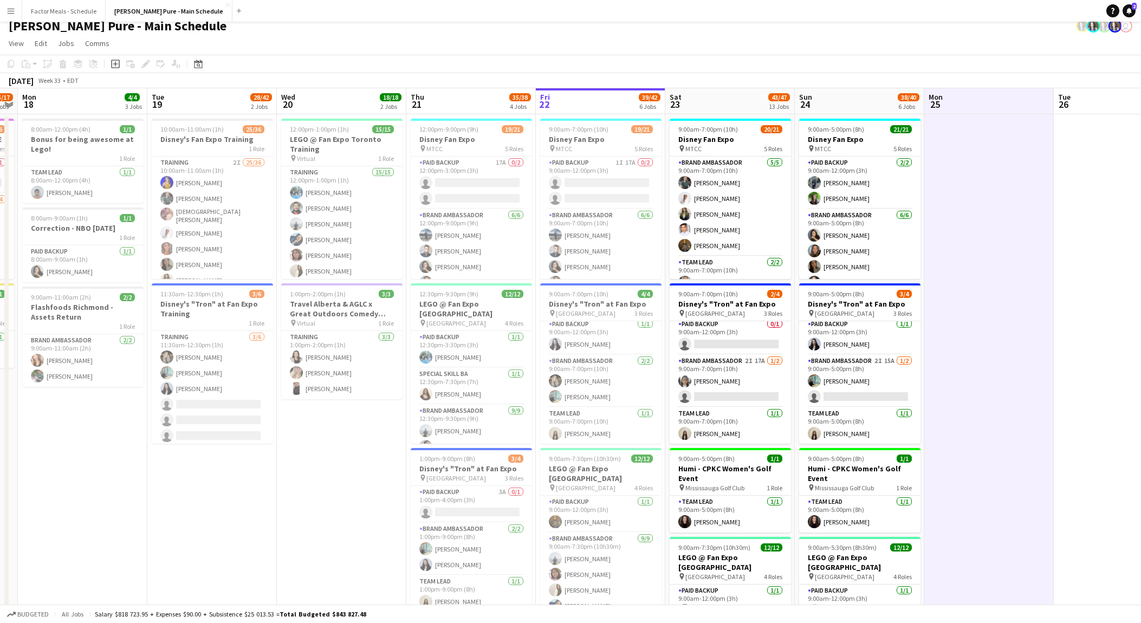
scroll to position [286, 0]
click at [749, 210] on app-card-role "Brand Ambassador [DATE] 9:00am-7:00pm (10h) [PERSON_NAME] [PERSON_NAME] [PERSON…" at bounding box center [729, 204] width 121 height 100
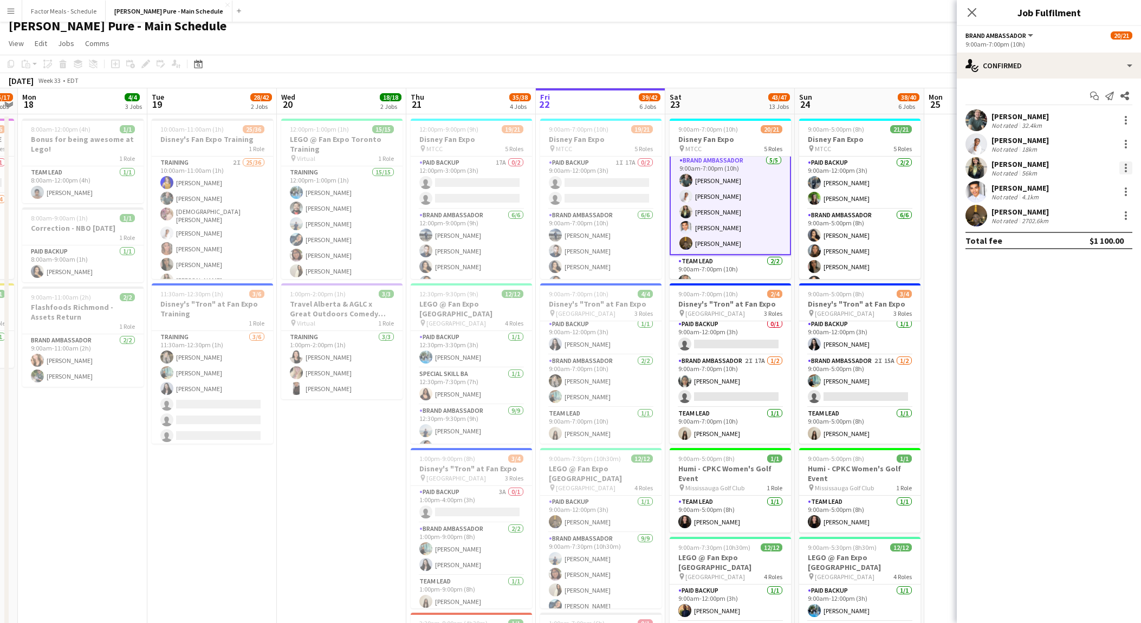
click at [1128, 168] on div at bounding box center [1125, 167] width 13 height 13
click at [1094, 289] on span "Remove" at bounding box center [1089, 292] width 67 height 10
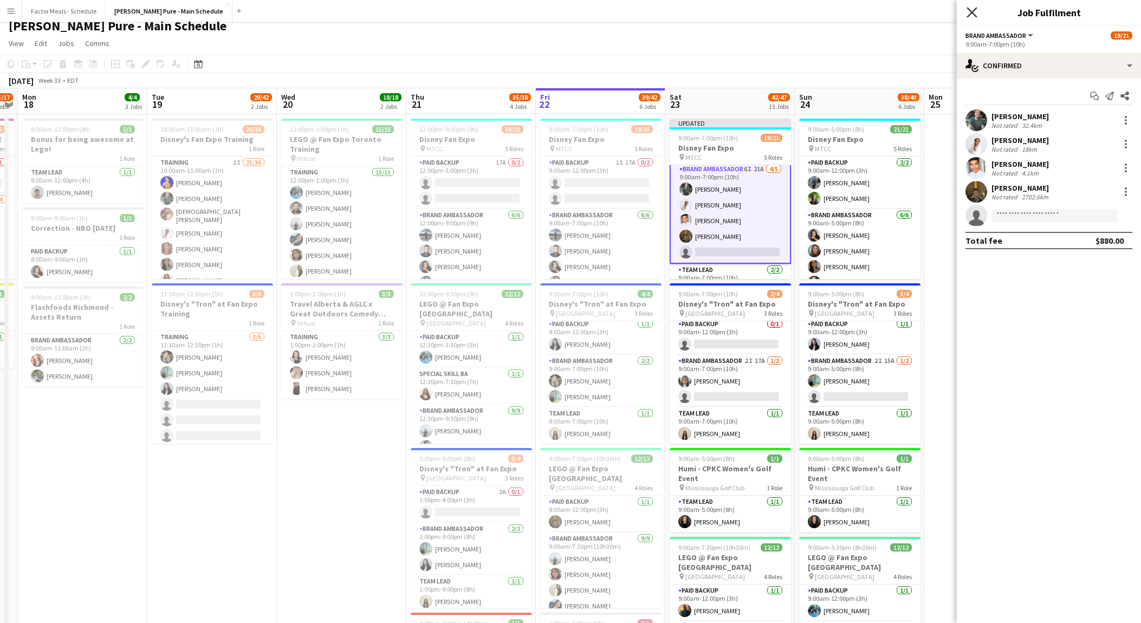
click at [971, 11] on icon at bounding box center [971, 12] width 10 height 10
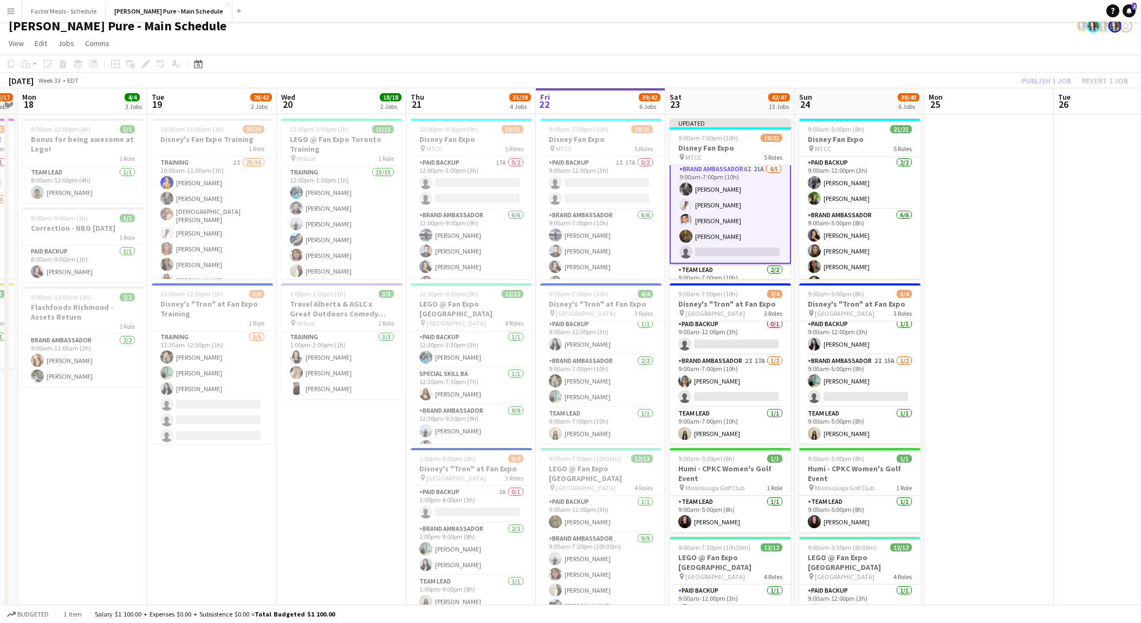
click at [1051, 75] on div "Publish 1 job Revert 1 job" at bounding box center [1075, 81] width 132 height 14
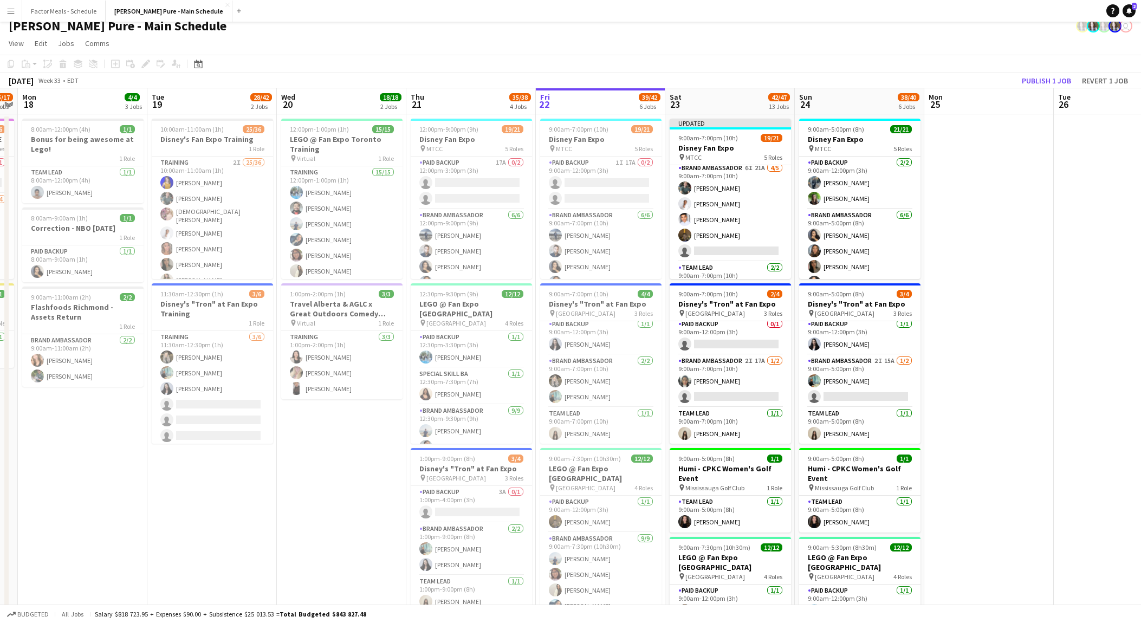
scroll to position [286, 0]
click at [1037, 79] on button "Publish 1 job" at bounding box center [1046, 81] width 58 height 14
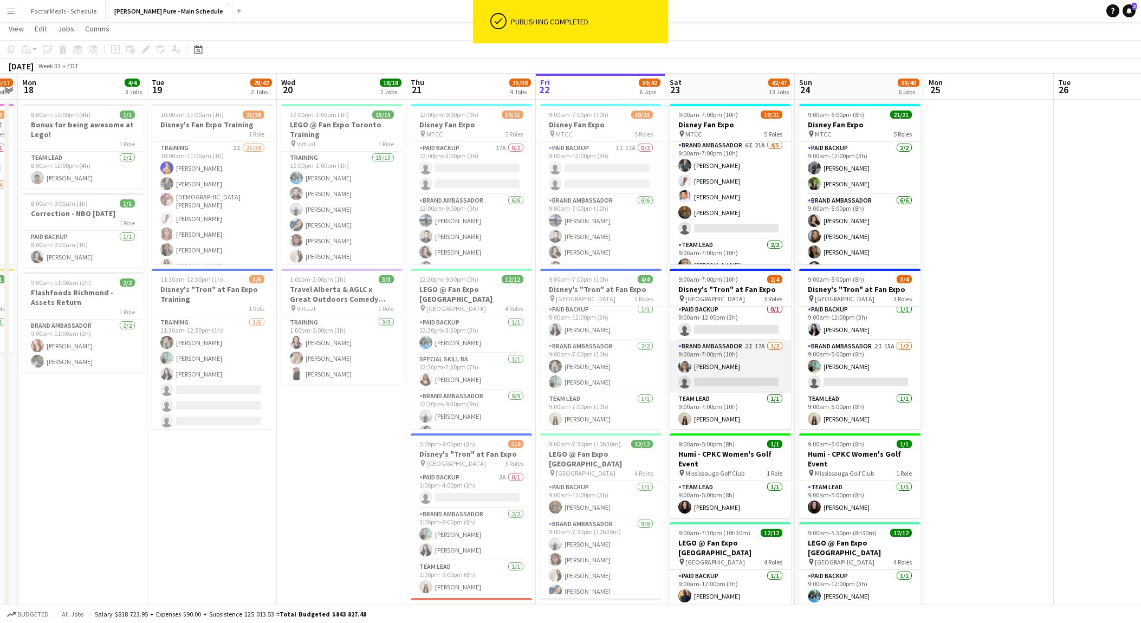
scroll to position [32, 0]
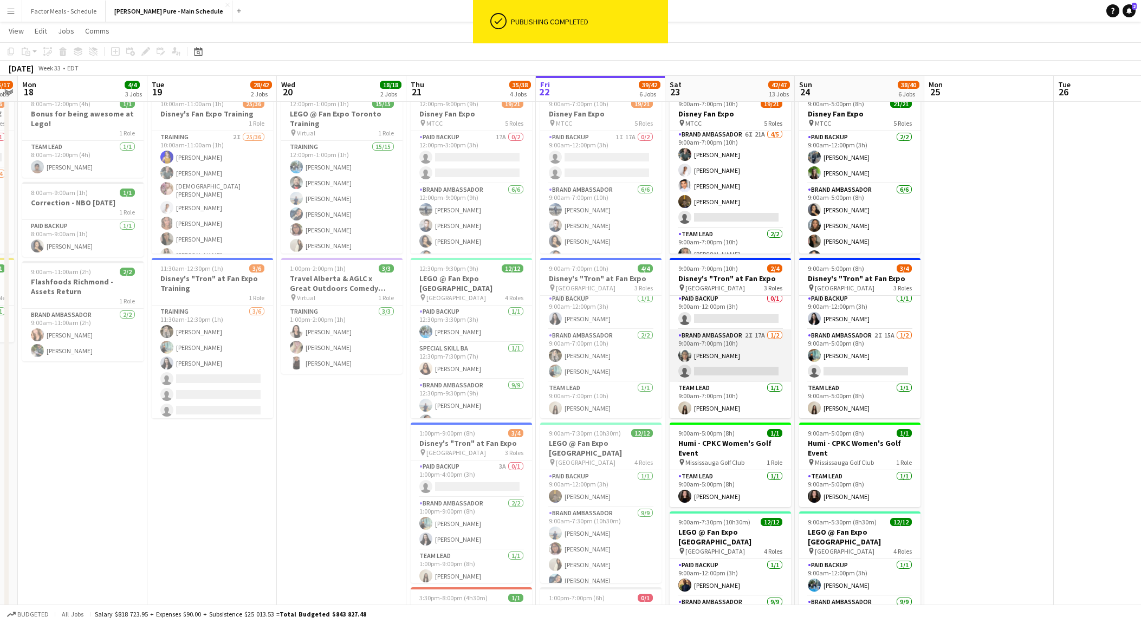
click at [734, 365] on app-card-role "Brand Ambassador 2I 17A [DATE] 9:00am-7:00pm (10h) [PERSON_NAME] single-neutral…" at bounding box center [729, 355] width 121 height 53
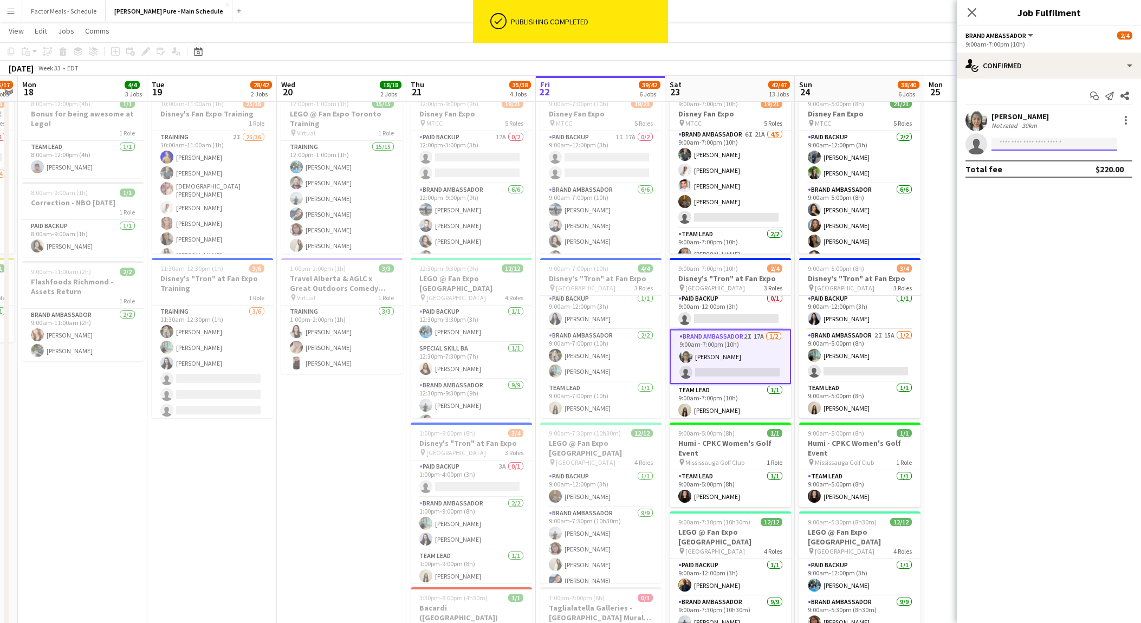
click at [1015, 142] on input at bounding box center [1054, 144] width 126 height 13
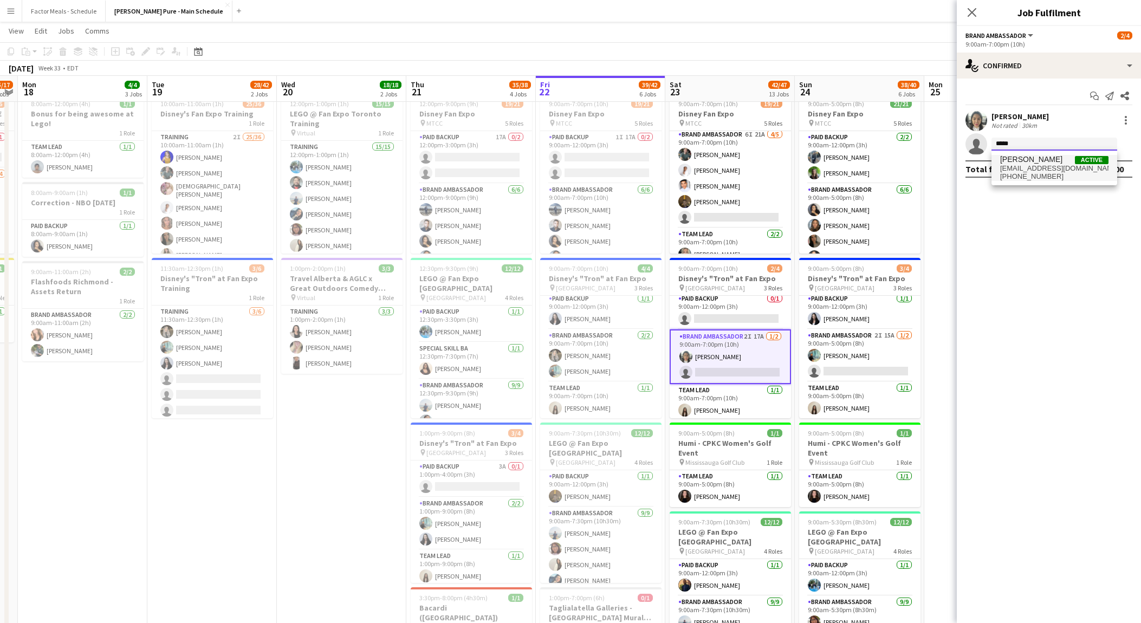
type input "*****"
click at [1022, 168] on span "[EMAIL_ADDRESS][DOMAIN_NAME]" at bounding box center [1054, 168] width 108 height 9
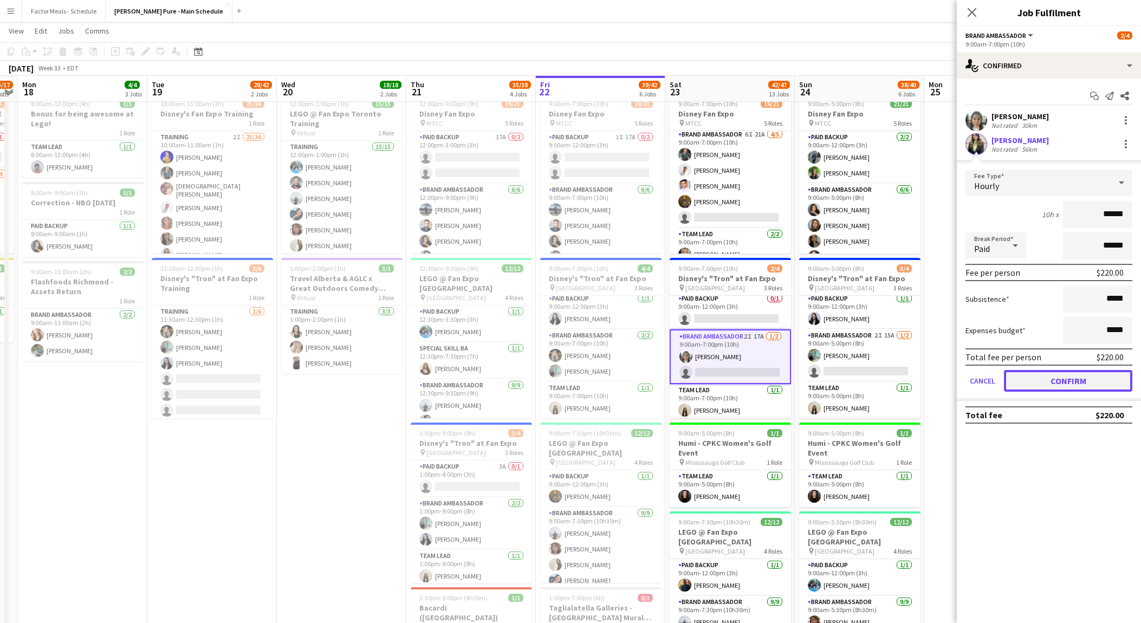
click at [1049, 379] on button "Confirm" at bounding box center [1068, 381] width 128 height 22
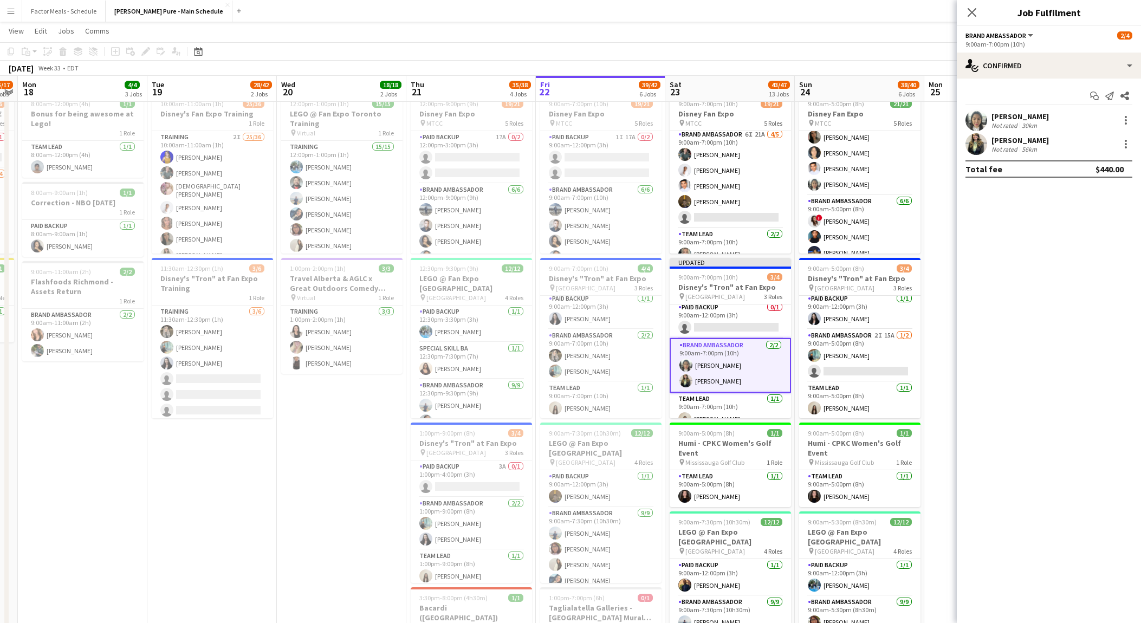
scroll to position [109, 0]
click at [968, 15] on icon "Close pop-in" at bounding box center [971, 12] width 10 height 10
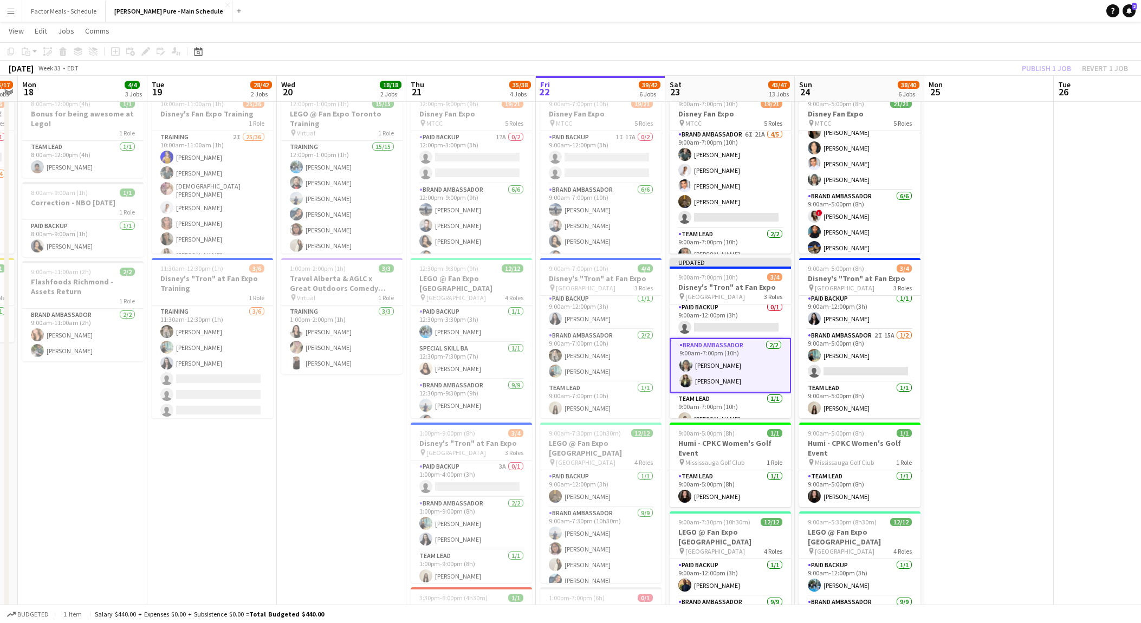
click at [1044, 67] on div "Publish 1 job Revert 1 job" at bounding box center [1075, 68] width 132 height 14
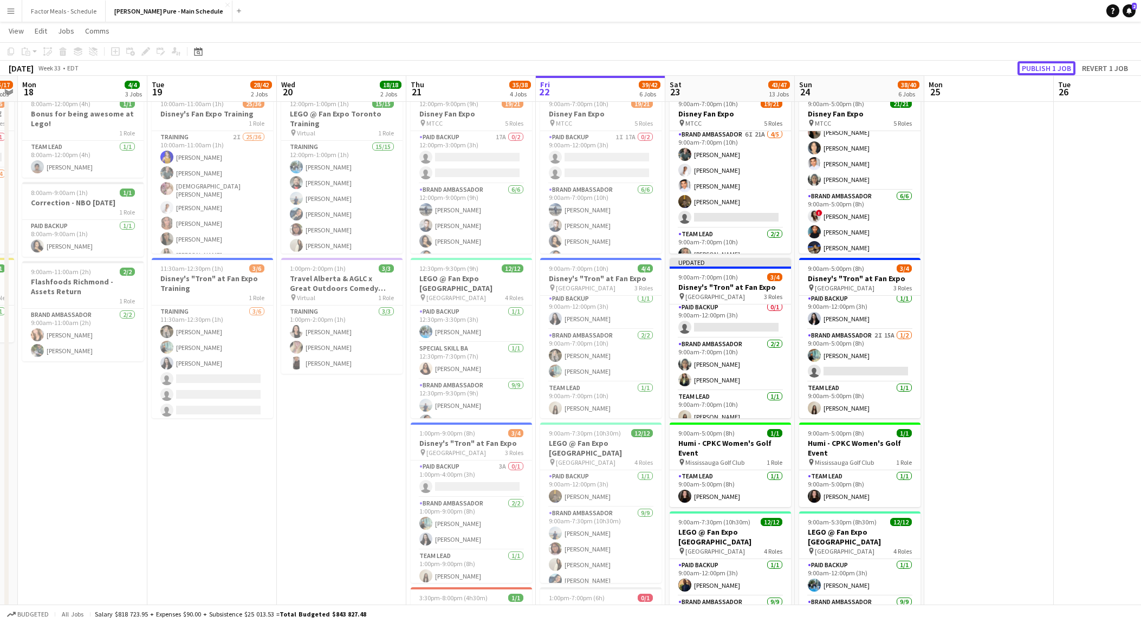
click at [1044, 67] on button "Publish 1 job" at bounding box center [1046, 68] width 58 height 14
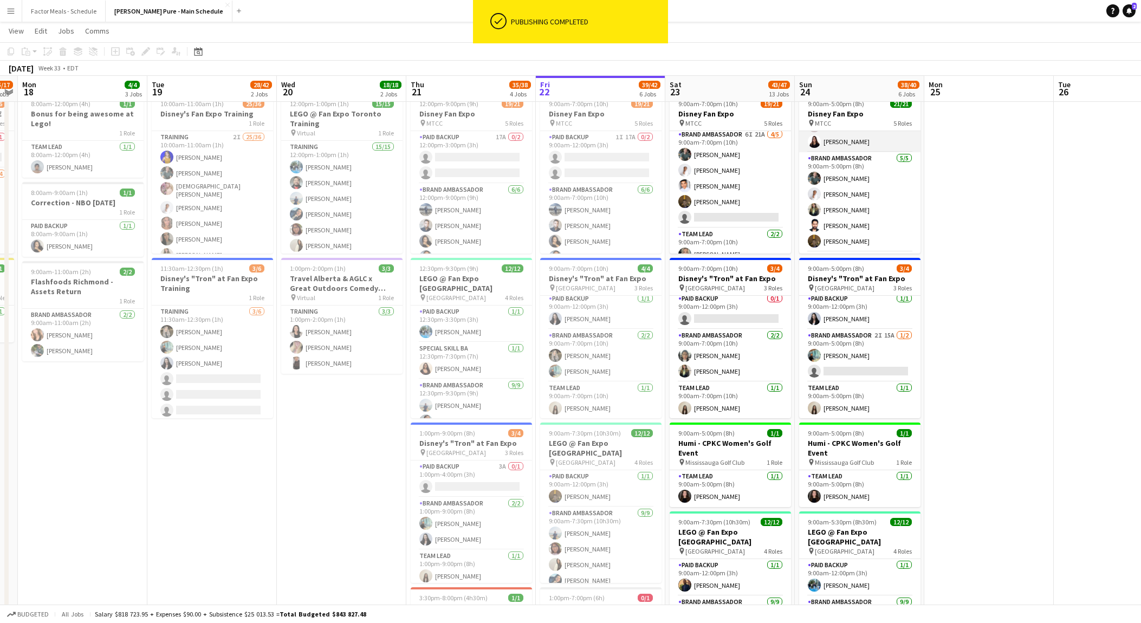
scroll to position [271, 0]
click at [886, 201] on app-card-role "Brand Ambassador [DATE] 9:00am-5:00pm (8h) [PERSON_NAME] [PERSON_NAME] [PERSON_…" at bounding box center [859, 193] width 121 height 100
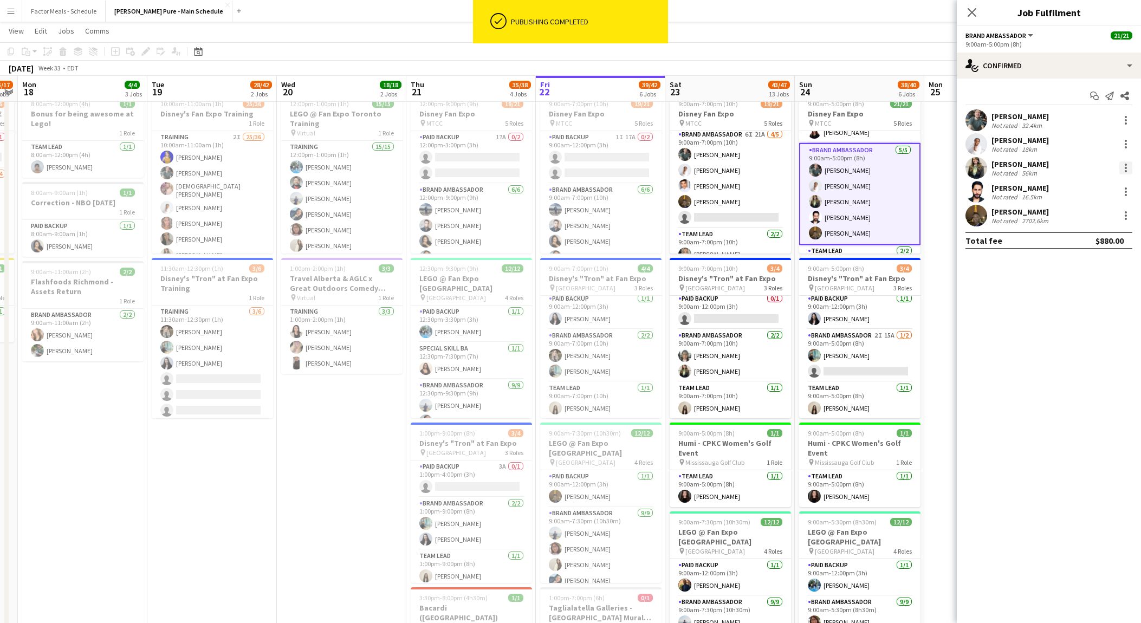
click at [1128, 168] on div at bounding box center [1125, 167] width 13 height 13
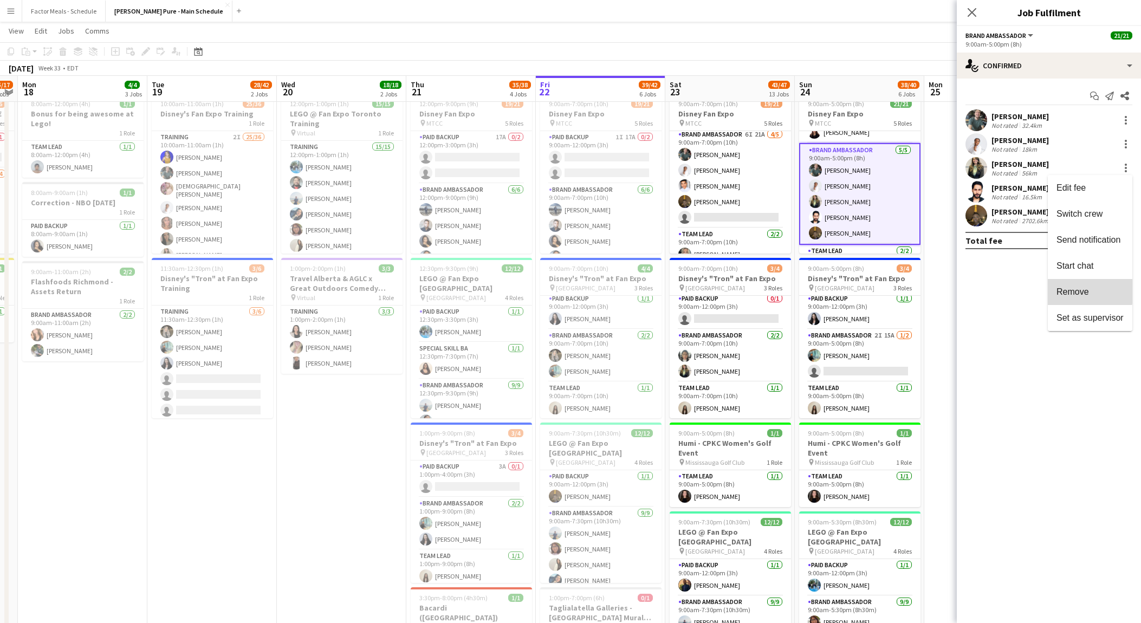
click at [1081, 287] on span "Remove" at bounding box center [1072, 291] width 32 height 9
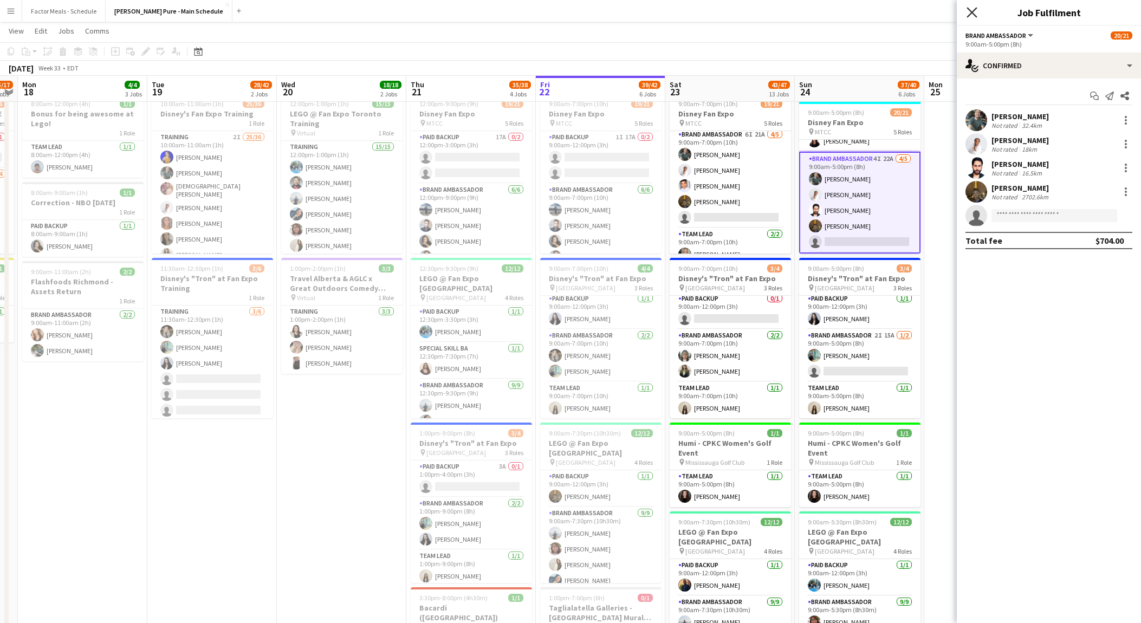
click at [973, 13] on icon "Close pop-in" at bounding box center [971, 12] width 10 height 10
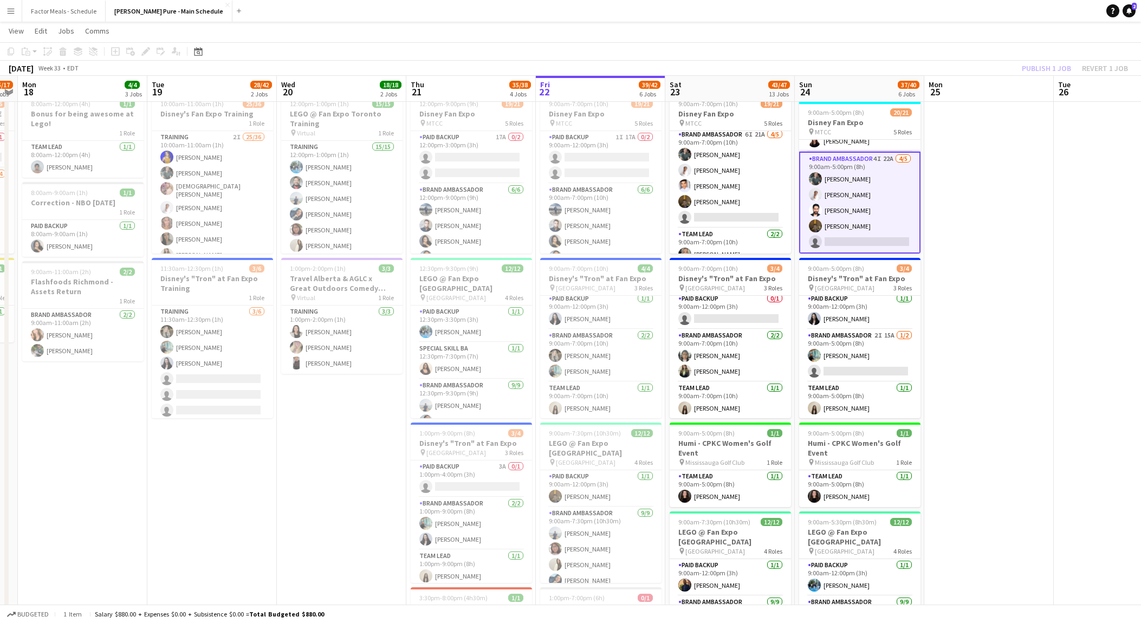
click at [1046, 64] on div "Publish 1 job Revert 1 job" at bounding box center [1075, 68] width 132 height 14
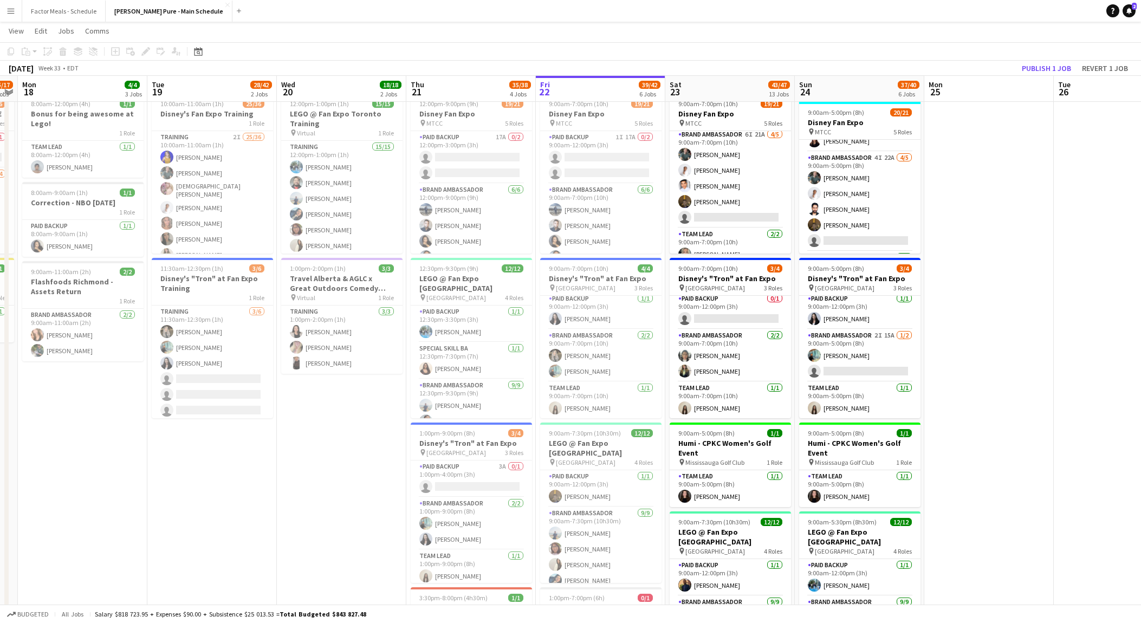
click at [1057, 54] on app-toolbar "Copy Paste Paste Command V Paste with crew Command Shift V Paste linked Job [GE…" at bounding box center [570, 51] width 1141 height 18
click at [1052, 67] on button "Publish 1 job" at bounding box center [1046, 68] width 58 height 14
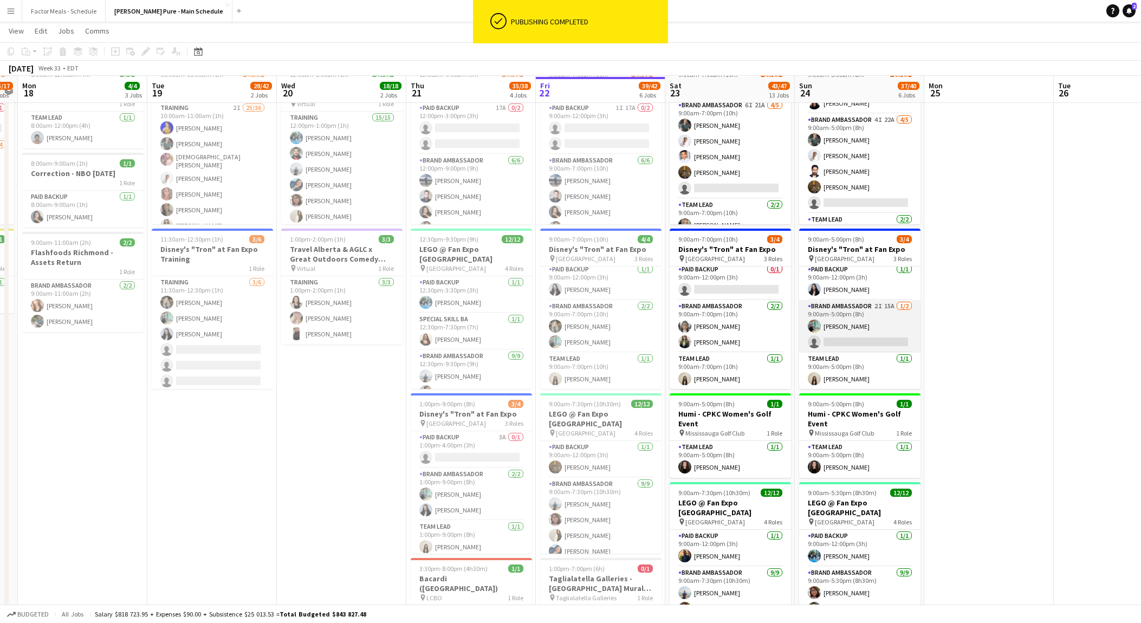
scroll to position [62, 0]
click at [879, 333] on app-card-role "Brand Ambassador 2I 15A [DATE] 9:00am-5:00pm (8h) [PERSON_NAME] single-neutral-…" at bounding box center [859, 326] width 121 height 53
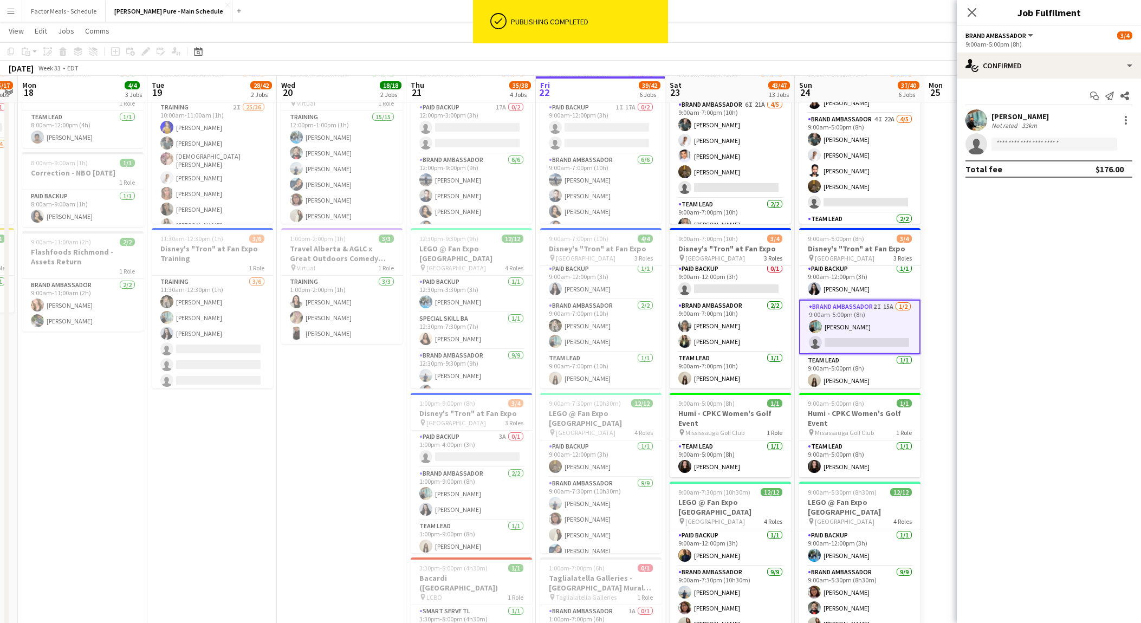
click at [1009, 151] on app-invite-slot "single-neutral-actions" at bounding box center [1049, 144] width 184 height 22
click at [1008, 149] on input at bounding box center [1054, 144] width 126 height 13
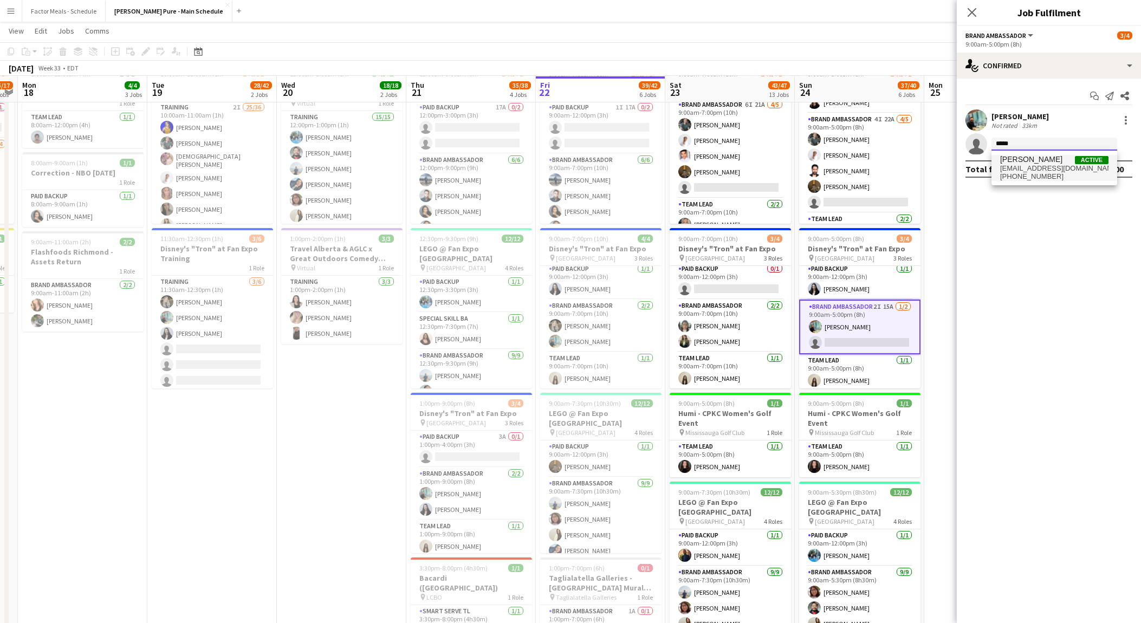
type input "*****"
click at [1030, 163] on span "[PERSON_NAME]" at bounding box center [1031, 159] width 62 height 9
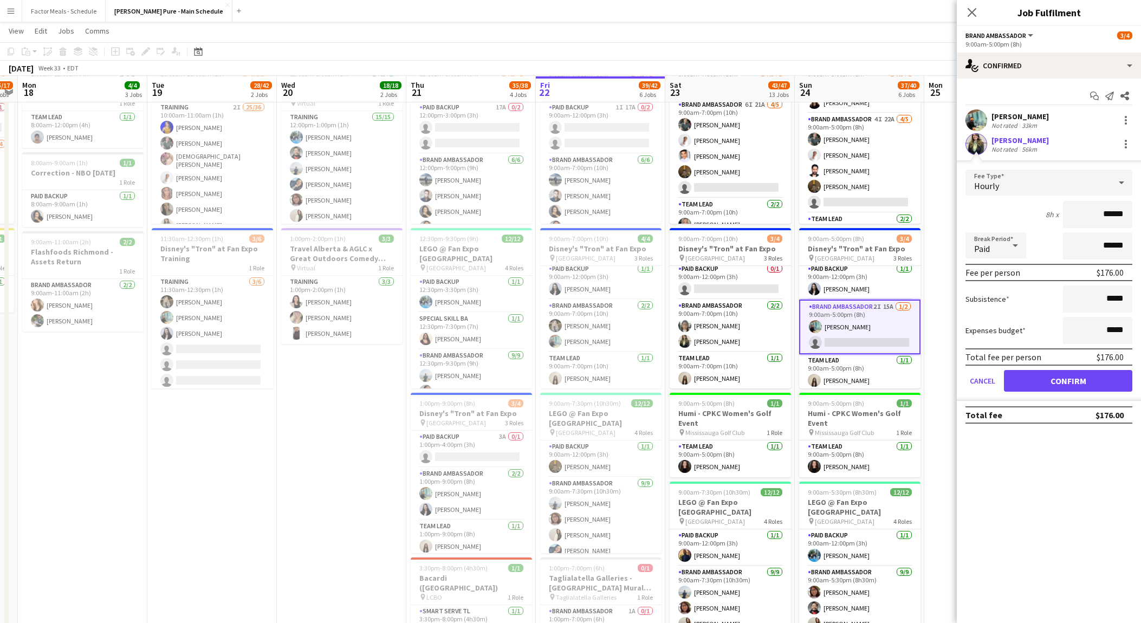
click at [1024, 370] on div "Cancel Confirm" at bounding box center [1048, 381] width 167 height 22
click at [1030, 378] on button "Confirm" at bounding box center [1068, 381] width 128 height 22
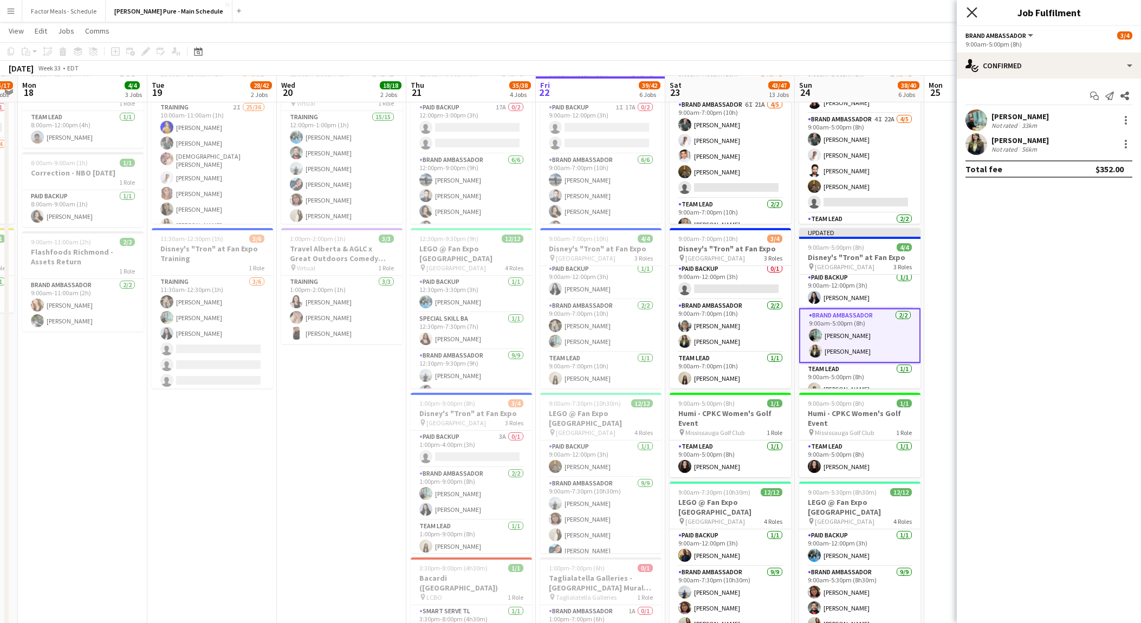
click at [976, 13] on icon "Close pop-in" at bounding box center [971, 12] width 10 height 10
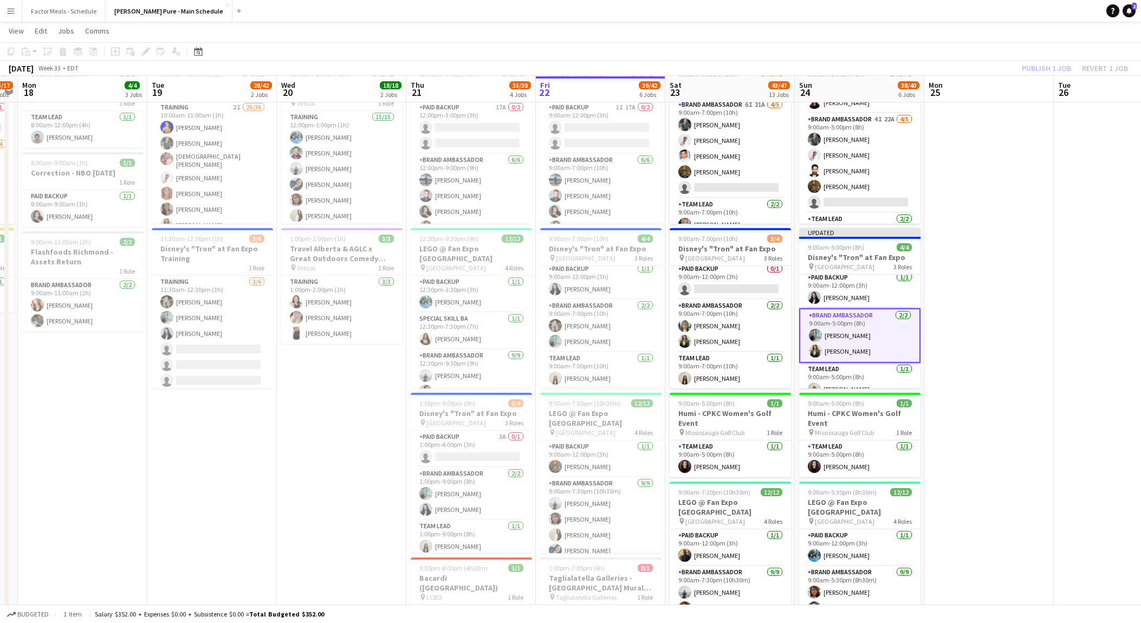
click at [1047, 55] on app-toolbar "Copy Paste Paste Command V Paste with crew Command Shift V Paste linked Job [GE…" at bounding box center [570, 51] width 1141 height 18
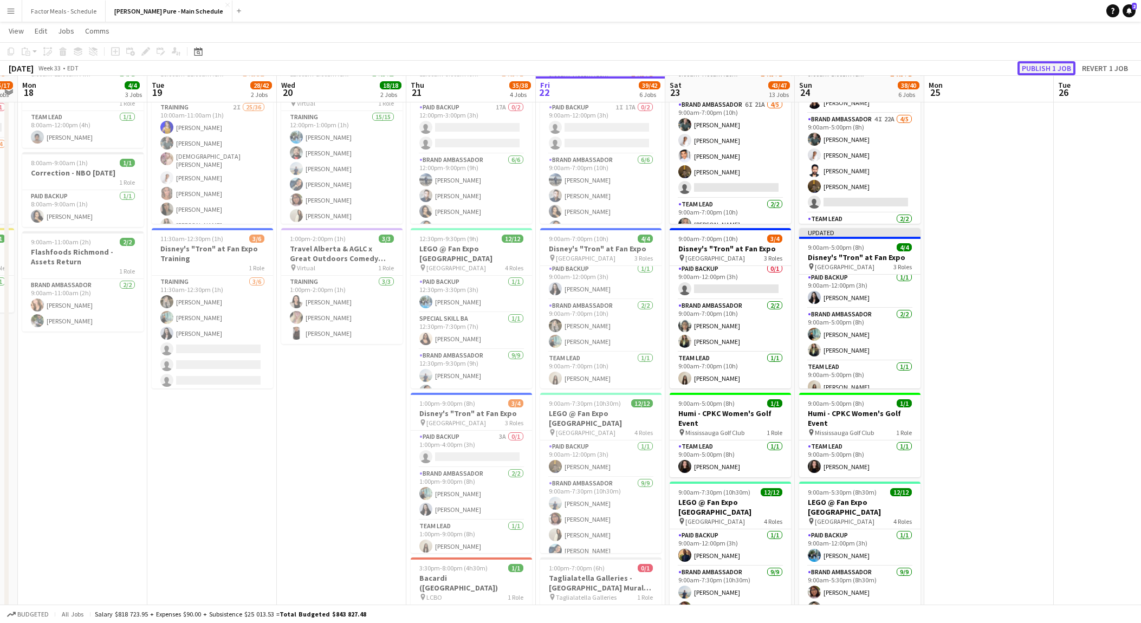
click at [1044, 74] on button "Publish 1 job" at bounding box center [1046, 68] width 58 height 14
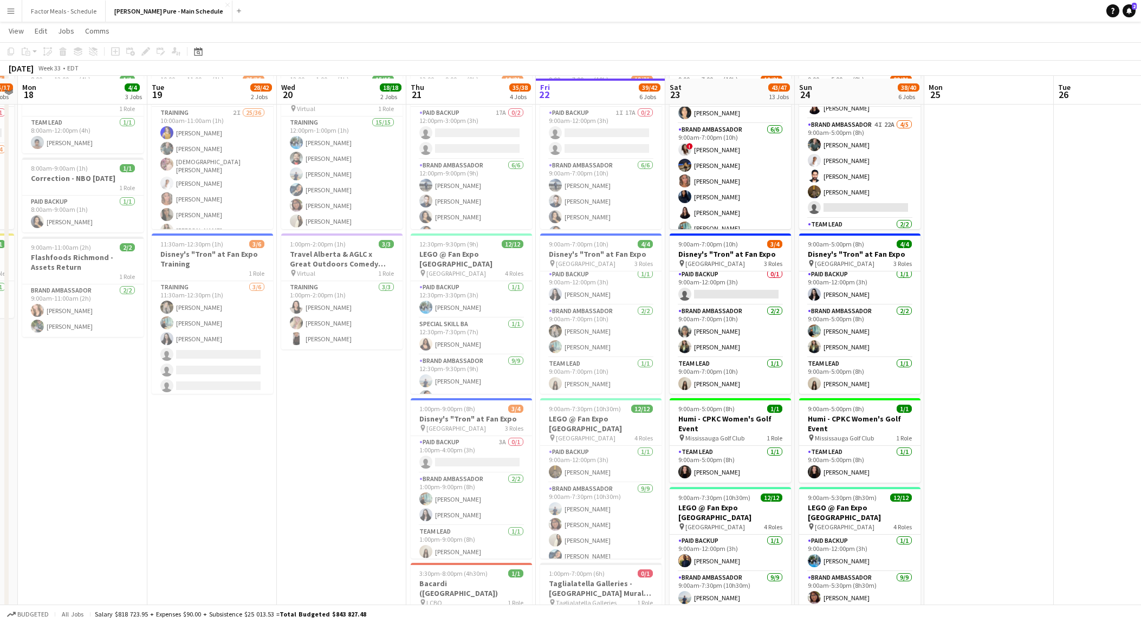
scroll to position [56, 0]
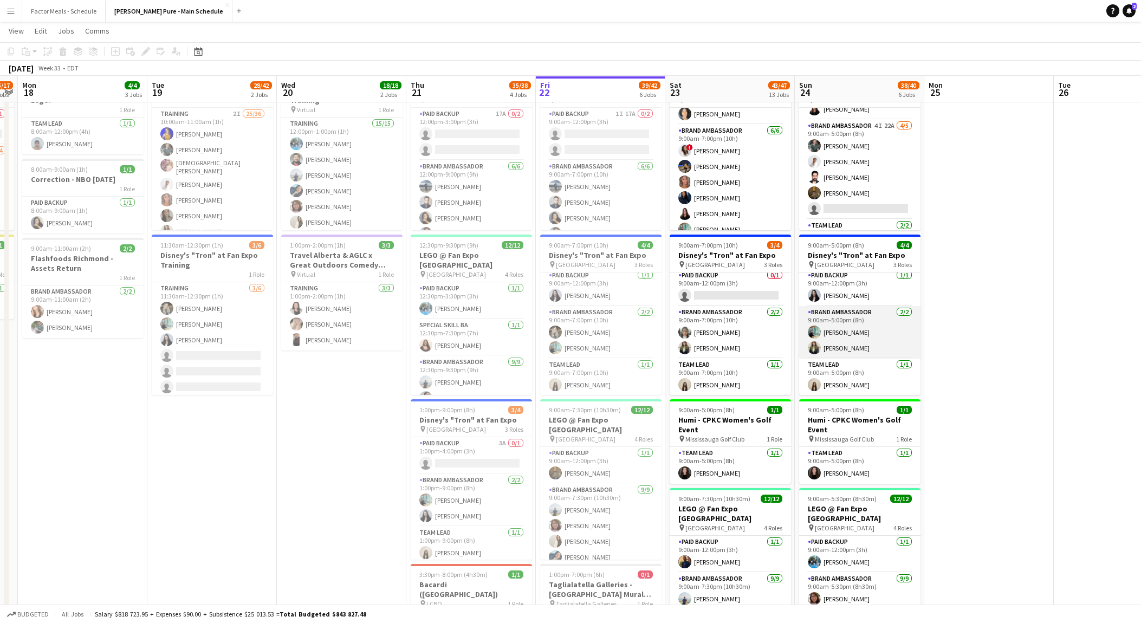
click at [853, 337] on app-card-role "Brand Ambassador [DATE] 9:00am-5:00pm (8h) [PERSON_NAME] [PERSON_NAME]" at bounding box center [859, 332] width 121 height 53
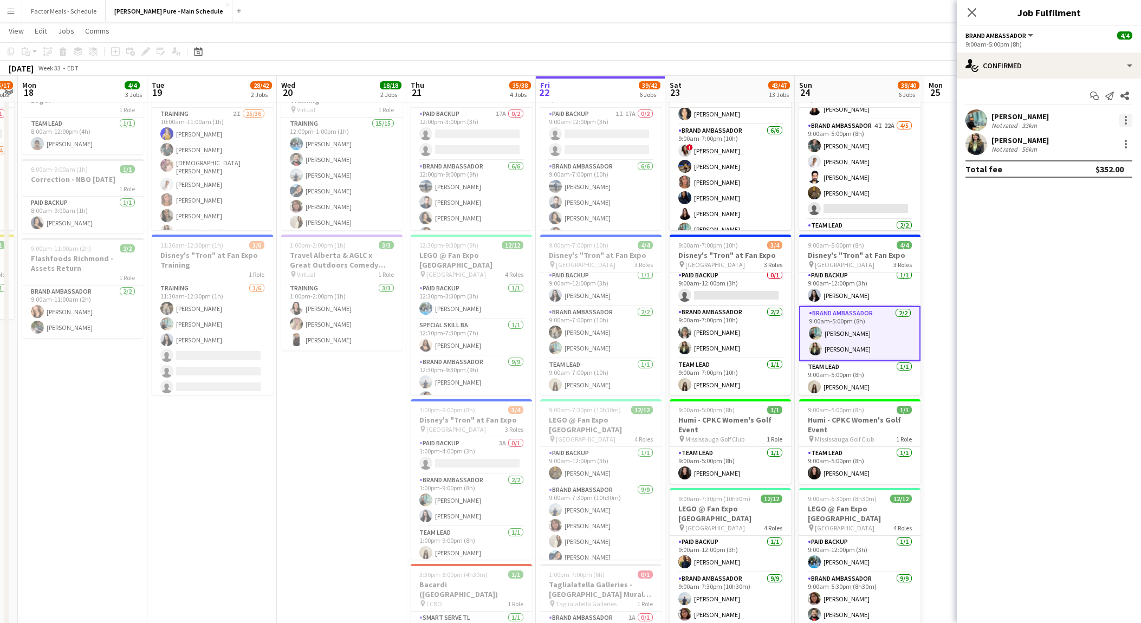
click at [1124, 119] on div at bounding box center [1125, 120] width 2 height 2
click at [1089, 238] on button "Remove" at bounding box center [1090, 244] width 84 height 26
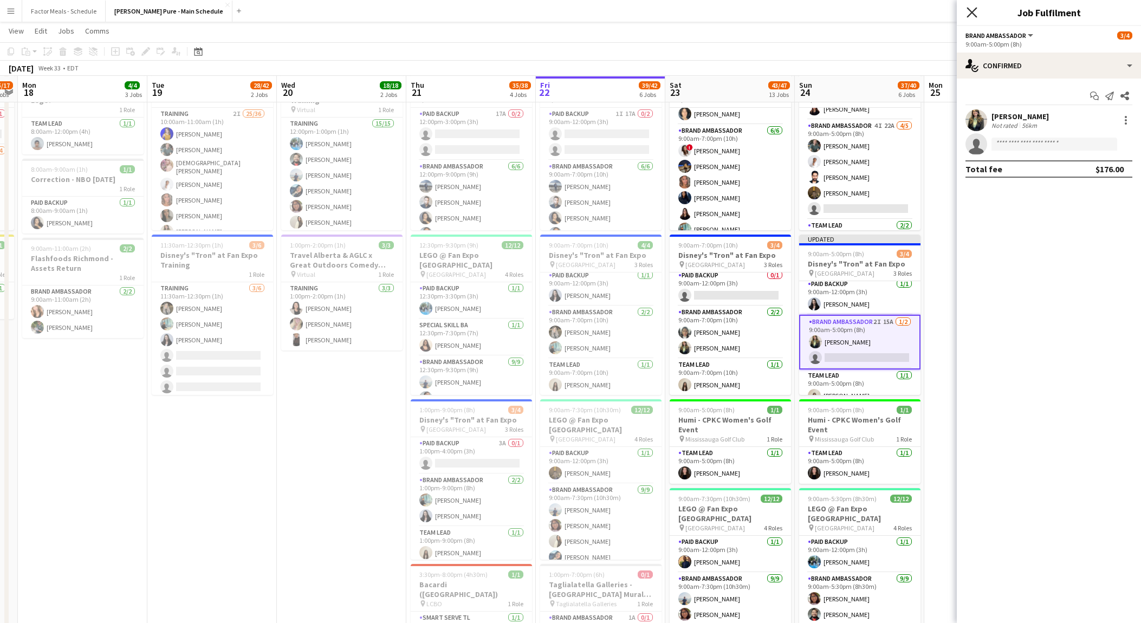
click at [973, 12] on icon "Close pop-in" at bounding box center [971, 12] width 10 height 10
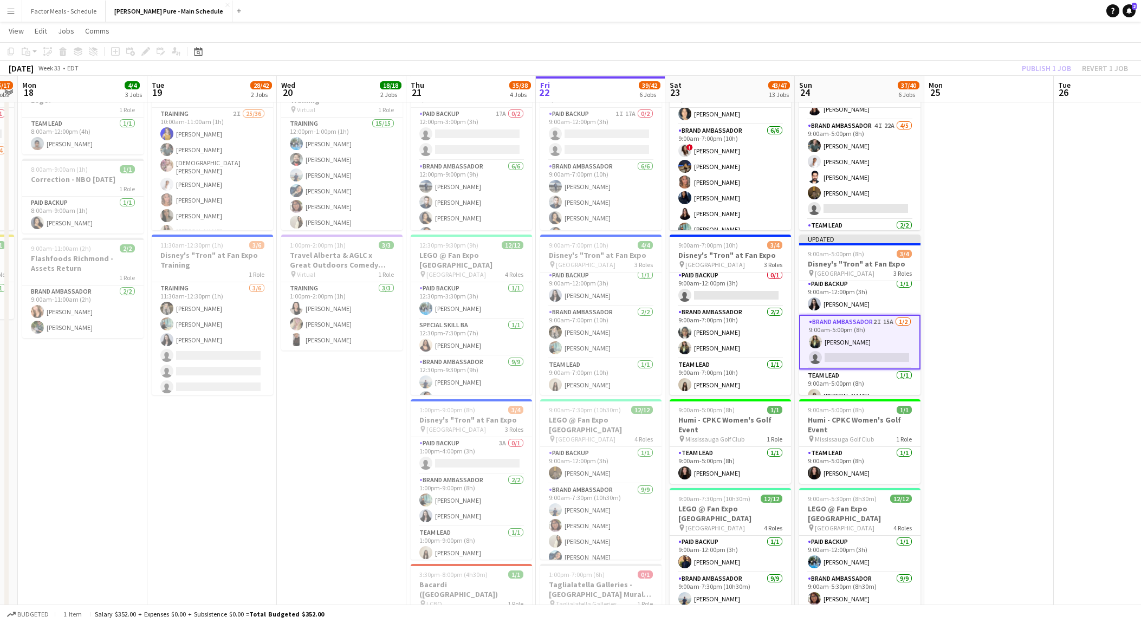
click at [1047, 70] on div "Publish 1 job Revert 1 job" at bounding box center [1075, 68] width 132 height 14
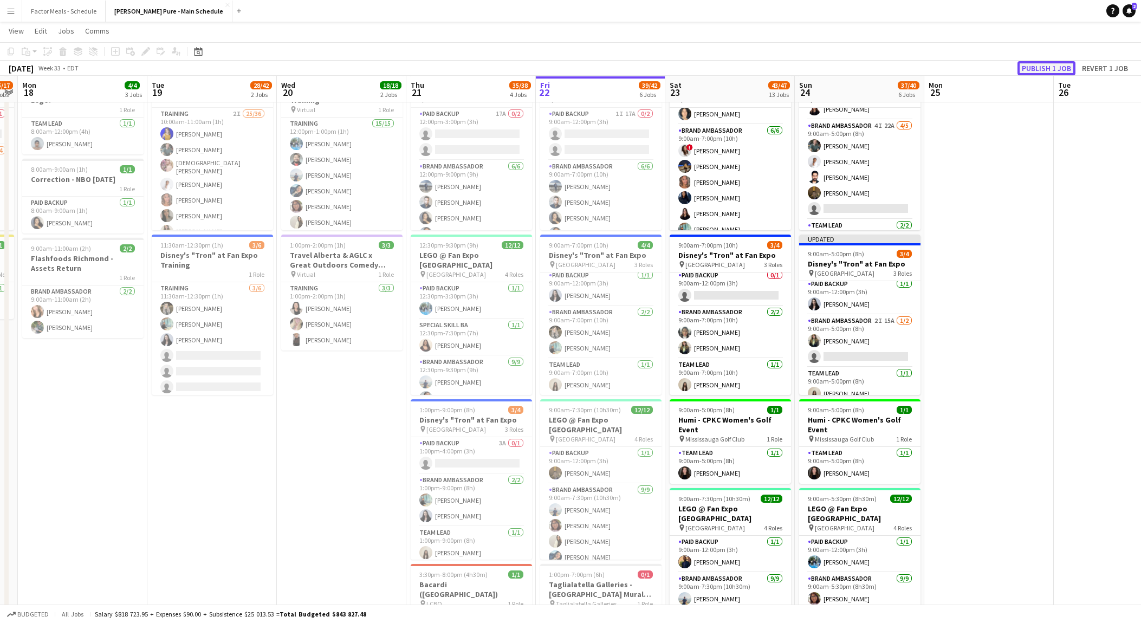
click at [1039, 65] on button "Publish 1 job" at bounding box center [1046, 68] width 58 height 14
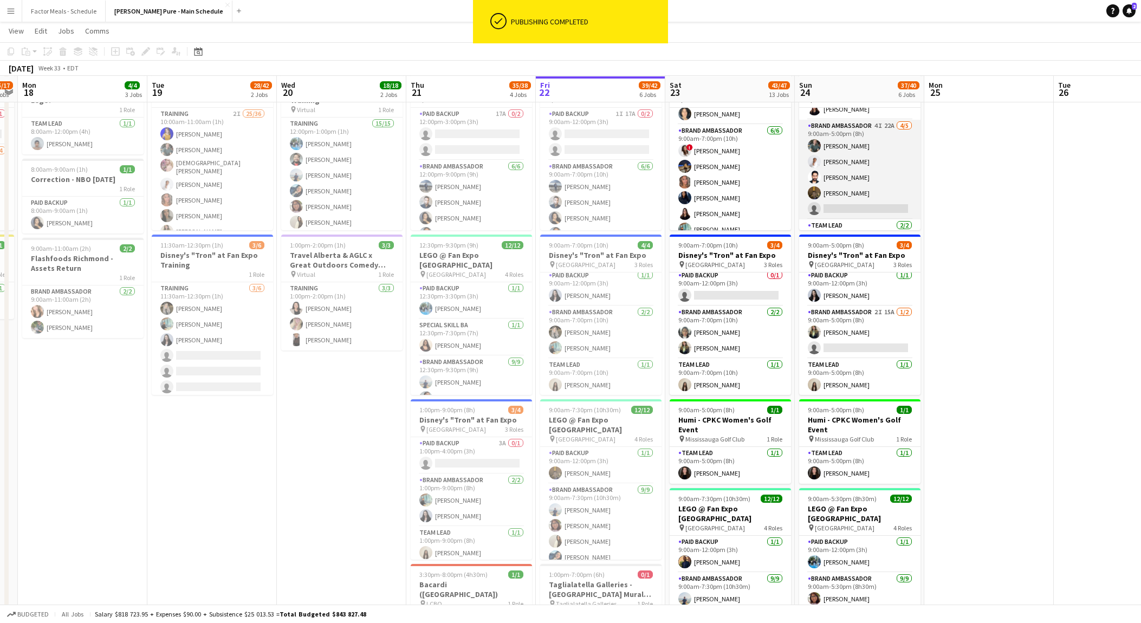
click at [853, 207] on app-card-role "Brand Ambassador 4I 22A [DATE] 9:00am-5:00pm (8h) [PERSON_NAME] [PERSON_NAME] […" at bounding box center [859, 170] width 121 height 100
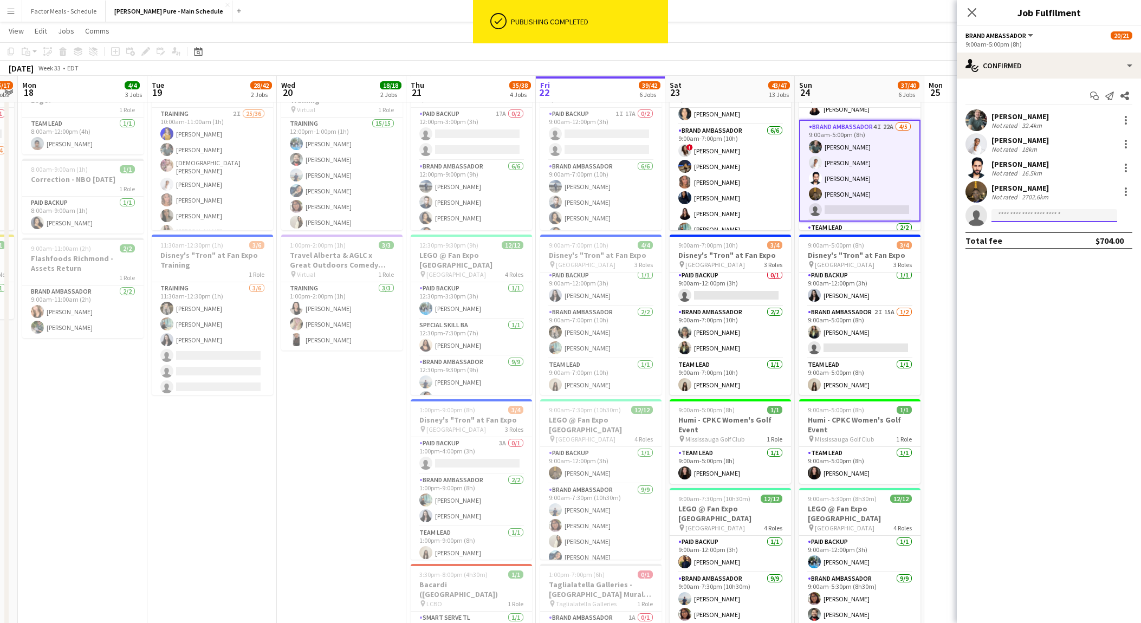
click at [1018, 211] on input at bounding box center [1054, 215] width 126 height 13
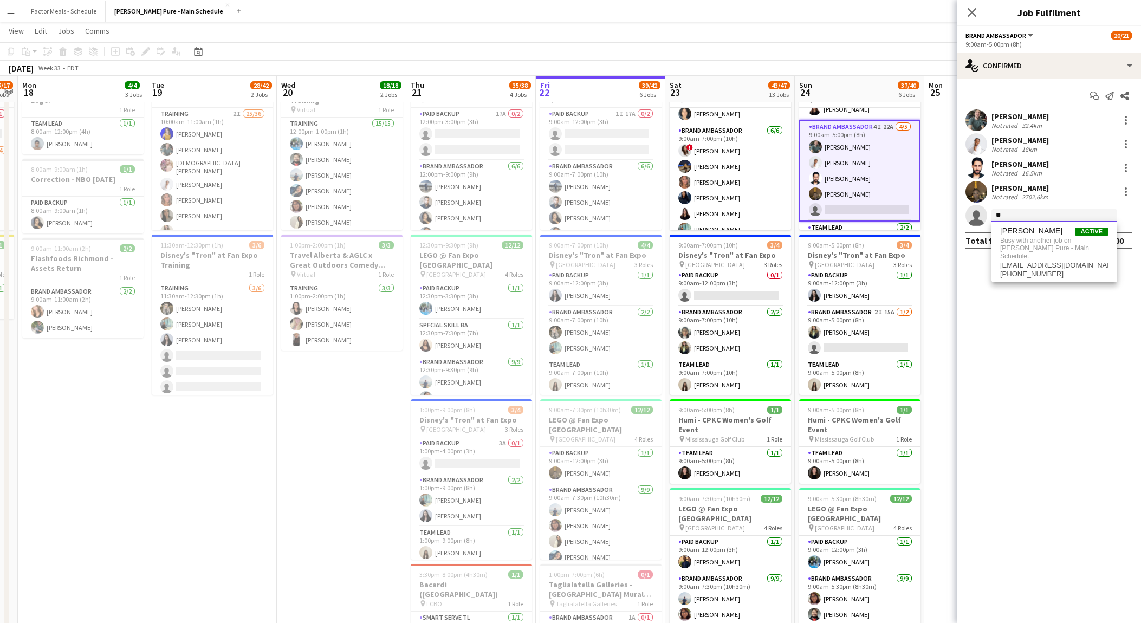
type input "*"
type input "****"
click at [1030, 237] on span "[EMAIL_ADDRESS][DOMAIN_NAME]" at bounding box center [1054, 240] width 108 height 9
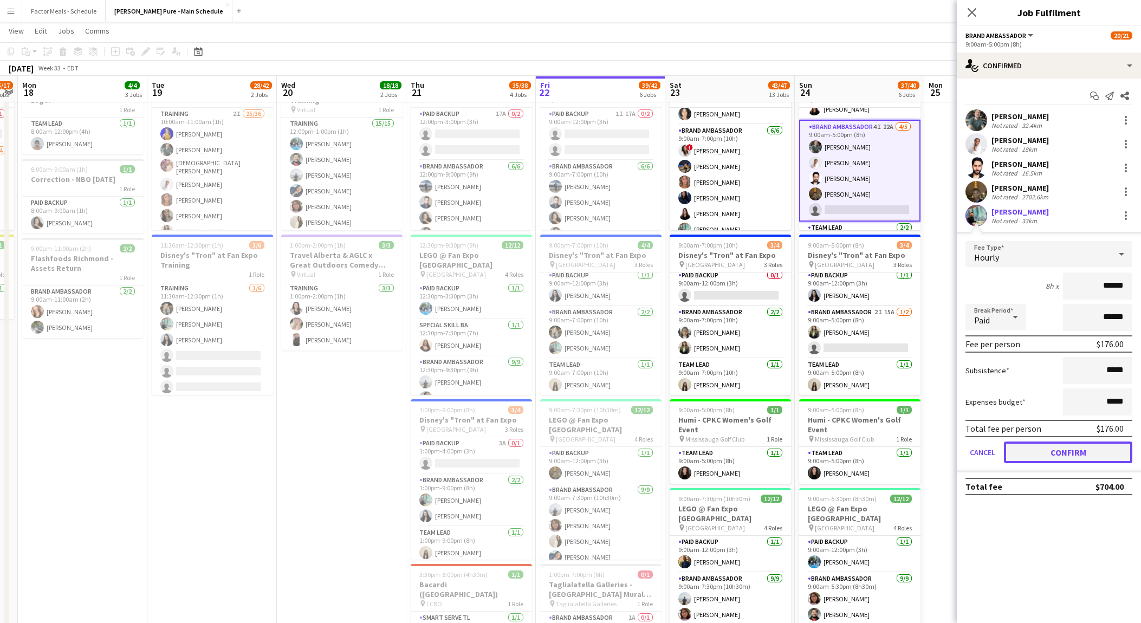
click at [1056, 447] on button "Confirm" at bounding box center [1068, 452] width 128 height 22
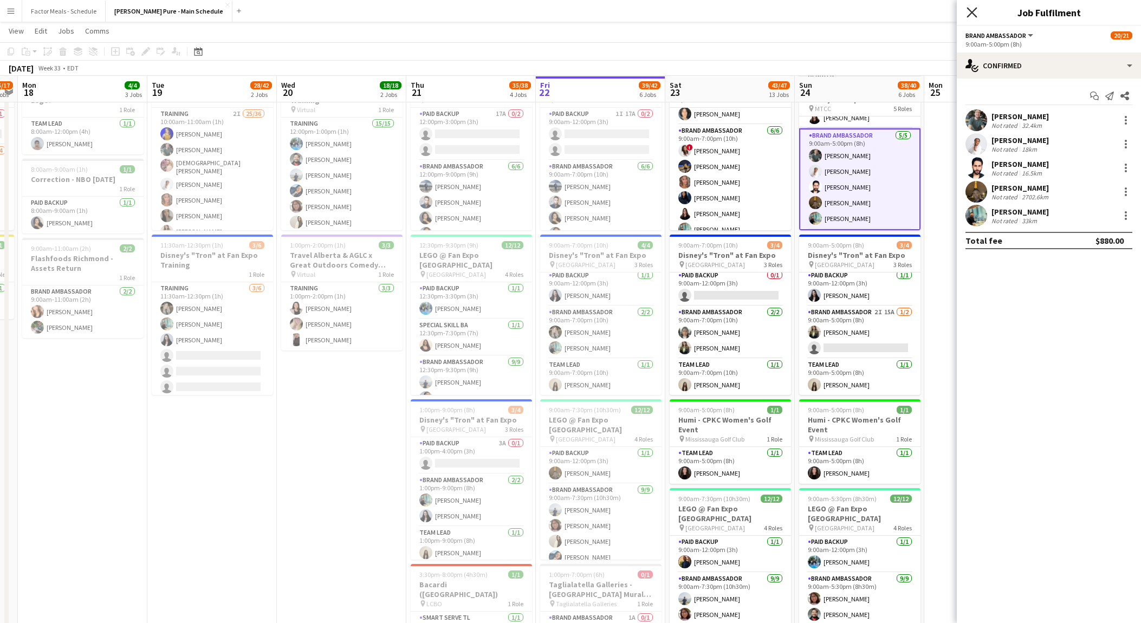
click at [971, 10] on icon "Close pop-in" at bounding box center [971, 12] width 10 height 10
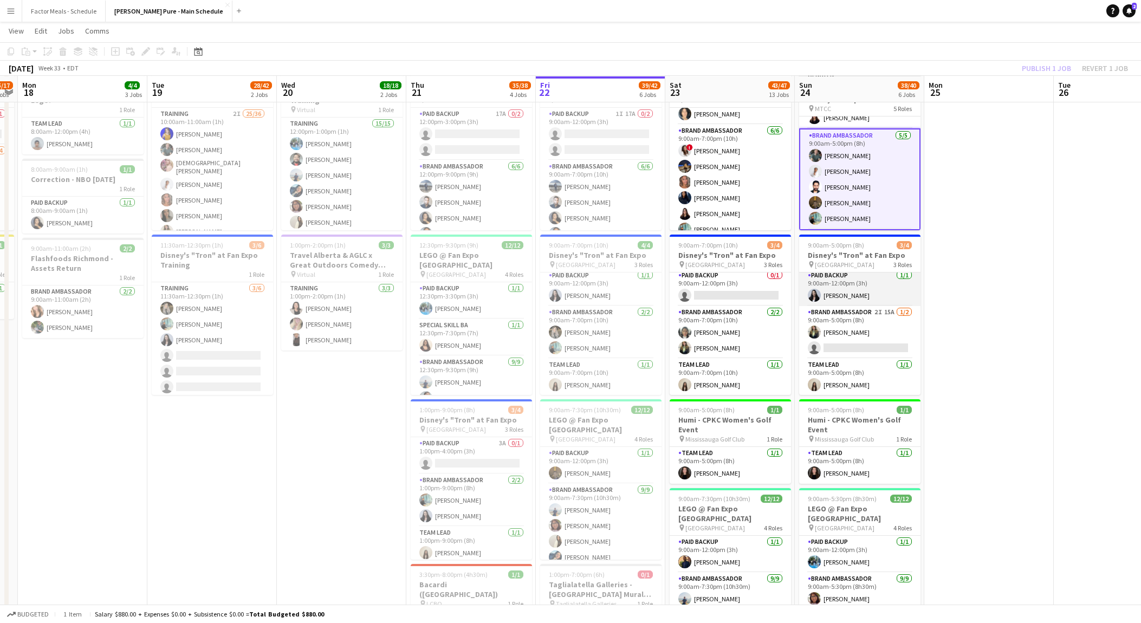
click at [863, 293] on app-card-role "Paid Backup [DATE] 9:00am-12:00pm (3h) [PERSON_NAME]" at bounding box center [859, 287] width 121 height 37
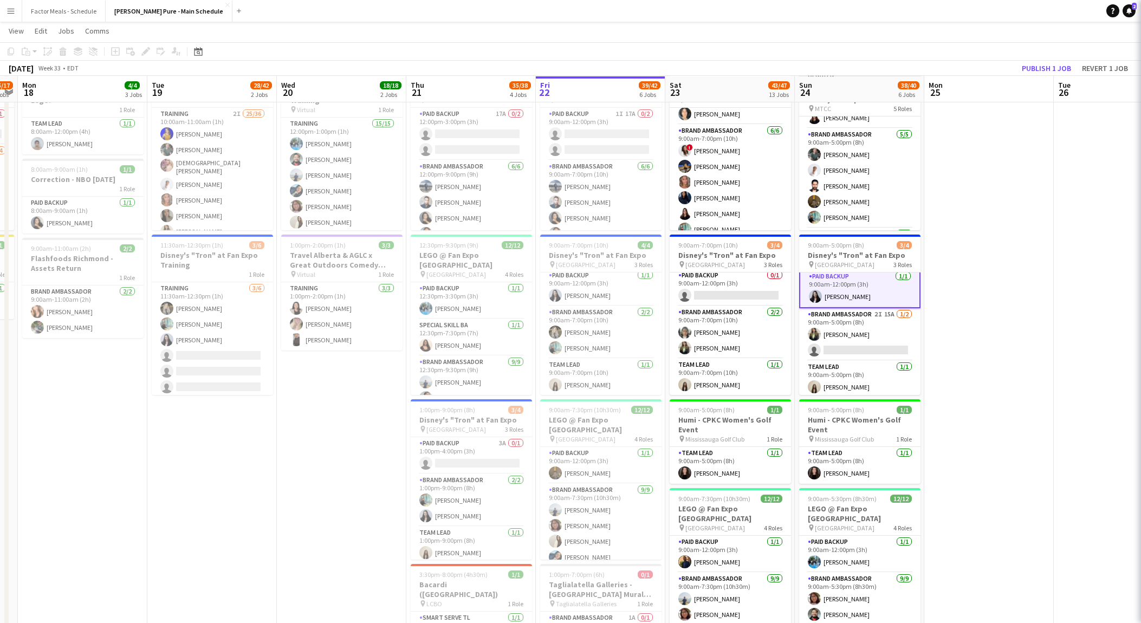
scroll to position [4, 0]
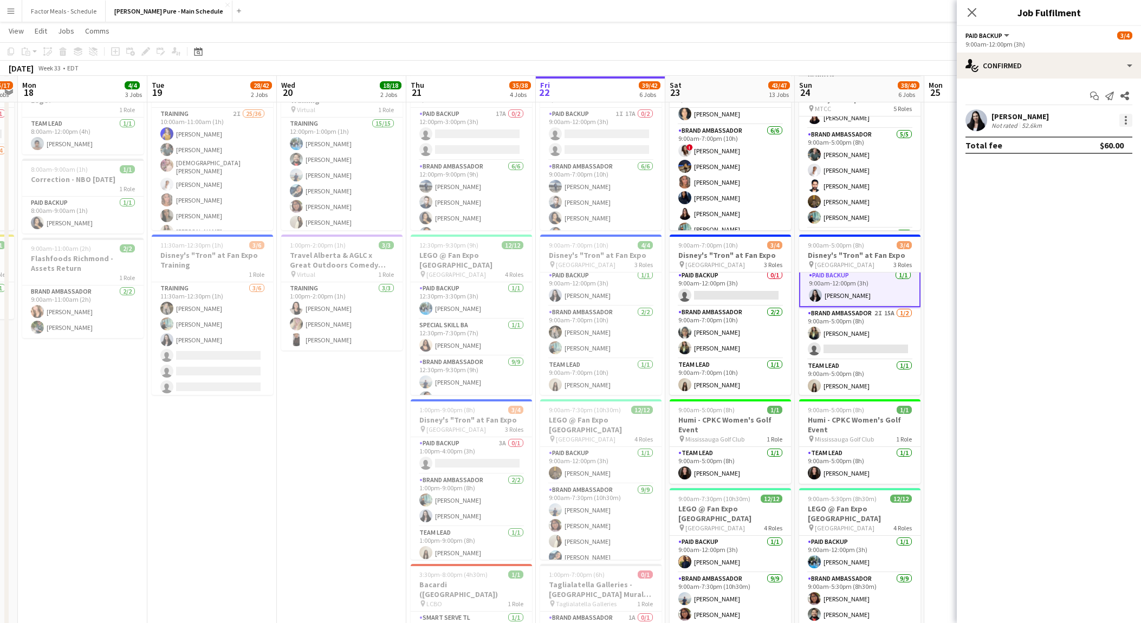
click at [1127, 123] on div at bounding box center [1125, 120] width 13 height 13
click at [1081, 236] on button "Remove" at bounding box center [1090, 244] width 84 height 26
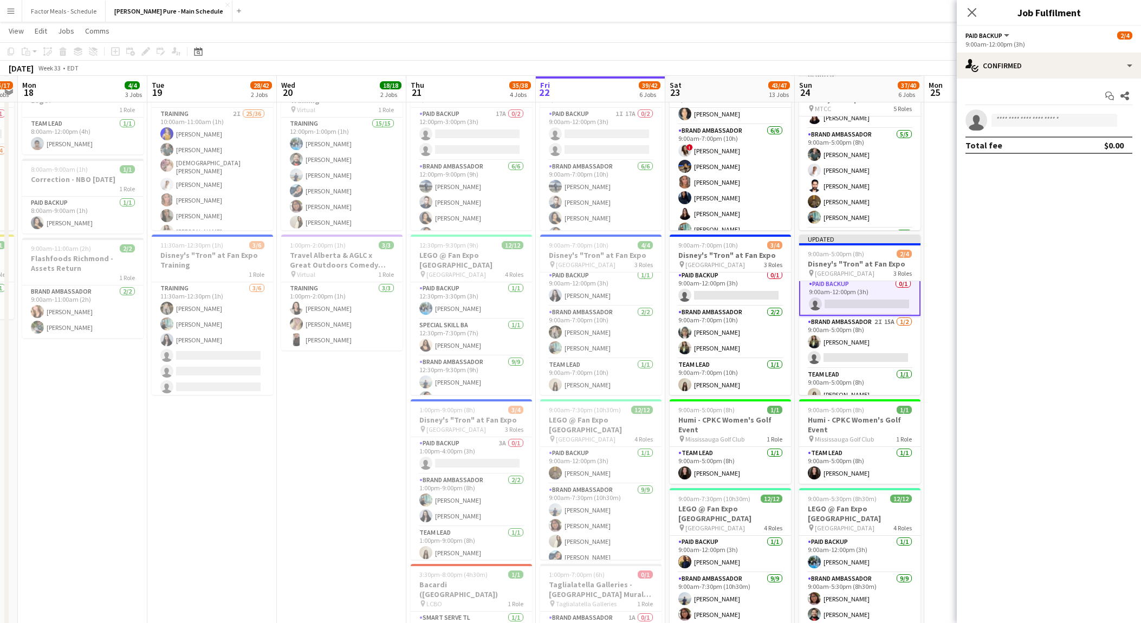
click at [972, 3] on div "Close pop-in" at bounding box center [972, 12] width 30 height 25
click at [973, 14] on icon at bounding box center [971, 12] width 10 height 10
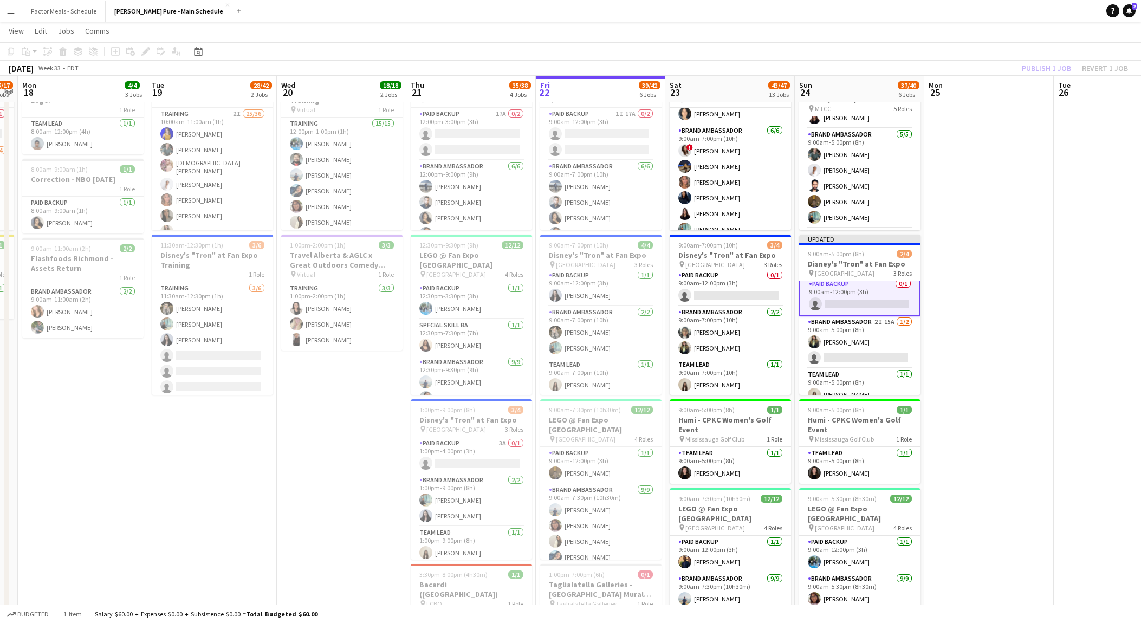
click at [1041, 67] on div "Publish 1 job Revert 1 job" at bounding box center [1075, 68] width 132 height 14
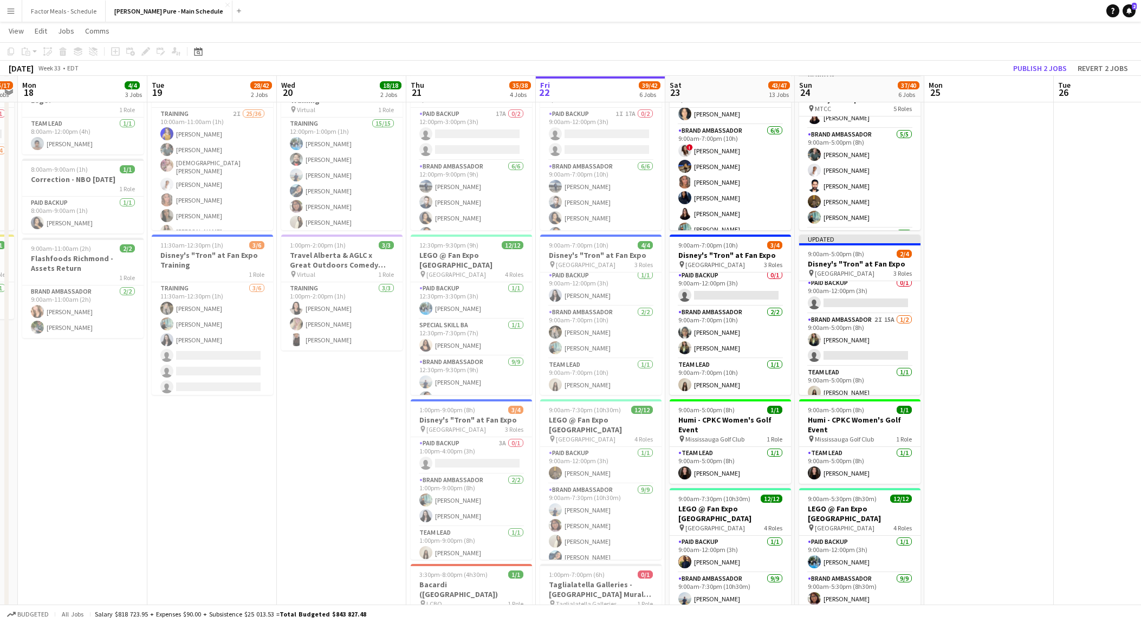
scroll to position [3, 0]
click at [1036, 67] on button "Publish 2 jobs" at bounding box center [1040, 68] width 62 height 14
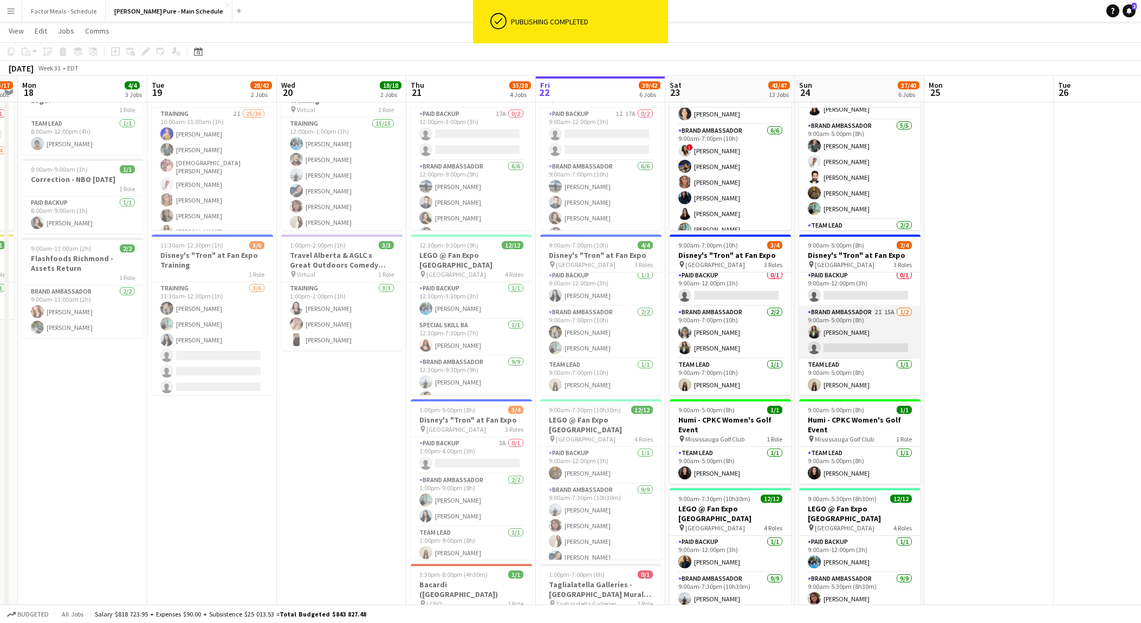
click at [855, 340] on app-card-role "Brand Ambassador 2I 15A [DATE] 9:00am-5:00pm (8h) [PERSON_NAME] single-neutral-…" at bounding box center [859, 332] width 121 height 53
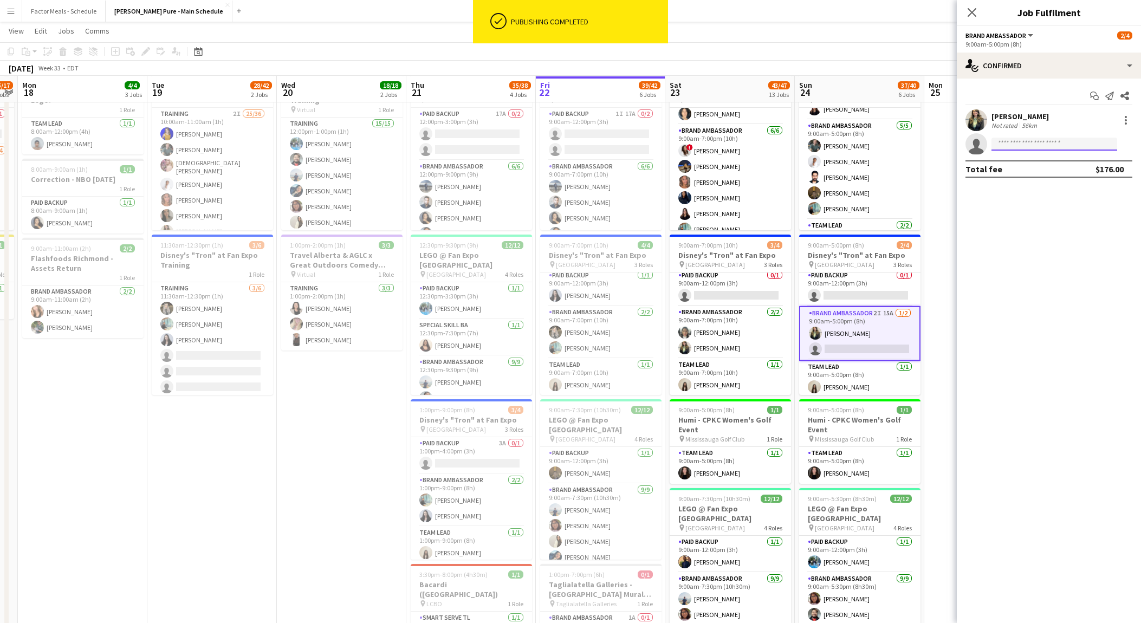
click at [1042, 146] on input at bounding box center [1054, 144] width 126 height 13
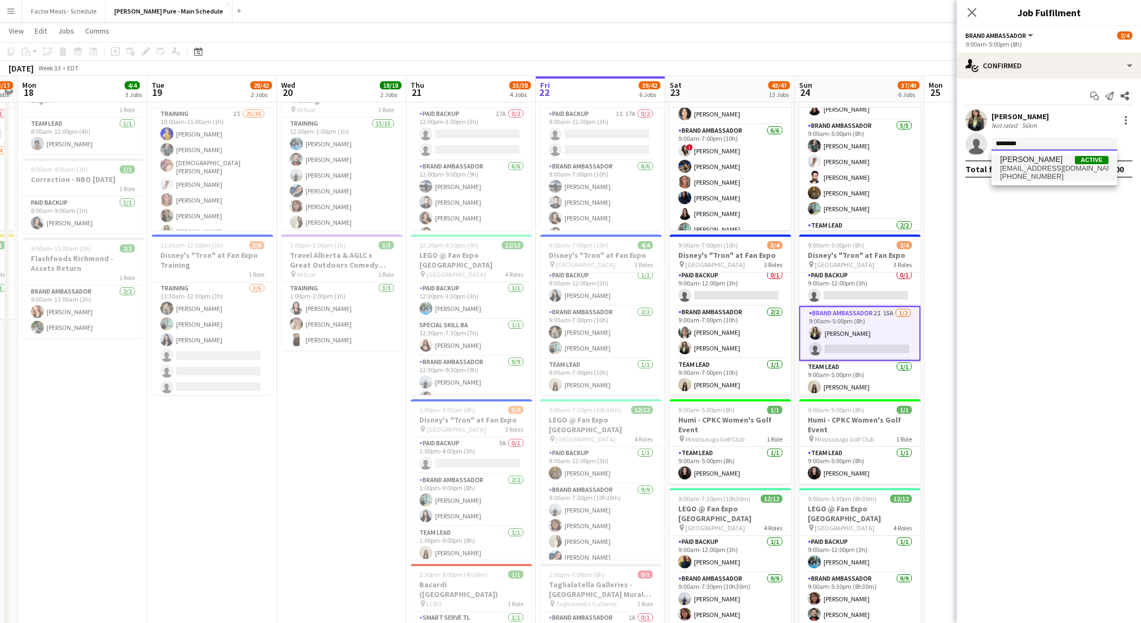
type input "********"
click at [1060, 166] on span "[EMAIL_ADDRESS][DOMAIN_NAME]" at bounding box center [1054, 168] width 108 height 9
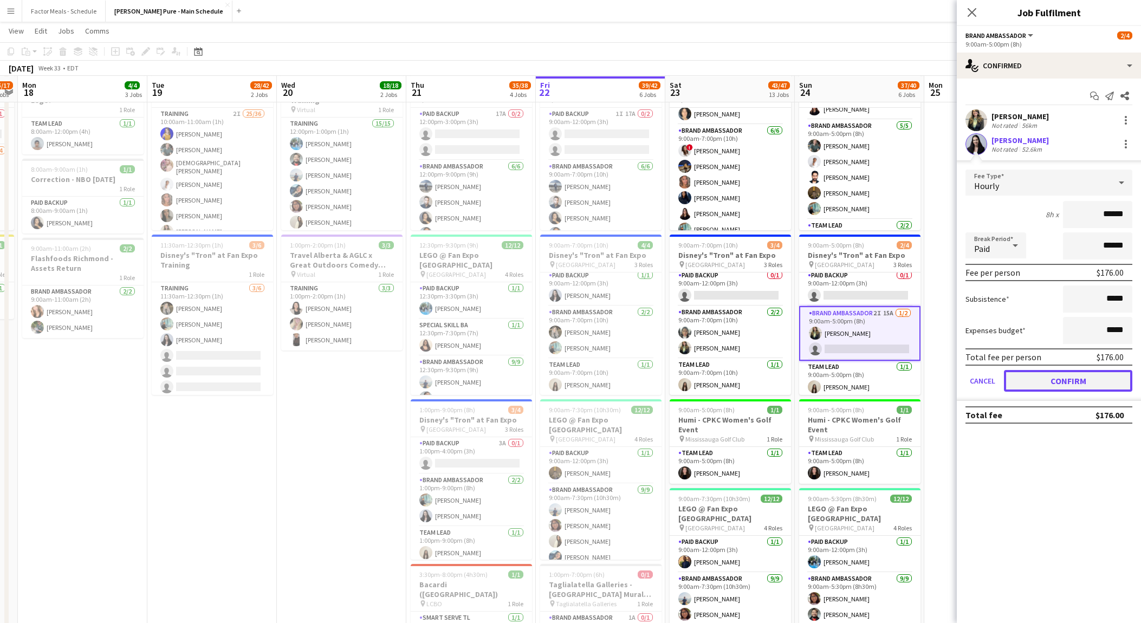
click at [1051, 372] on button "Confirm" at bounding box center [1068, 381] width 128 height 22
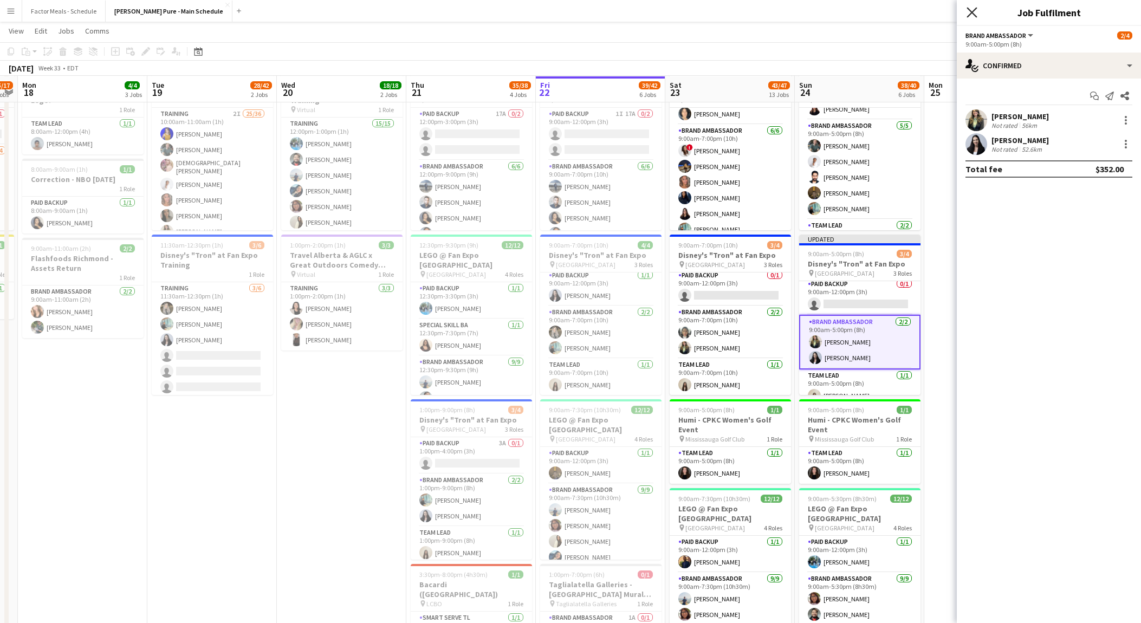
click at [974, 16] on icon at bounding box center [971, 12] width 10 height 10
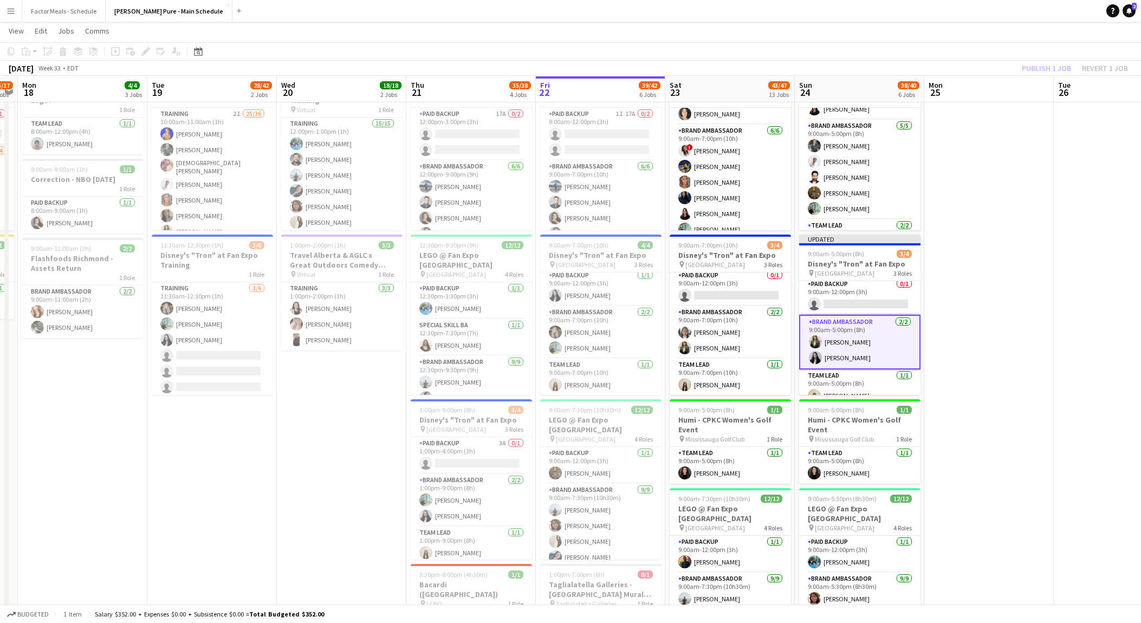
click at [1057, 63] on div "Publish 1 job Revert 1 job" at bounding box center [1075, 68] width 132 height 14
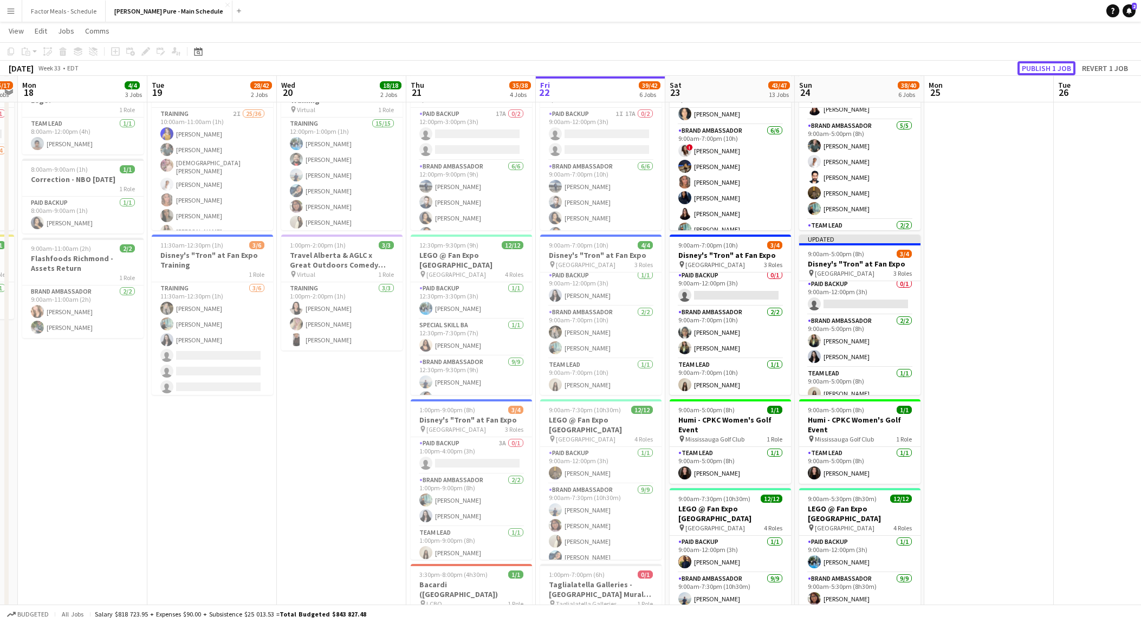
click at [1057, 63] on button "Publish 1 job" at bounding box center [1046, 68] width 58 height 14
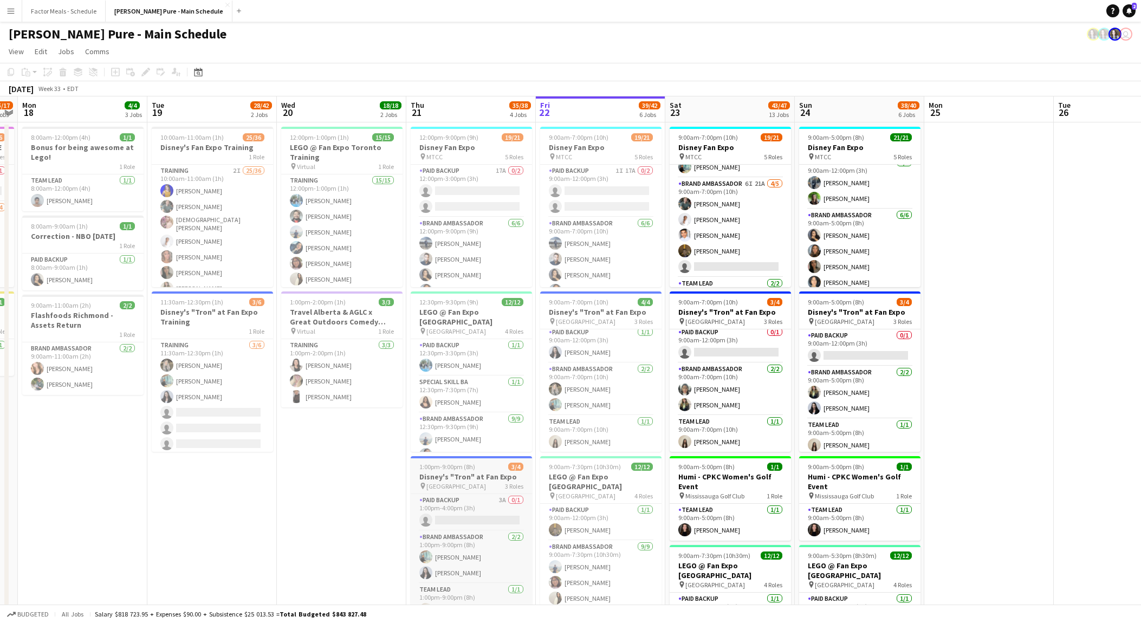
scroll to position [275, 0]
click at [727, 215] on app-card-role "Brand Ambassador 6I 21A [DATE] 9:00am-7:00pm (10h) [PERSON_NAME] [PERSON_NAME] …" at bounding box center [729, 223] width 121 height 100
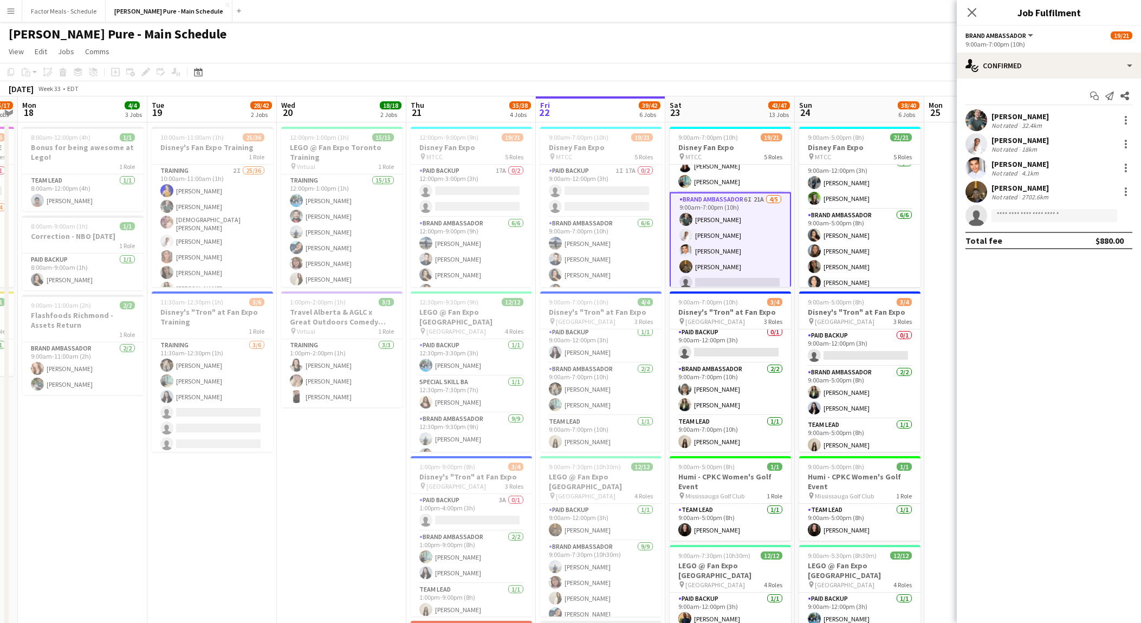
scroll to position [247, 0]
click at [1130, 143] on div at bounding box center [1125, 144] width 13 height 13
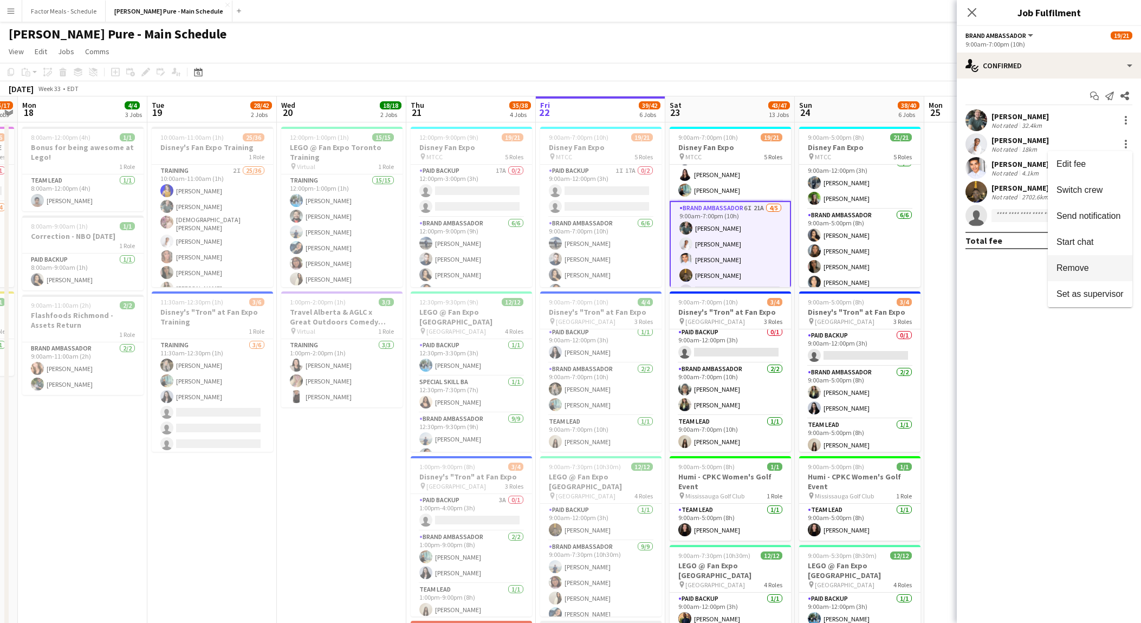
click at [1085, 259] on button "Remove" at bounding box center [1090, 268] width 84 height 26
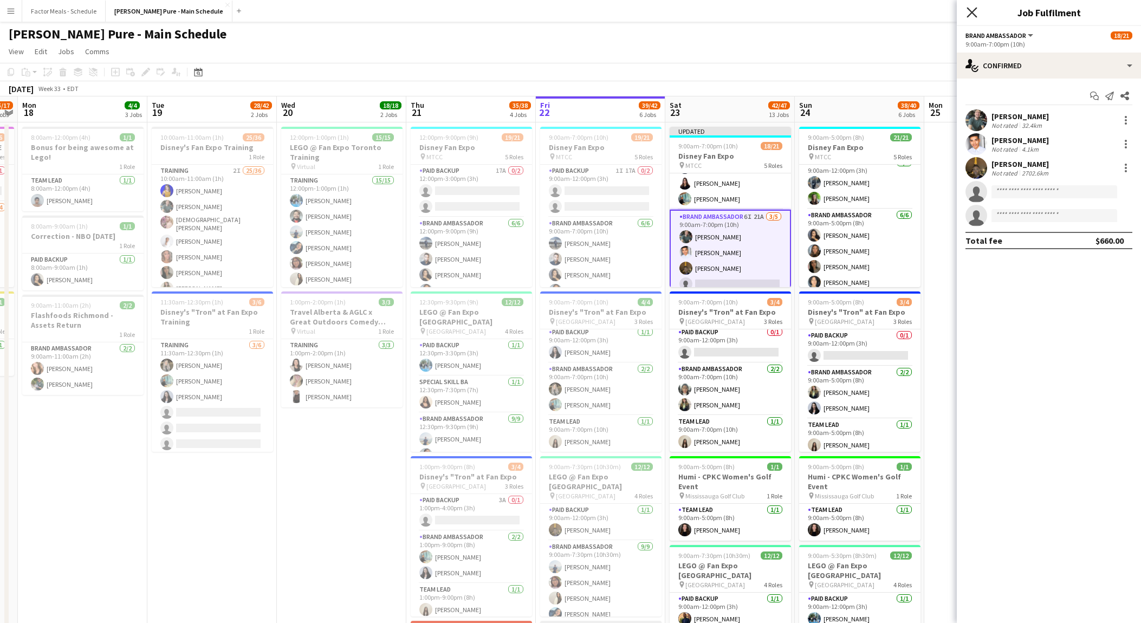
click at [967, 10] on icon "Close pop-in" at bounding box center [971, 12] width 10 height 10
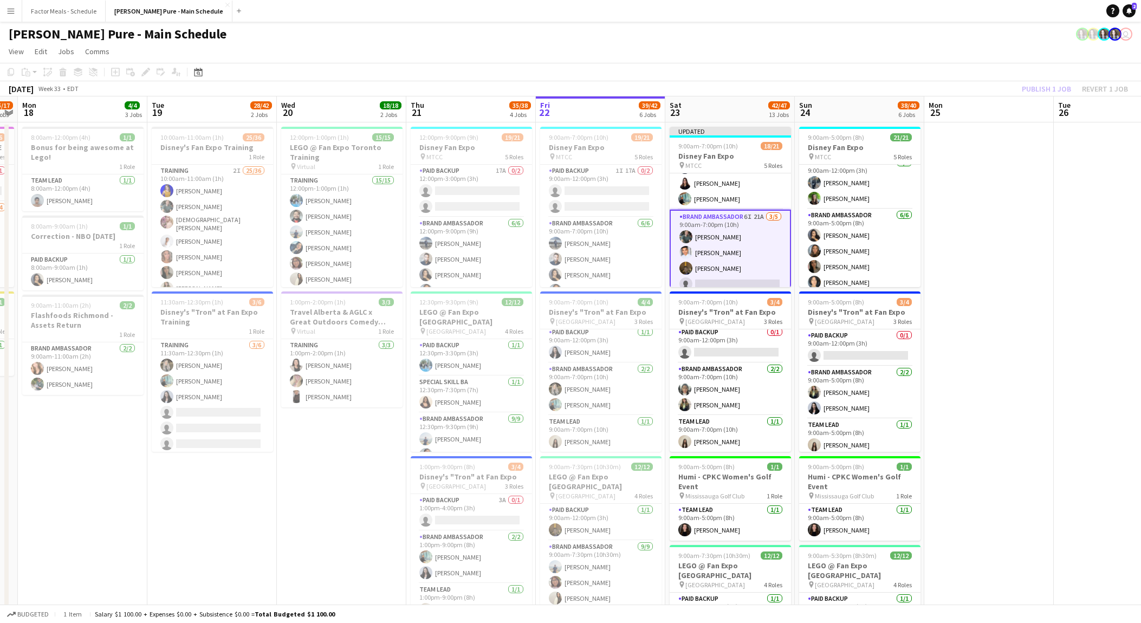
click at [1049, 87] on div "Publish 1 job Revert 1 job" at bounding box center [1075, 89] width 132 height 14
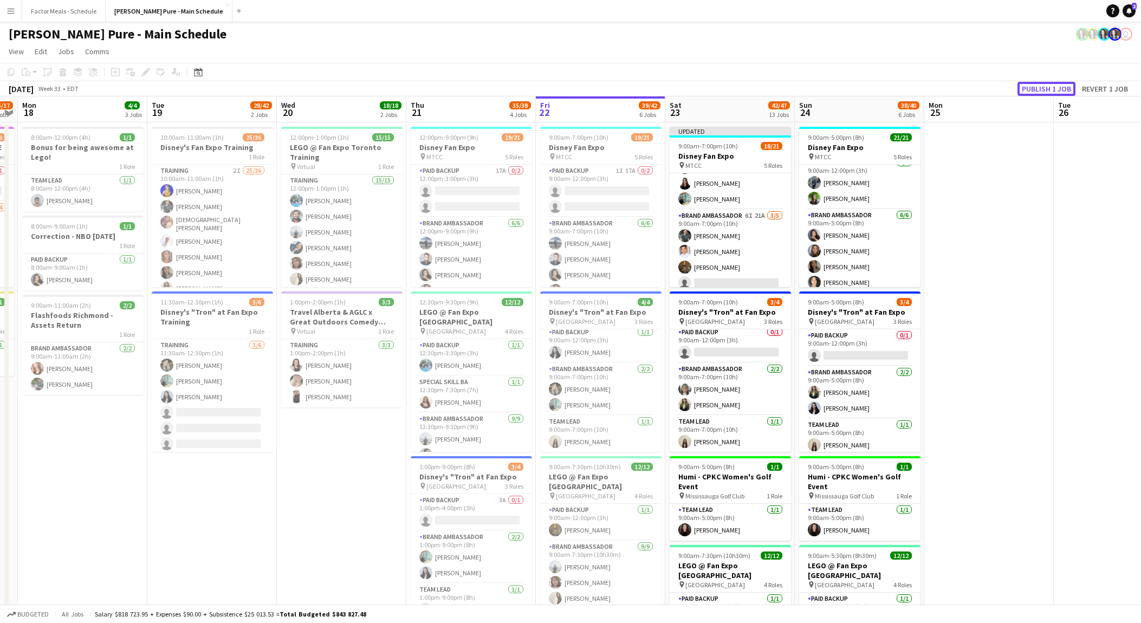
click at [1049, 87] on button "Publish 1 job" at bounding box center [1046, 89] width 58 height 14
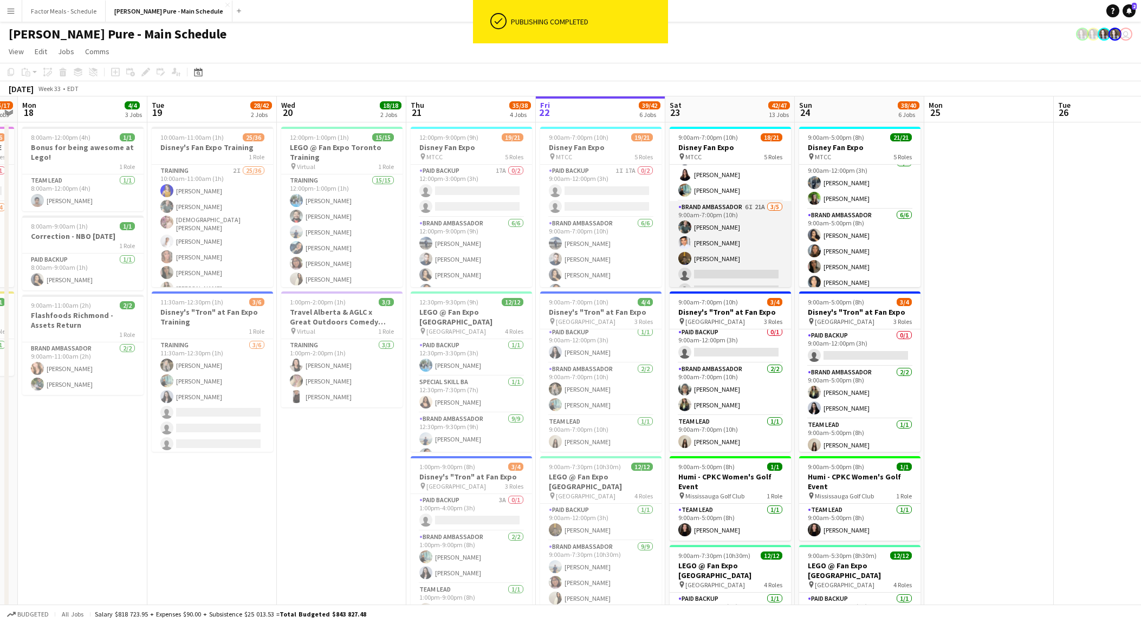
click at [741, 221] on app-card-role "Brand Ambassador 6I 21A [DATE] 9:00am-7:00pm (10h) [PERSON_NAME] [PERSON_NAME] …" at bounding box center [729, 251] width 121 height 100
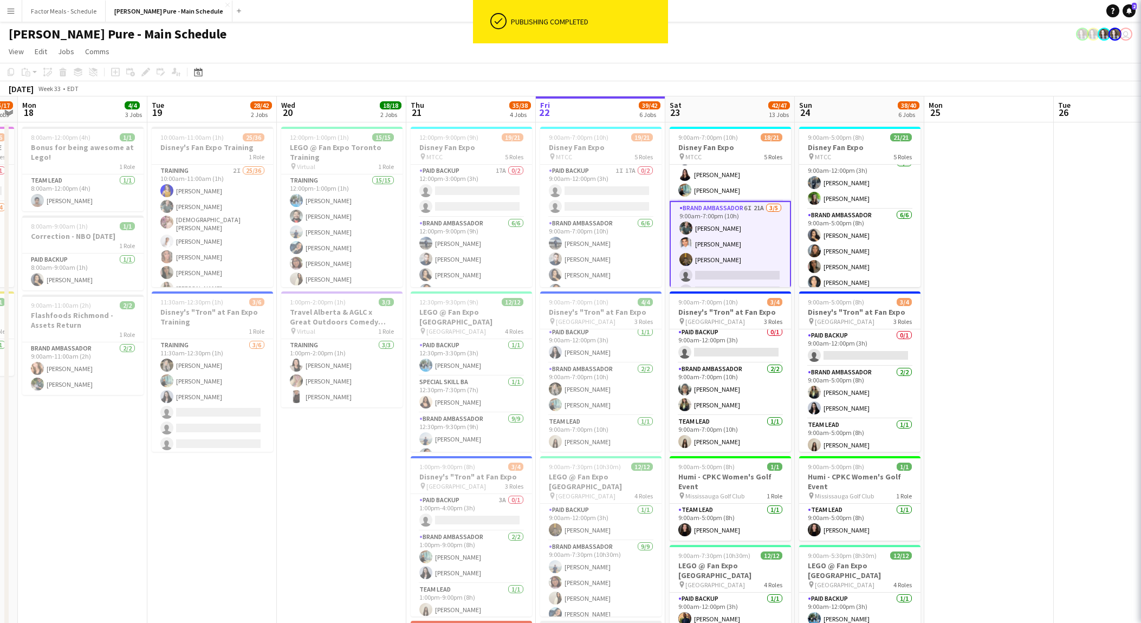
scroll to position [0, 242]
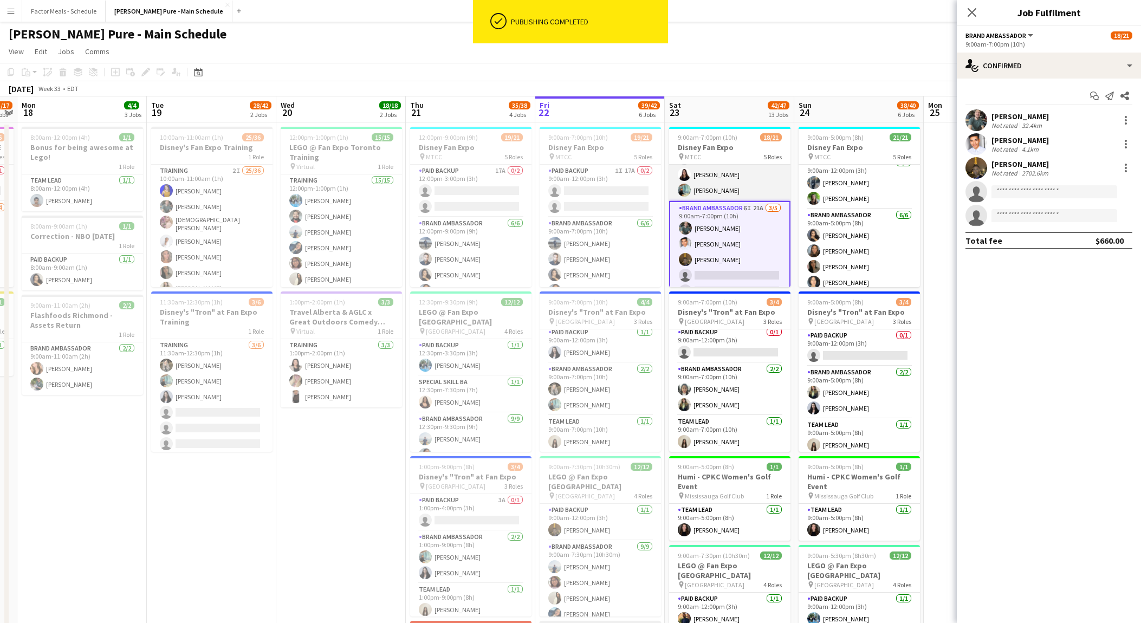
click at [726, 166] on app-card-role "Brand Ambassador [DATE] 9:00am-7:00pm (10h) ! [PERSON_NAME] [PERSON_NAME] [PERS…" at bounding box center [729, 143] width 121 height 115
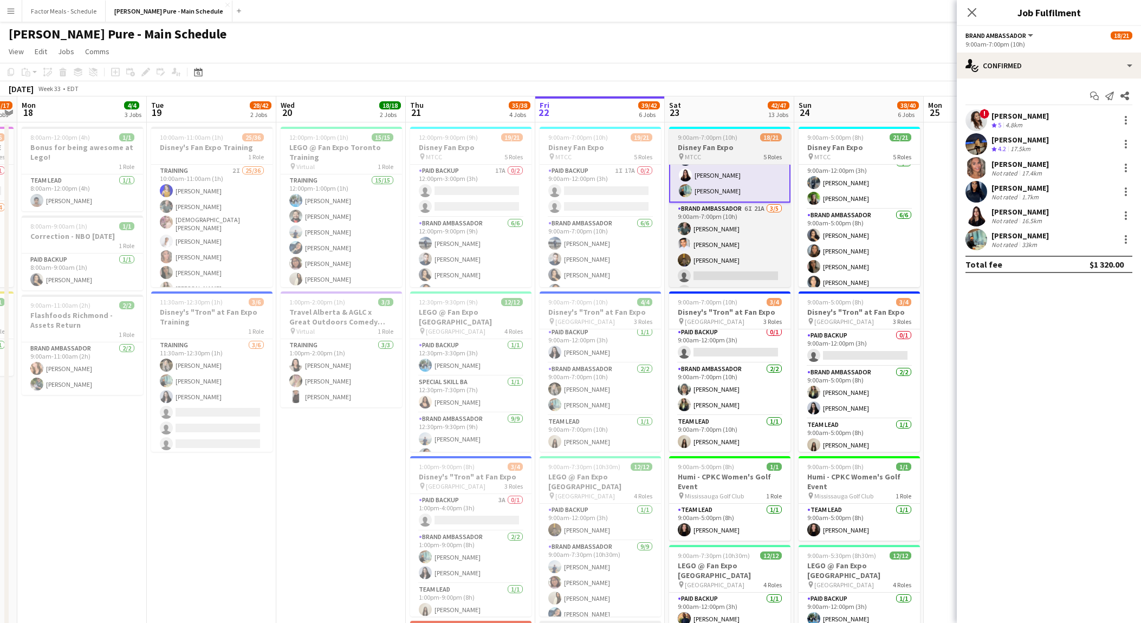
click at [729, 146] on h3 "Disney Fan Expo" at bounding box center [729, 147] width 121 height 10
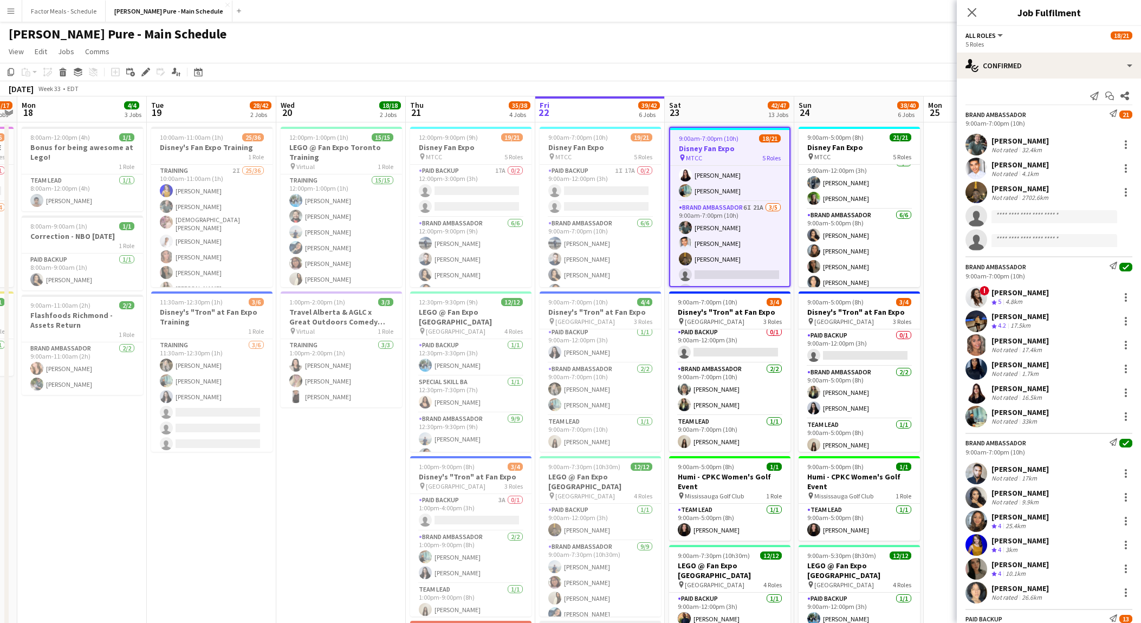
scroll to position [247, 0]
click at [149, 75] on div "Edit" at bounding box center [145, 72] width 13 height 13
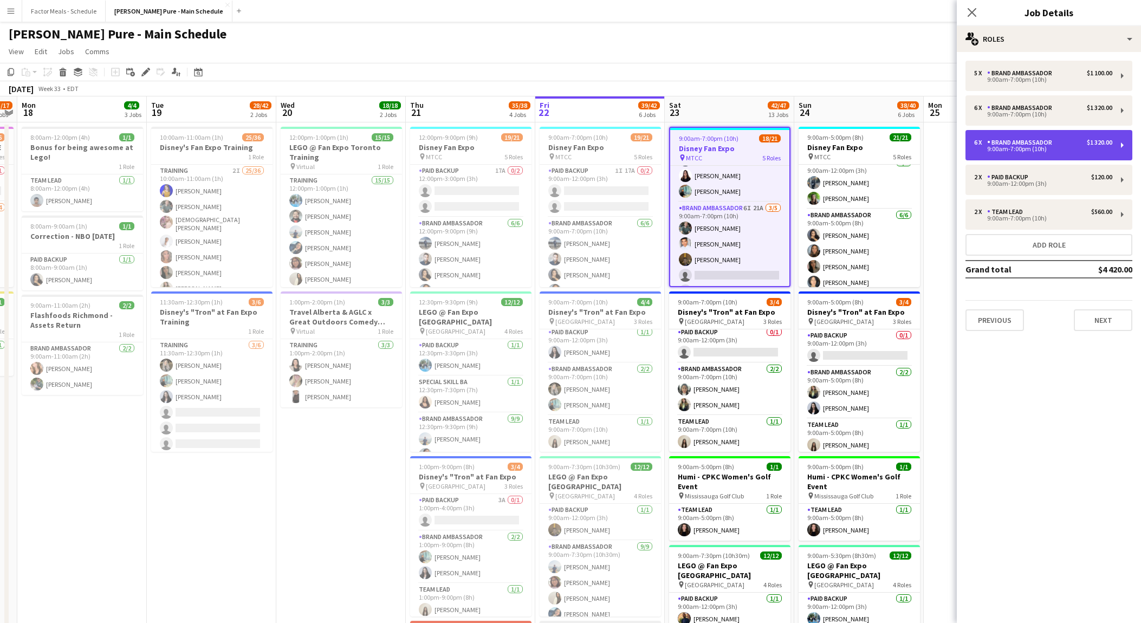
click at [1028, 149] on div "9:00am-7:00pm (10h)" at bounding box center [1043, 148] width 138 height 5
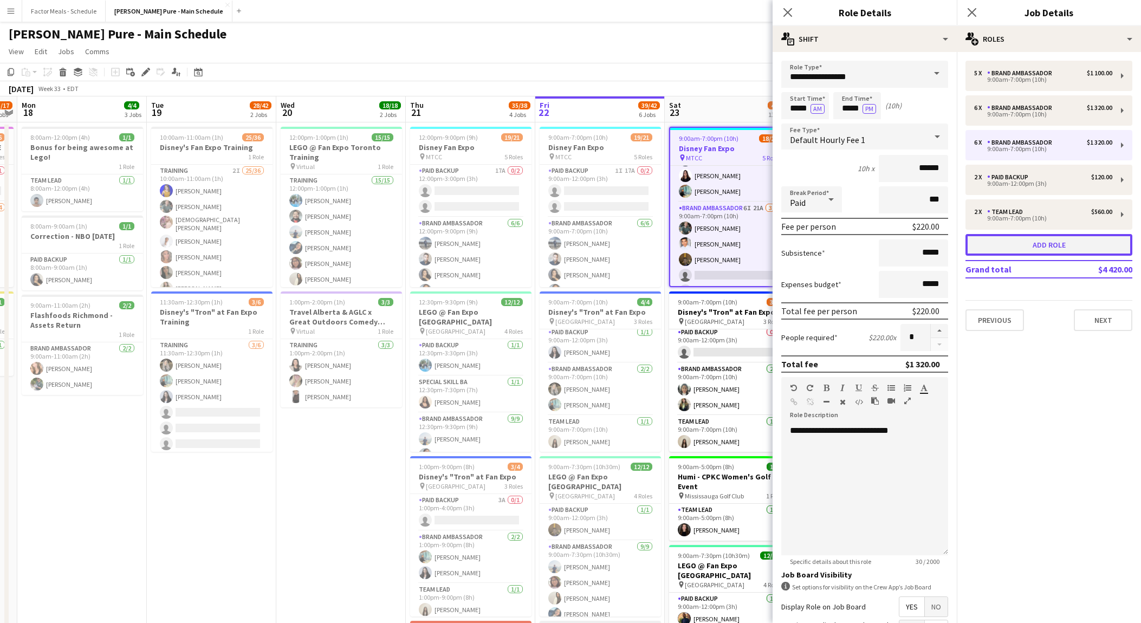
click at [1047, 241] on button "Add role" at bounding box center [1048, 245] width 167 height 22
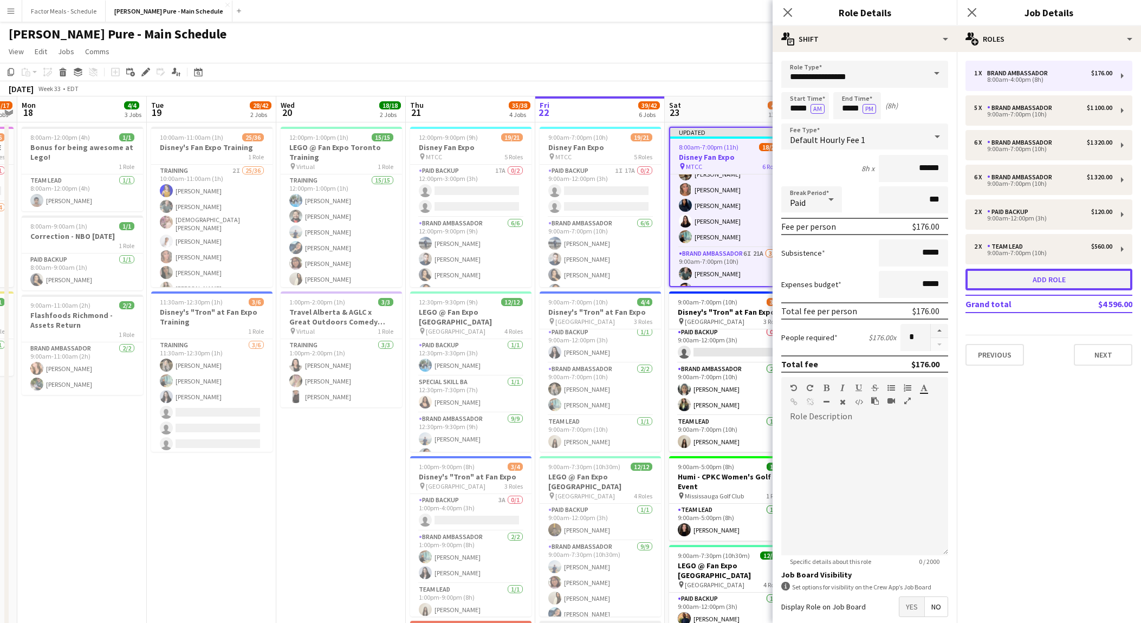
type input "*****"
type input "*"
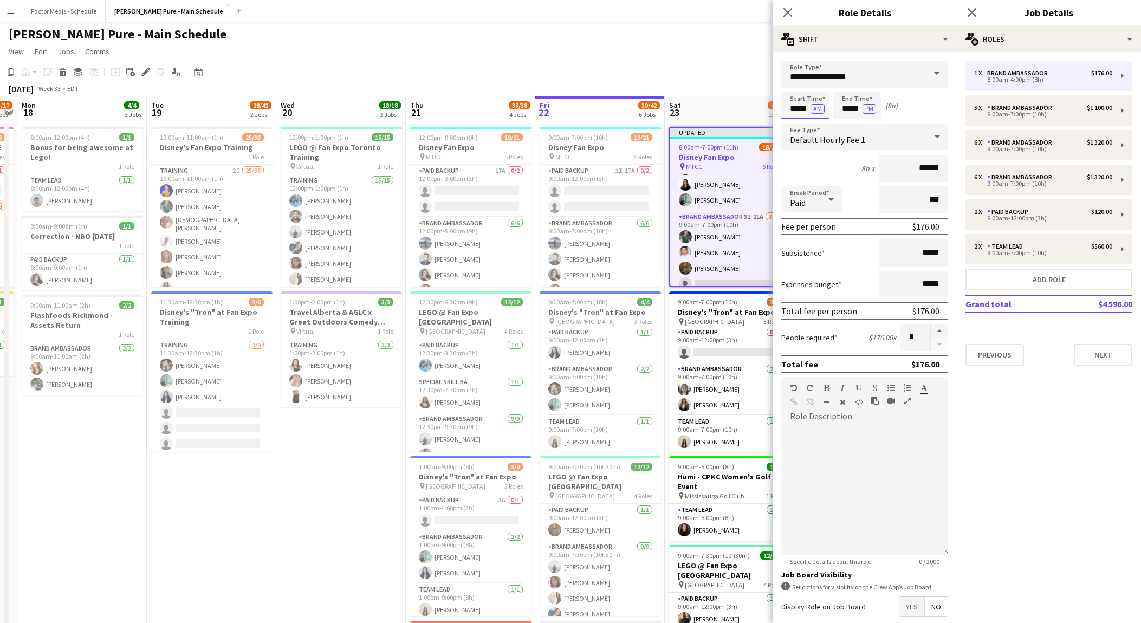
click at [798, 112] on input "*****" at bounding box center [805, 105] width 48 height 27
type input "*****"
click at [793, 86] on div at bounding box center [794, 86] width 22 height 11
click at [851, 106] on input "*****" at bounding box center [857, 105] width 48 height 27
click at [848, 126] on div at bounding box center [846, 124] width 22 height 11
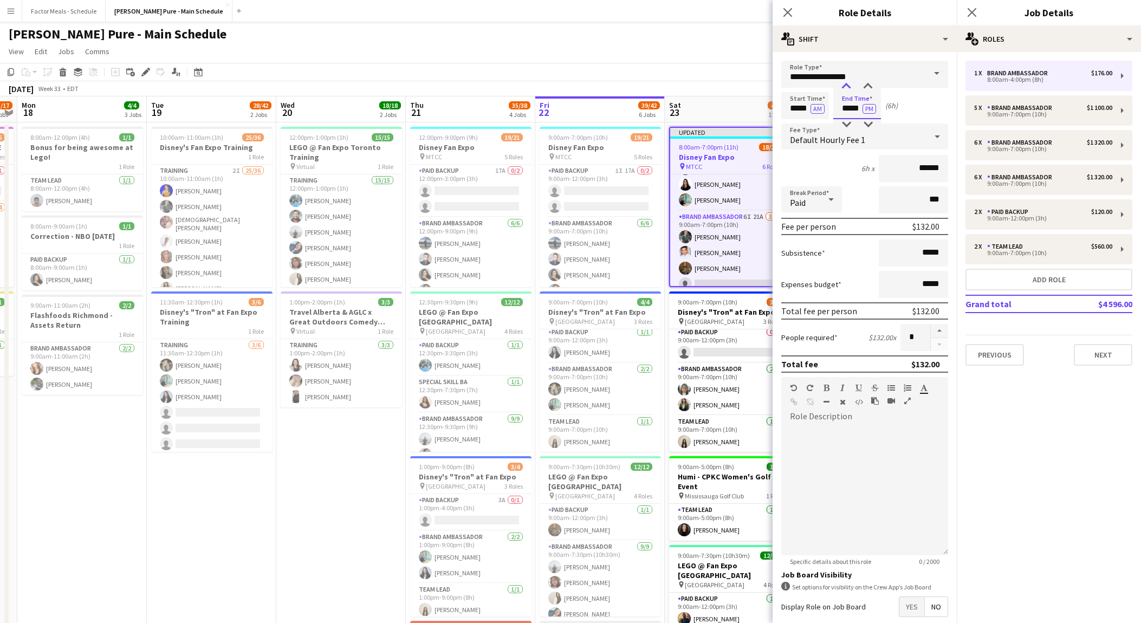
click at [849, 83] on div at bounding box center [846, 86] width 22 height 11
type input "*****"
click at [849, 83] on div at bounding box center [846, 86] width 22 height 11
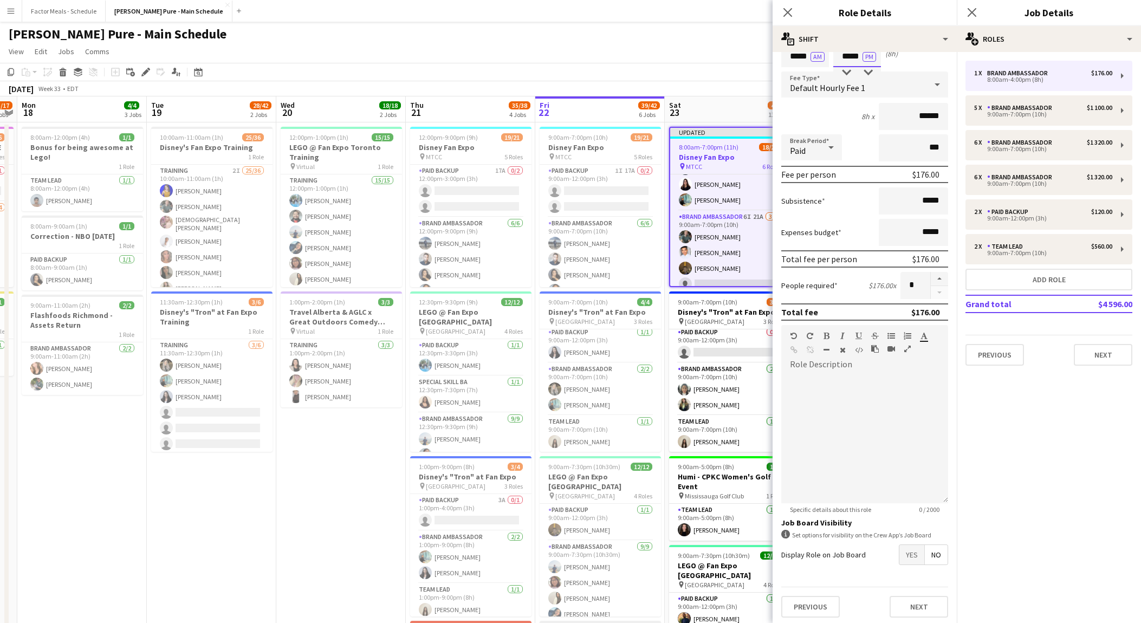
scroll to position [0, 0]
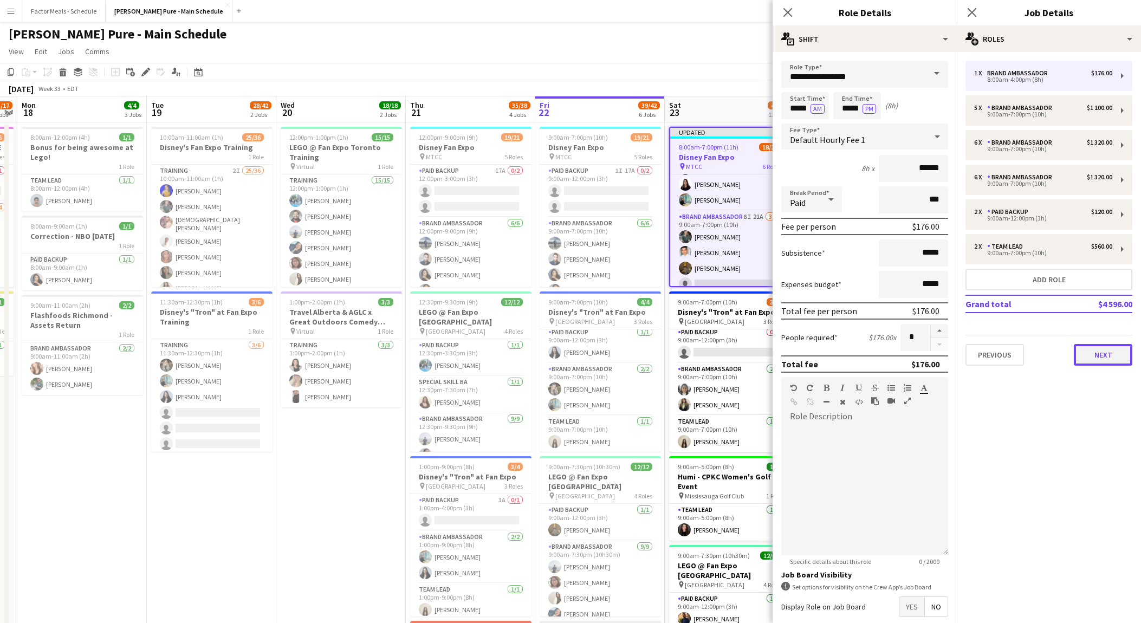
click at [1104, 348] on button "Next" at bounding box center [1103, 355] width 58 height 22
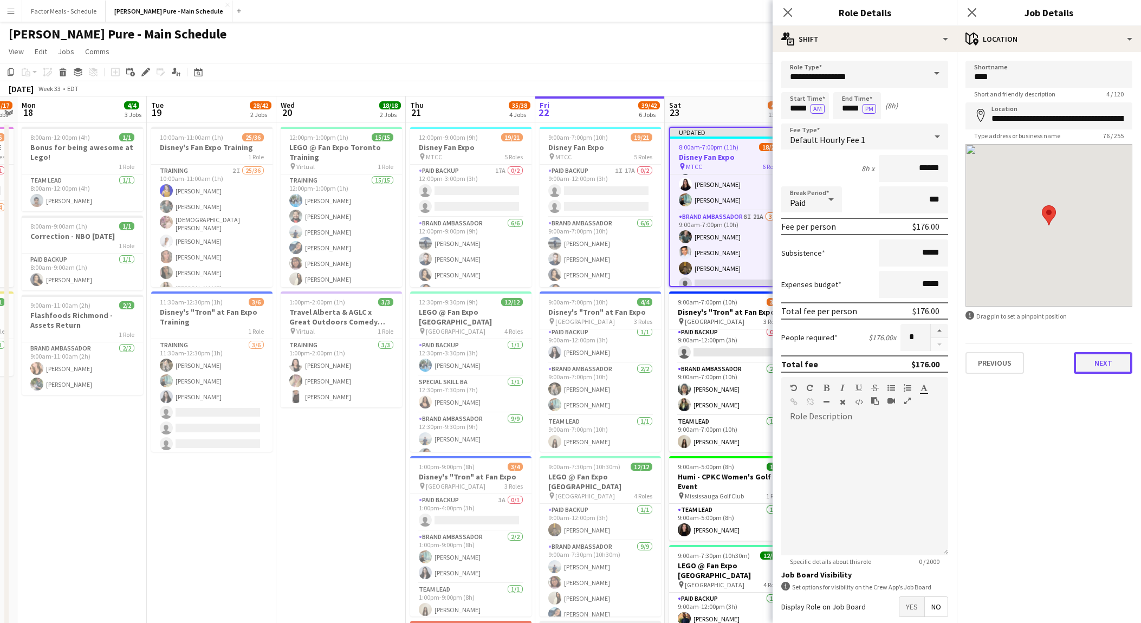
click at [1098, 360] on button "Next" at bounding box center [1103, 363] width 58 height 22
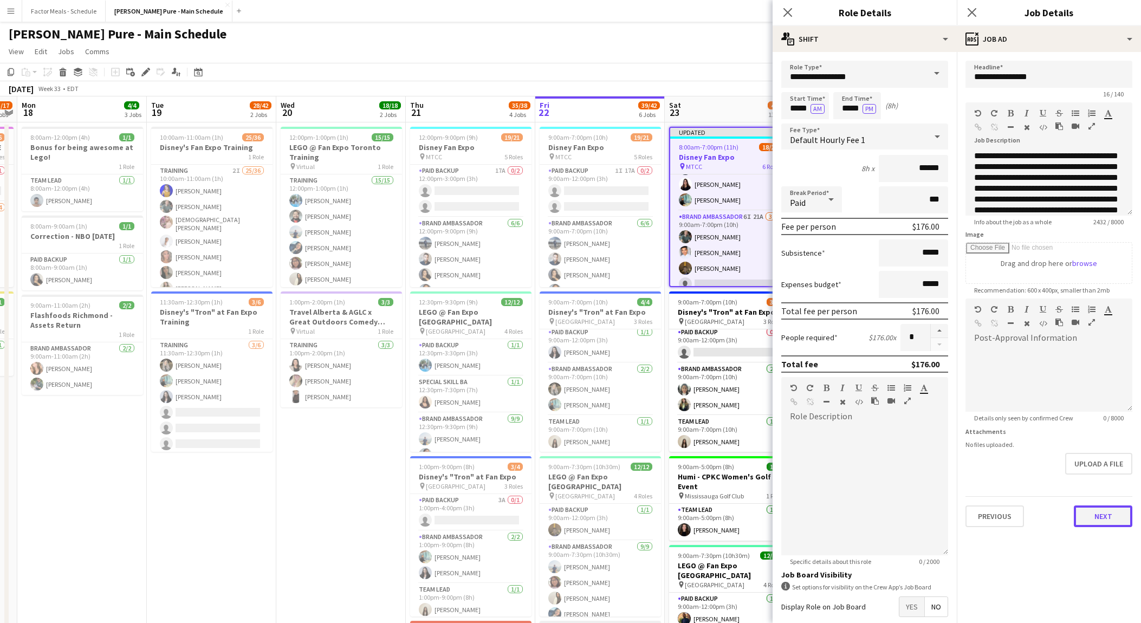
click at [1099, 517] on button "Next" at bounding box center [1103, 516] width 58 height 22
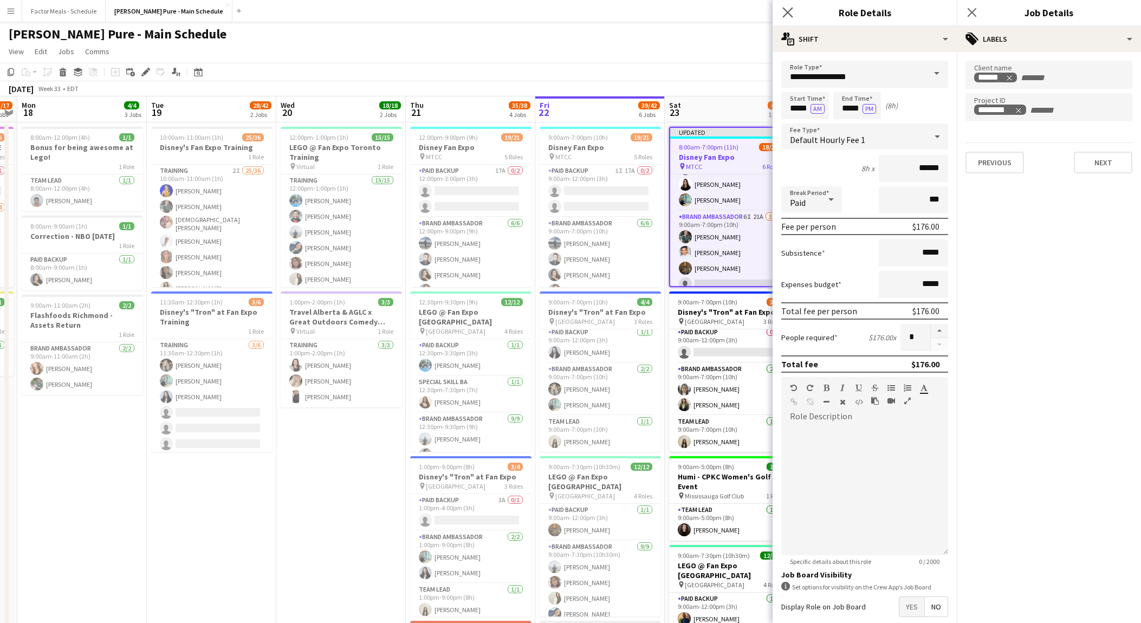
click at [782, 12] on icon "Close pop-in" at bounding box center [787, 12] width 10 height 10
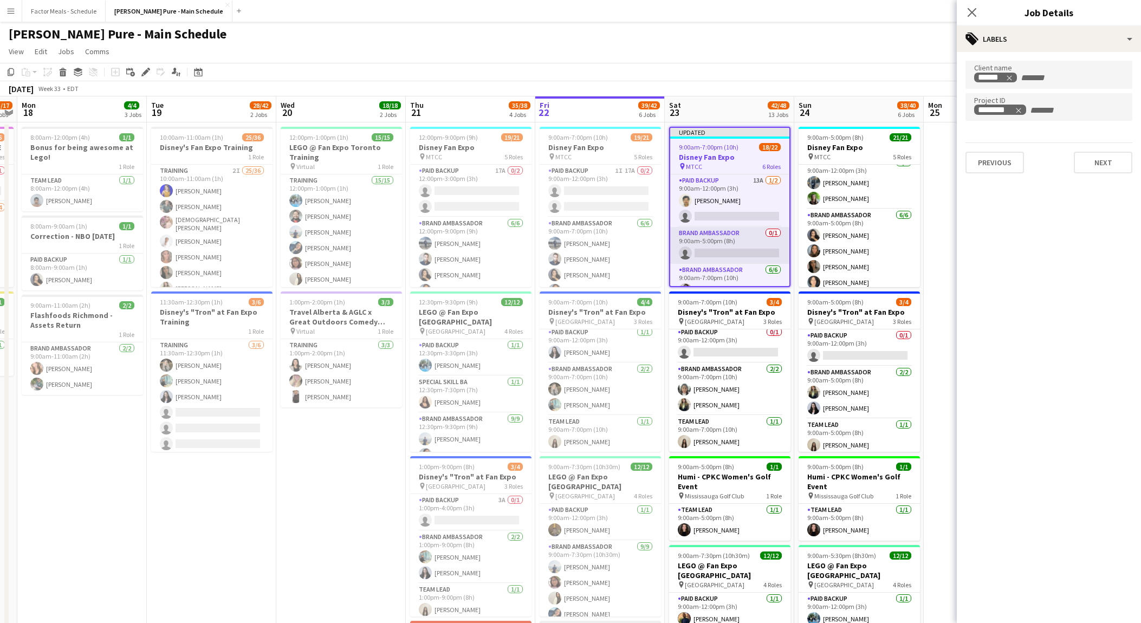
click at [735, 238] on app-card-role "Brand Ambassador 0/1 9:00am-5:00pm (8h) single-neutral-actions" at bounding box center [729, 245] width 119 height 37
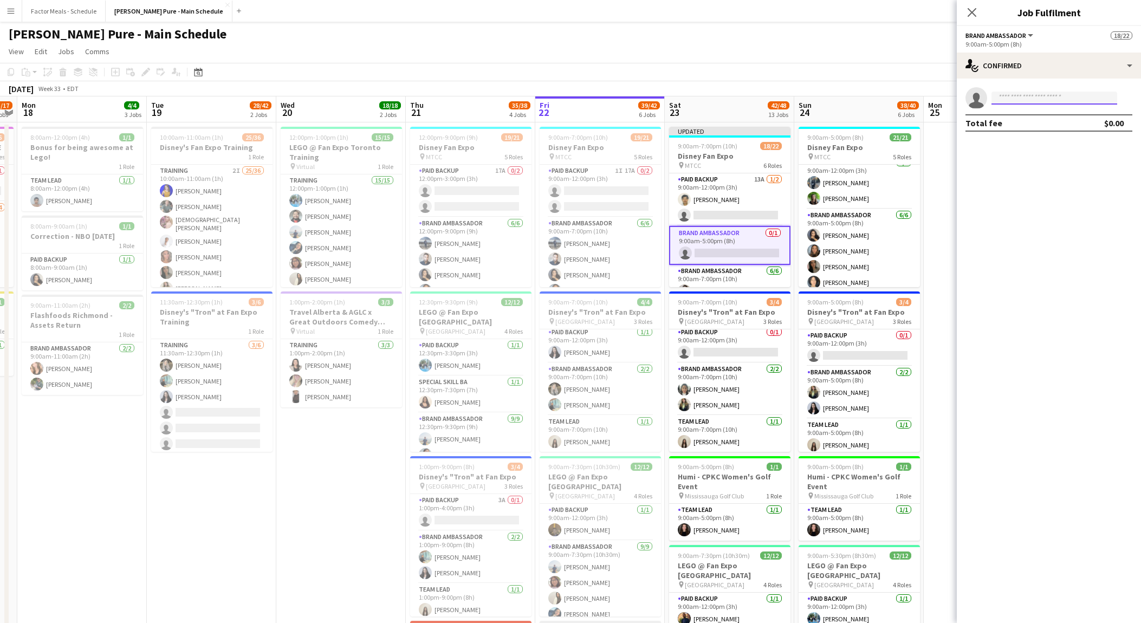
click at [1038, 95] on input at bounding box center [1054, 98] width 126 height 13
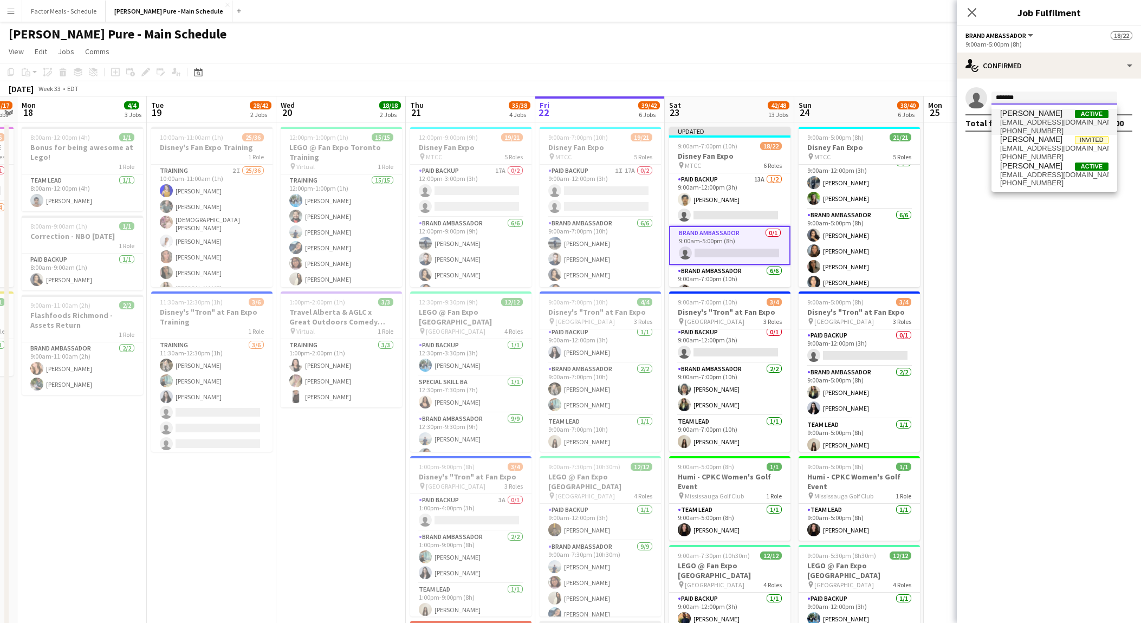
type input "*******"
click at [1046, 113] on span "[PERSON_NAME]" at bounding box center [1031, 113] width 62 height 9
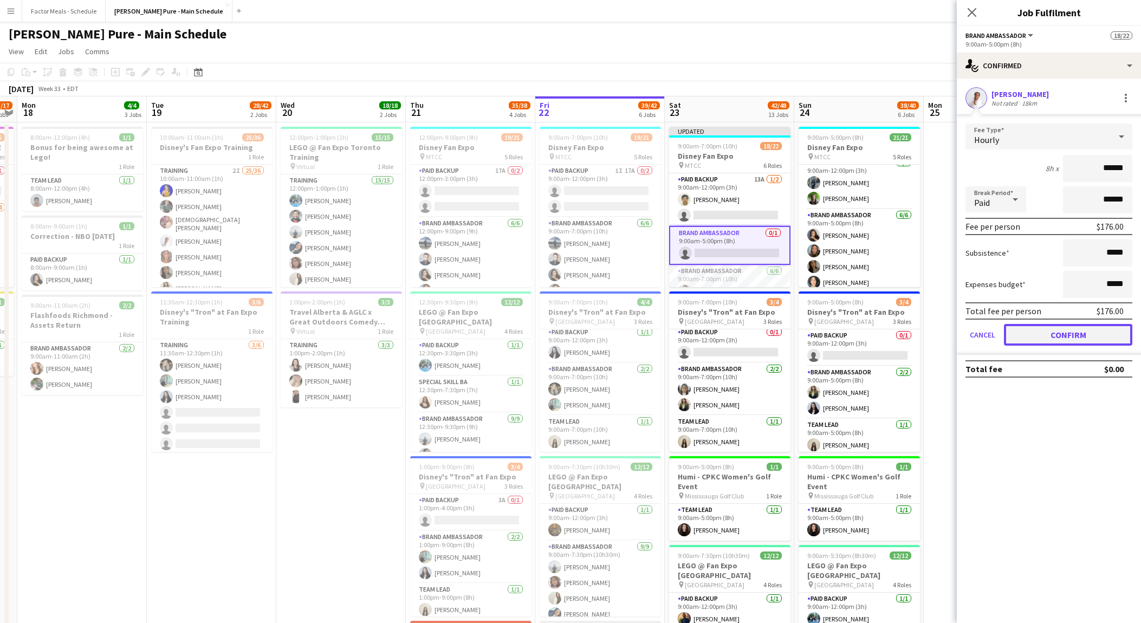
click at [1063, 332] on button "Confirm" at bounding box center [1068, 335] width 128 height 22
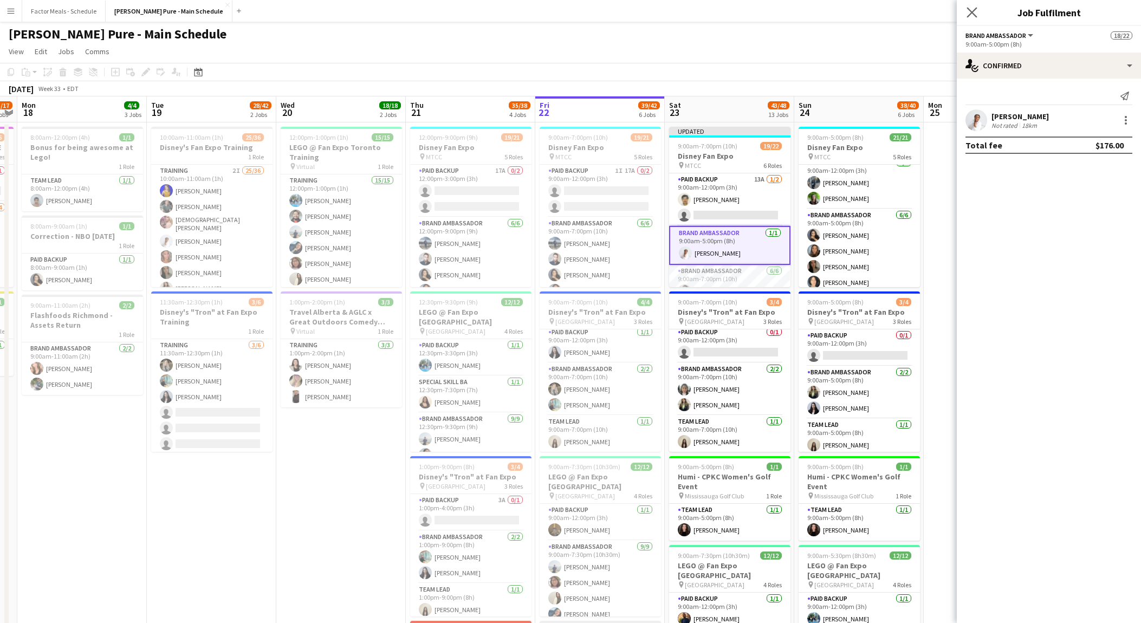
click at [972, 5] on app-icon "Close pop-in" at bounding box center [972, 13] width 16 height 16
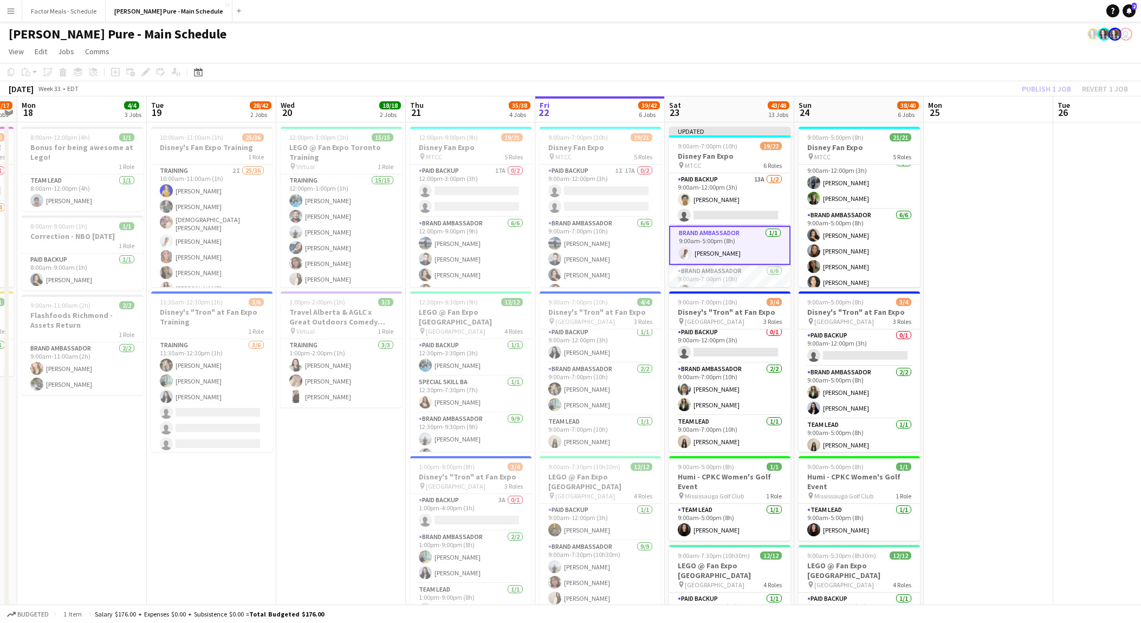
click at [1045, 85] on div "Publish 1 job Revert 1 job" at bounding box center [1075, 89] width 132 height 14
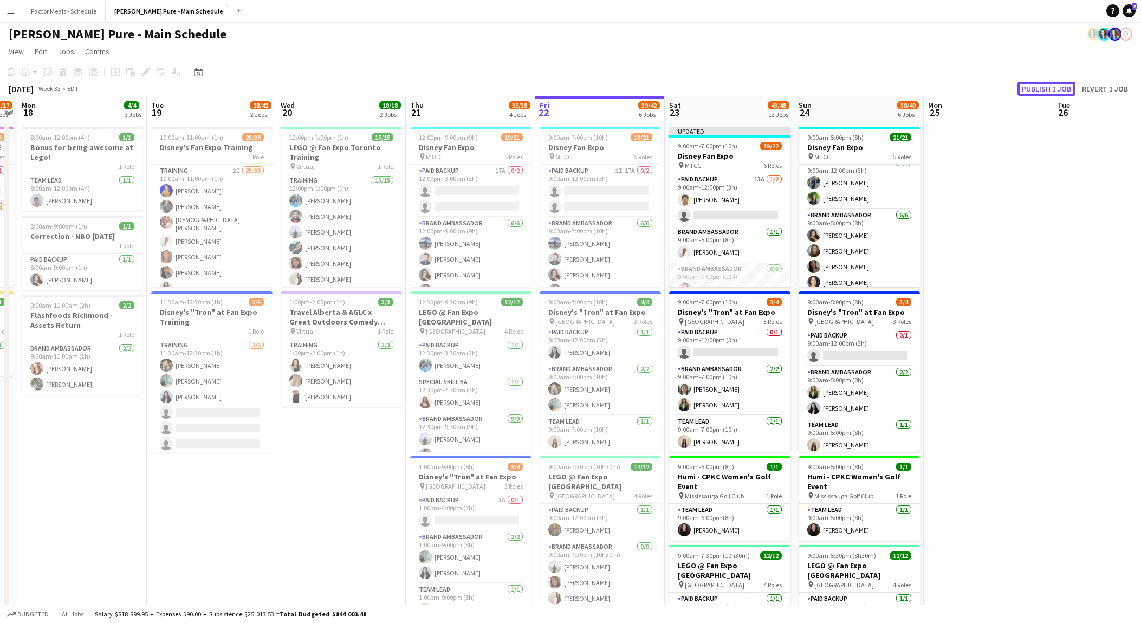
click at [1045, 85] on button "Publish 1 job" at bounding box center [1046, 89] width 58 height 14
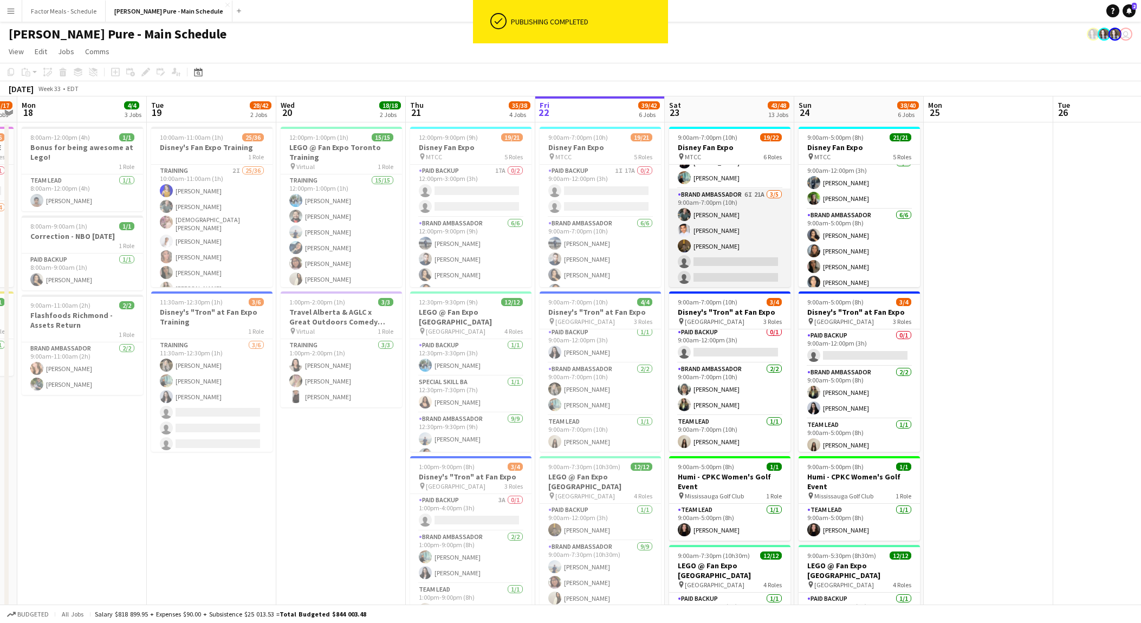
scroll to position [297, 0]
click at [749, 227] on app-card-role "Brand Ambassador 6I 21A [DATE] 9:00am-7:00pm (10h) [PERSON_NAME] [PERSON_NAME] …" at bounding box center [729, 237] width 121 height 100
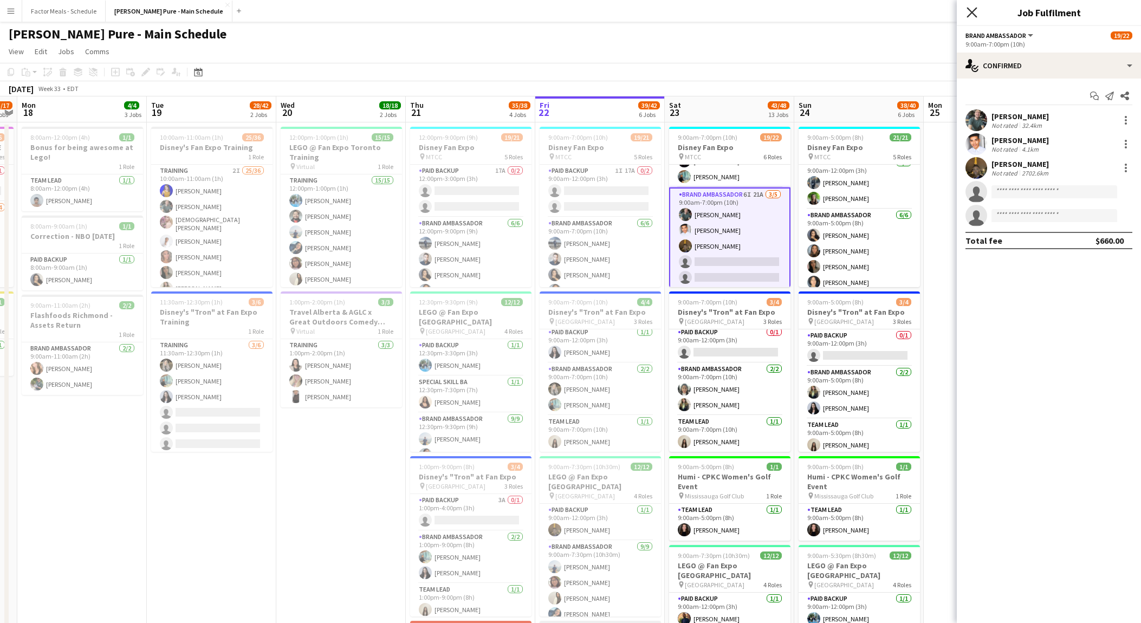
click at [969, 14] on icon at bounding box center [971, 12] width 10 height 10
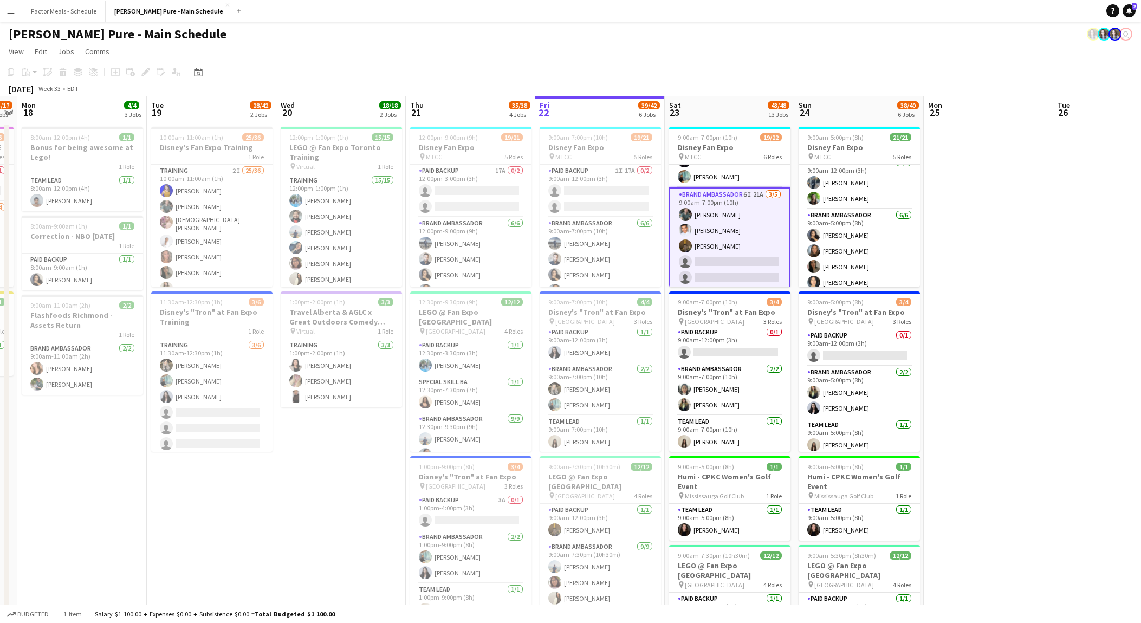
click at [716, 110] on app-board-header-date "Sat 23 43/48 13 Jobs" at bounding box center [729, 109] width 129 height 26
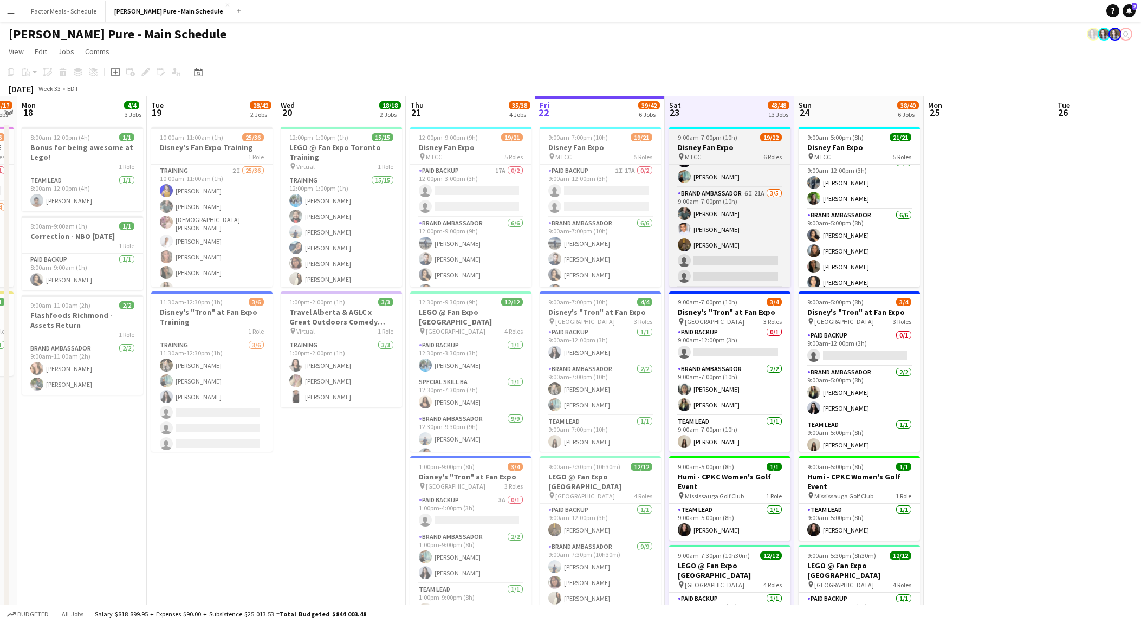
click at [712, 137] on span "9:00am-7:00pm (10h)" at bounding box center [708, 137] width 60 height 8
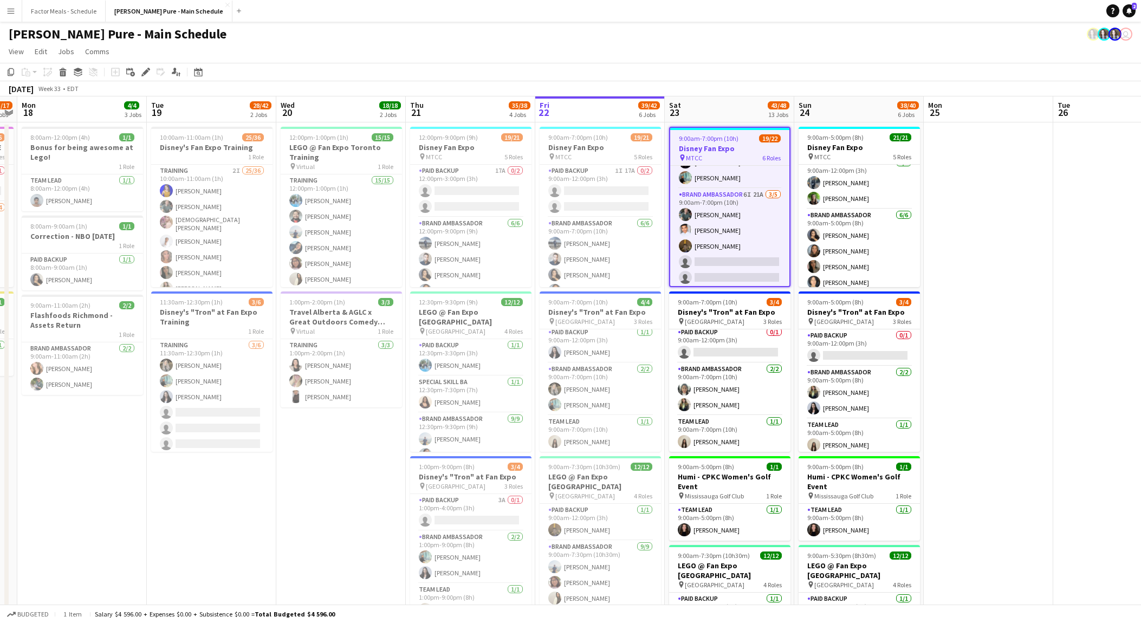
scroll to position [0, 242]
click at [136, 69] on div "Add linked Job" at bounding box center [130, 72] width 13 height 13
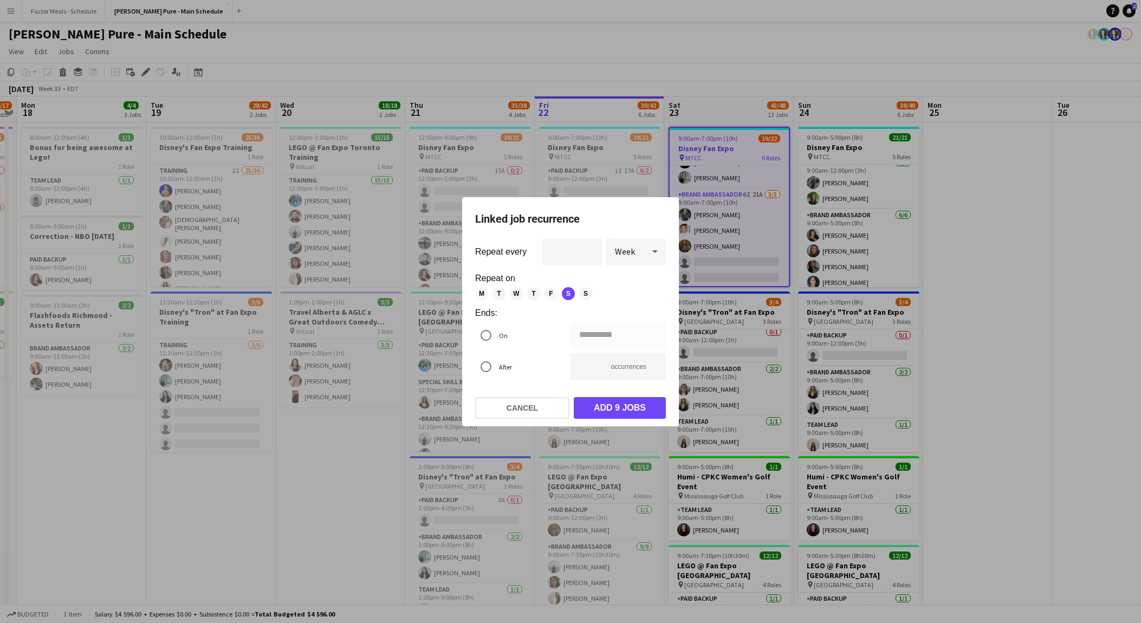
click at [155, 65] on div at bounding box center [570, 311] width 1141 height 623
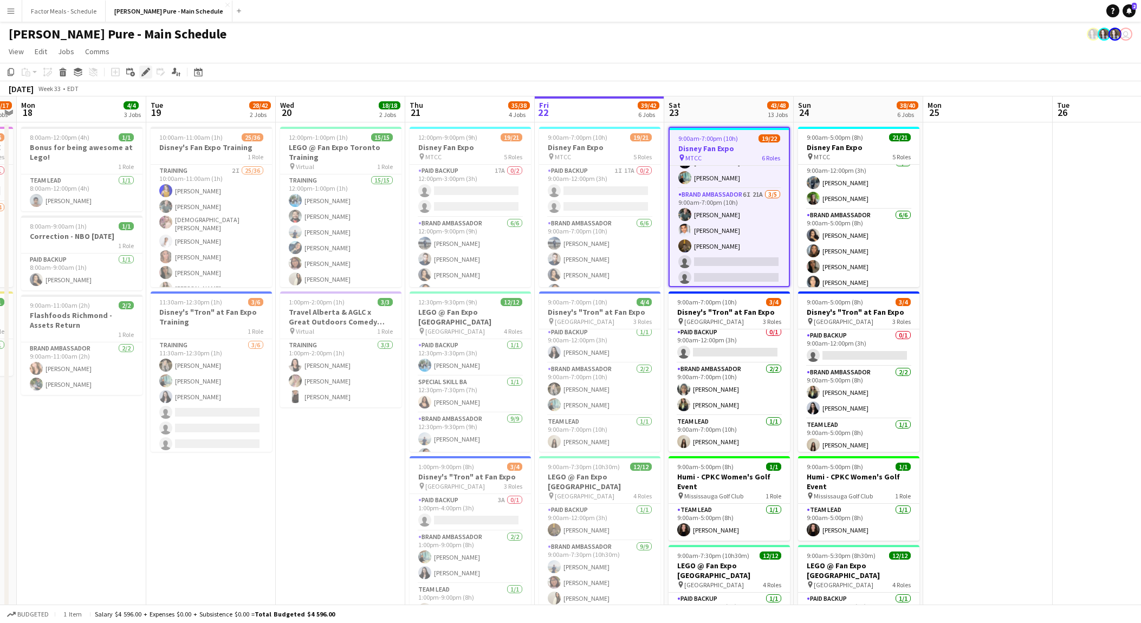
click at [146, 66] on div "Edit" at bounding box center [145, 72] width 13 height 13
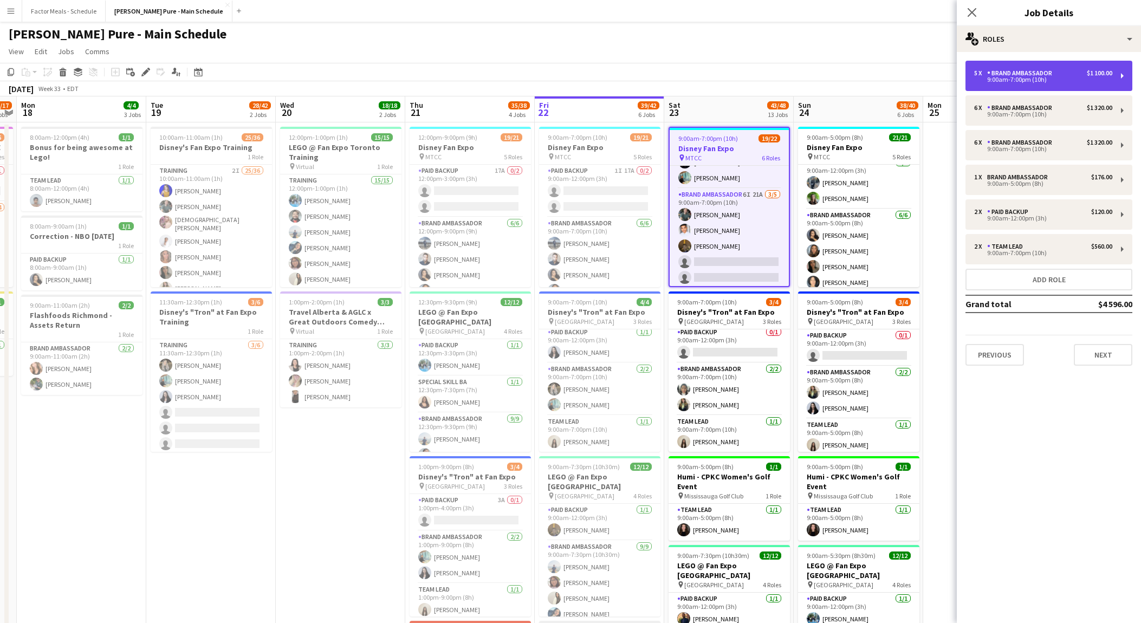
click at [1029, 82] on div "9:00am-7:00pm (10h)" at bounding box center [1043, 79] width 138 height 5
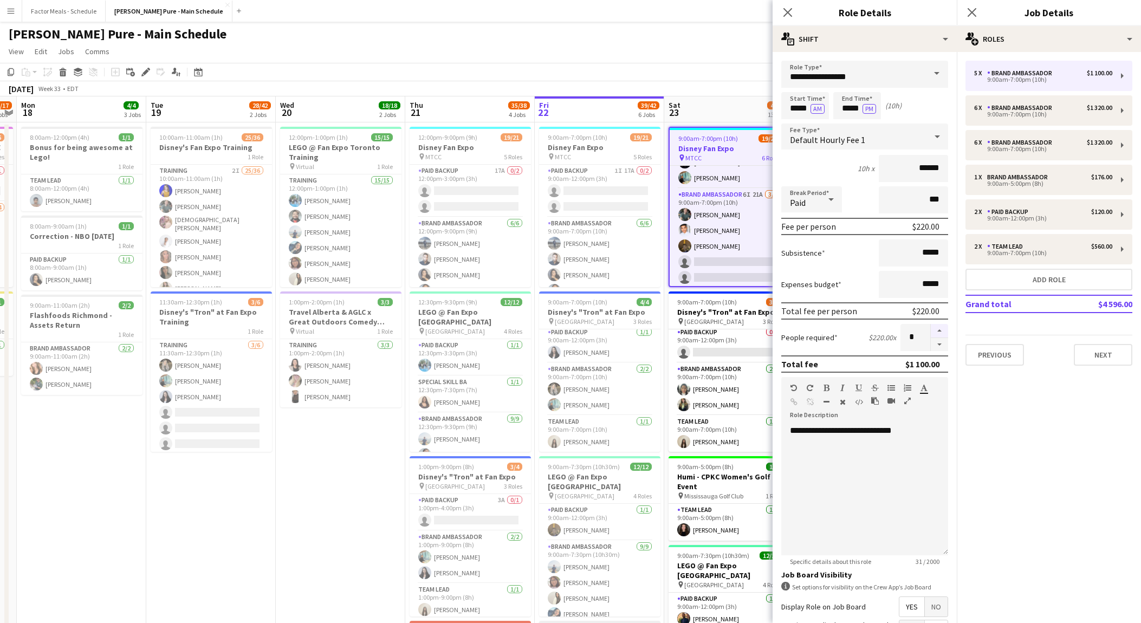
click at [940, 328] on button "button" at bounding box center [939, 331] width 17 height 14
click at [942, 340] on button "button" at bounding box center [939, 345] width 17 height 14
type input "*"
click at [785, 11] on icon at bounding box center [787, 12] width 10 height 10
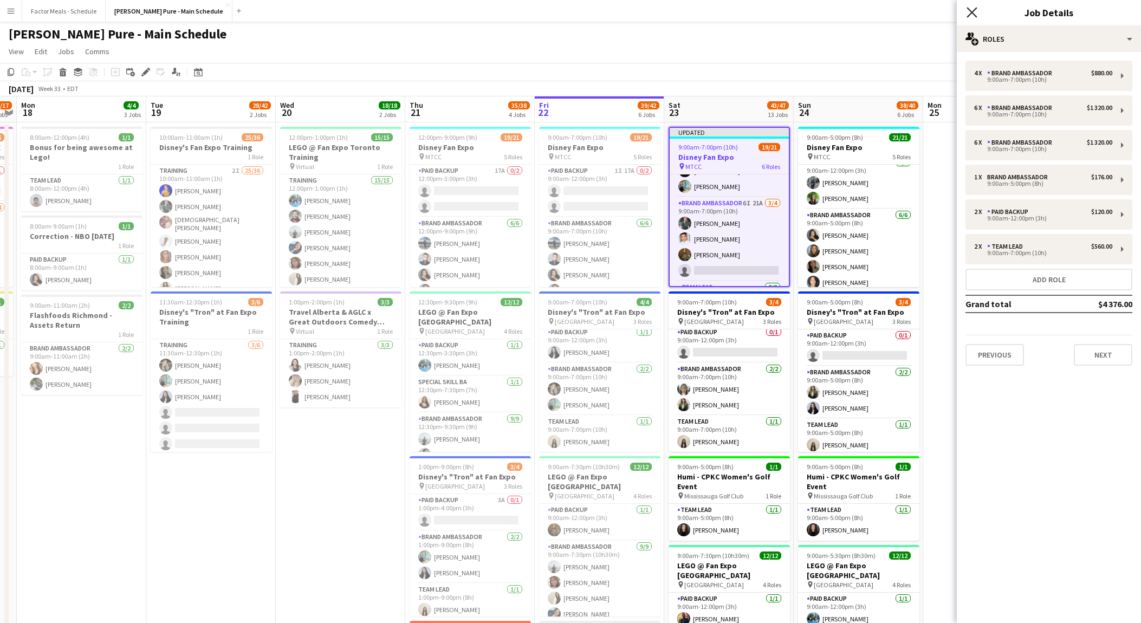
click at [972, 15] on icon "Close pop-in" at bounding box center [971, 12] width 10 height 10
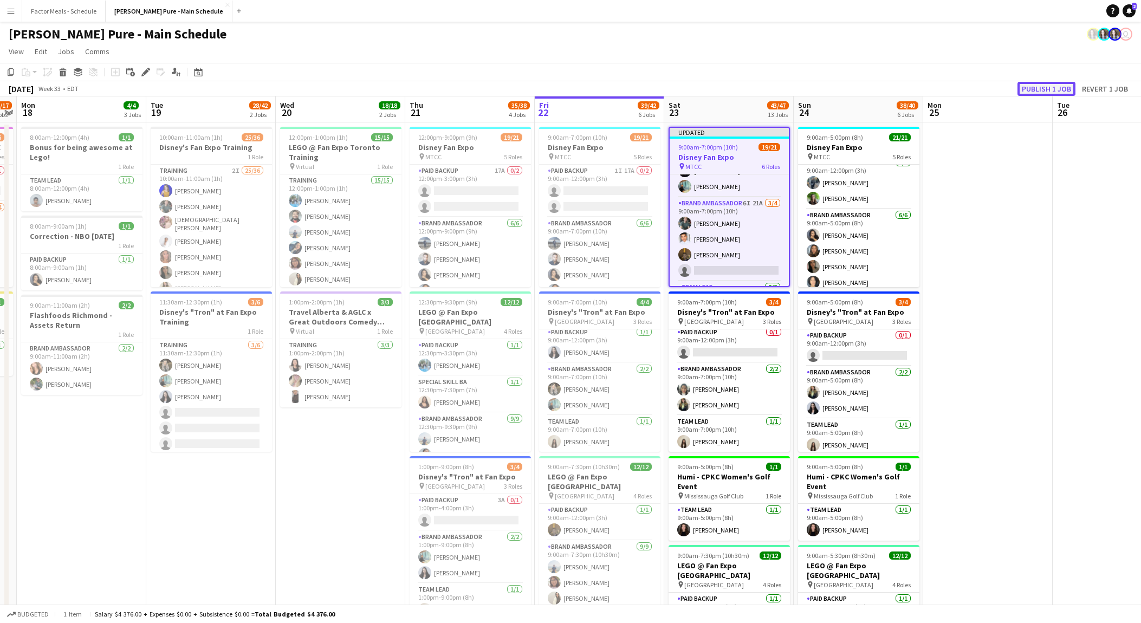
click at [1031, 84] on button "Publish 1 job" at bounding box center [1046, 89] width 58 height 14
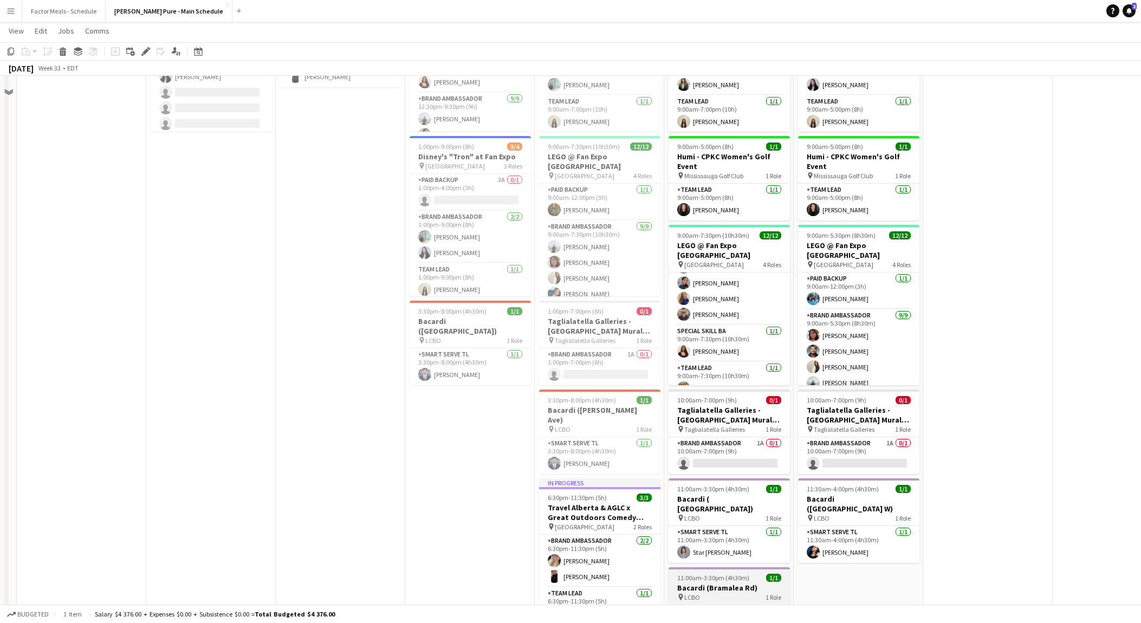
scroll to position [0, 0]
